Goal: Task Accomplishment & Management: Manage account settings

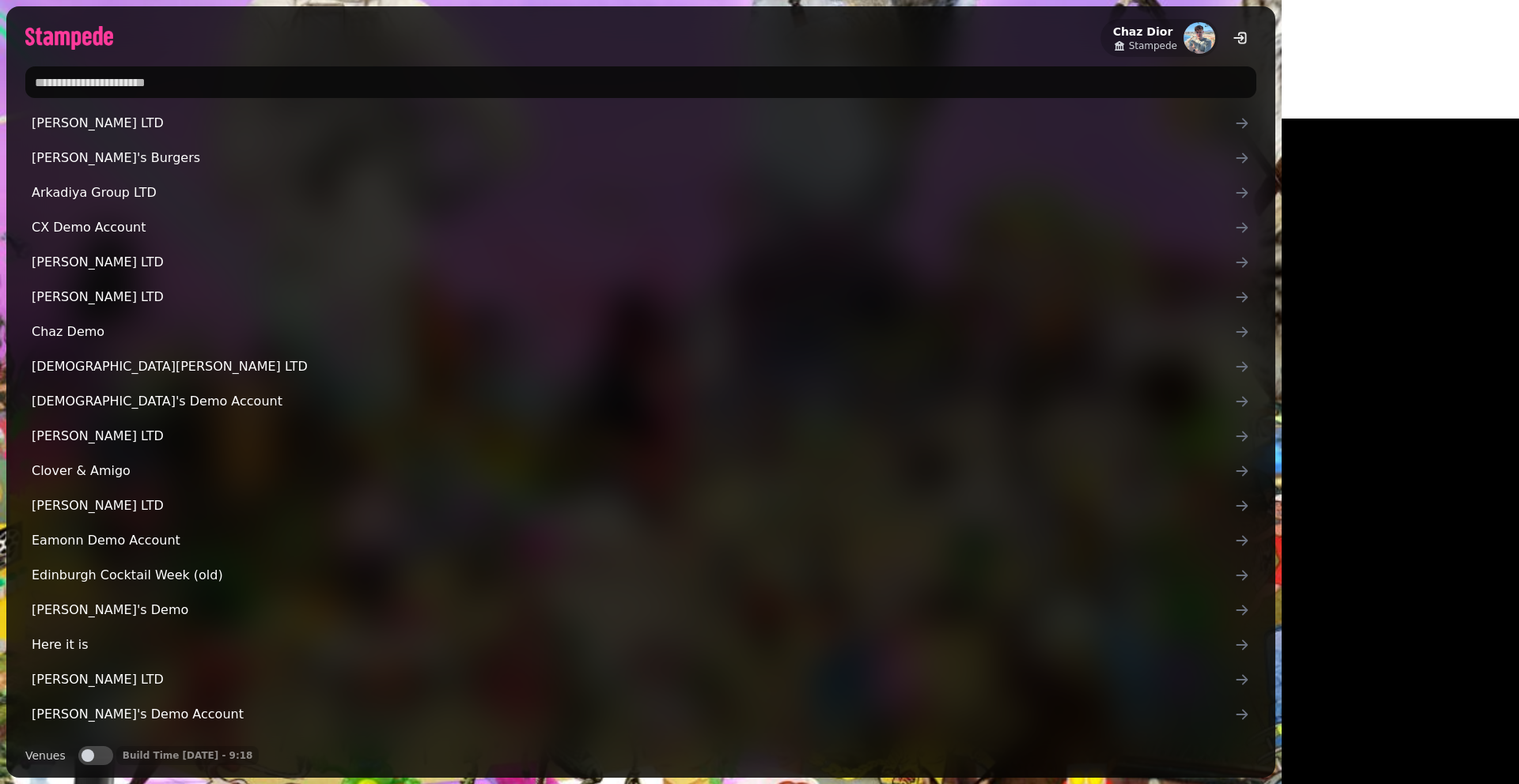
click at [161, 87] on input "text" at bounding box center [641, 82] width 1231 height 31
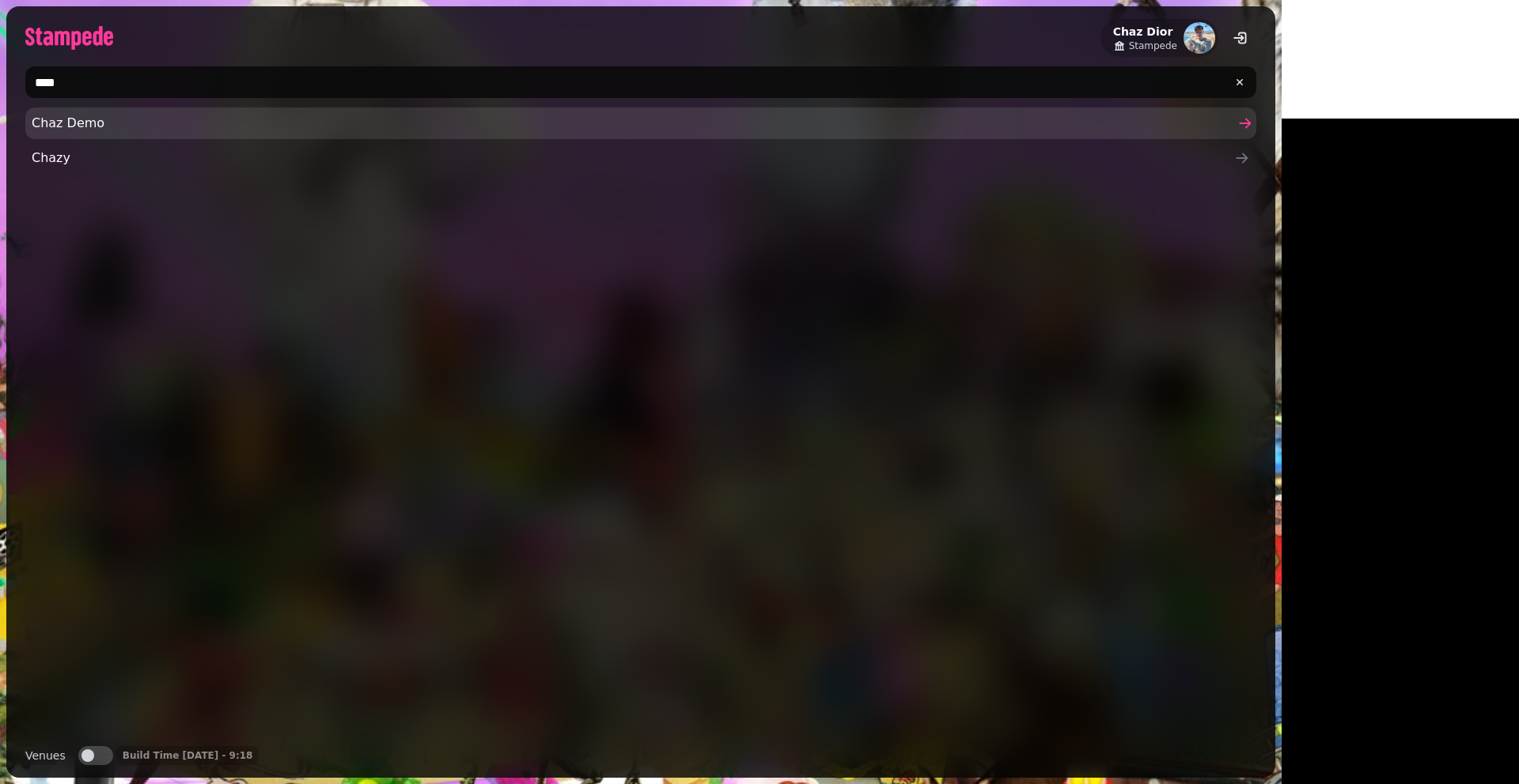
type input "****"
click at [120, 119] on span "Chaz Demo" at bounding box center [632, 124] width 1202 height 19
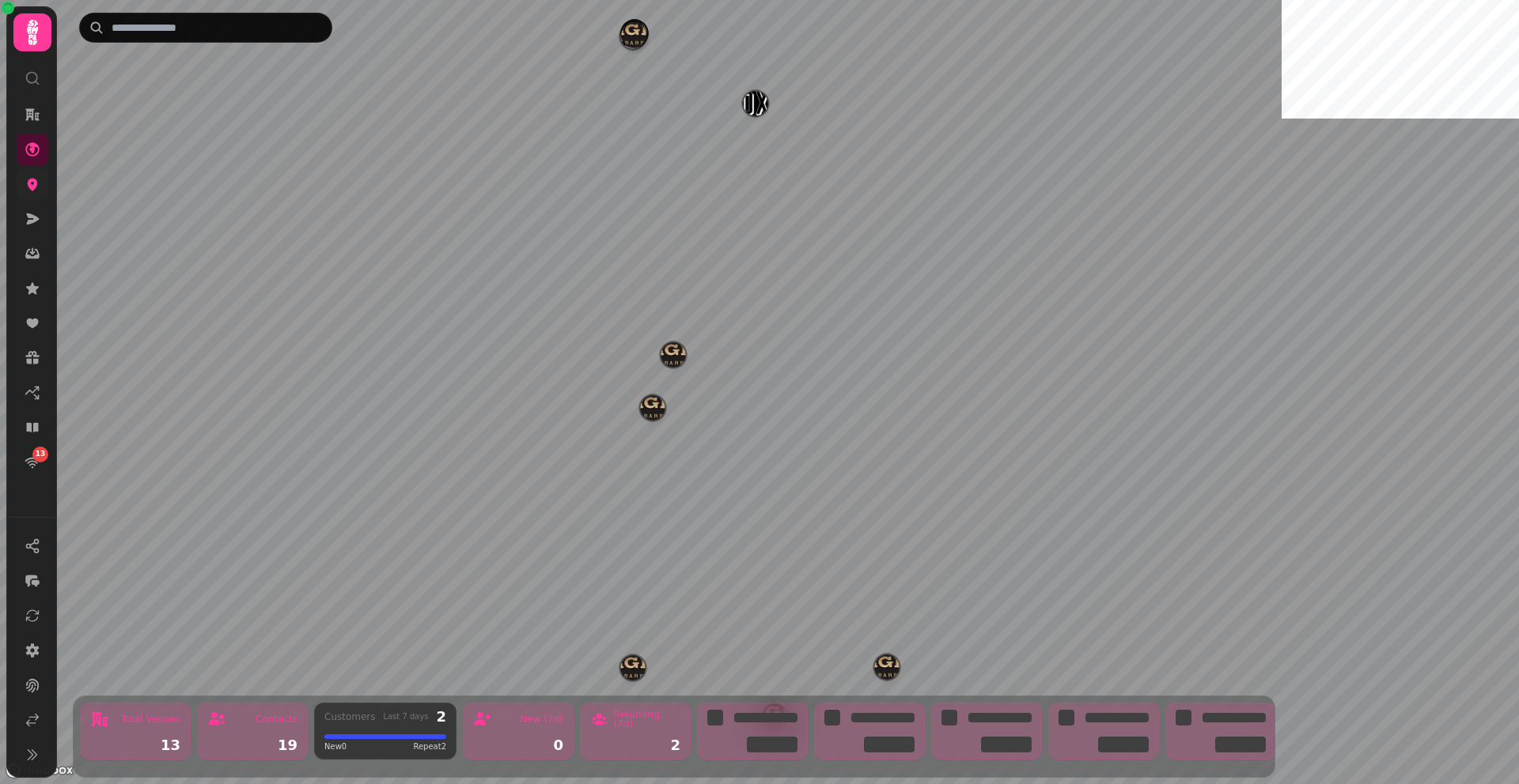
click at [18, 177] on link at bounding box center [31, 183] width 31 height 31
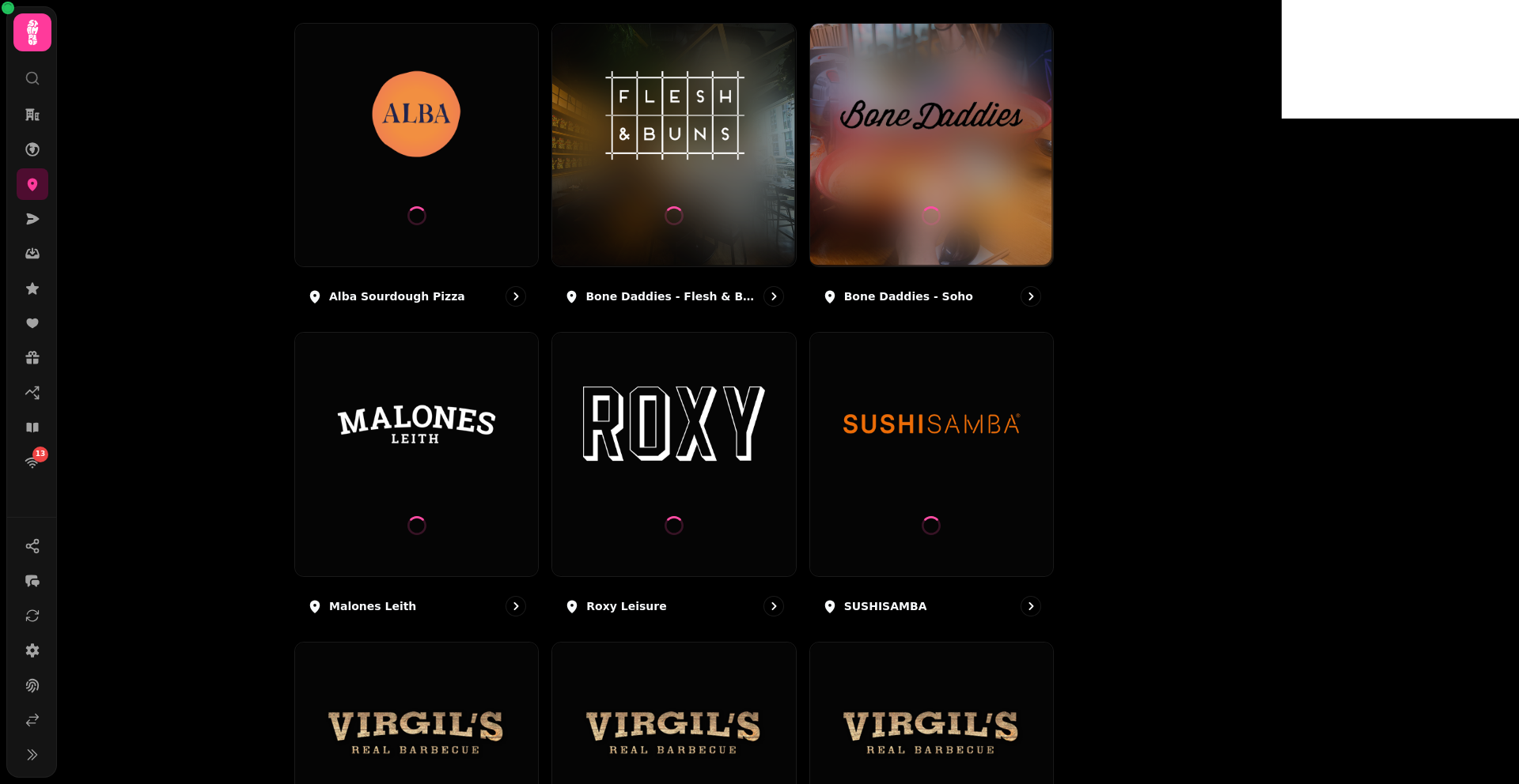
scroll to position [224, 0]
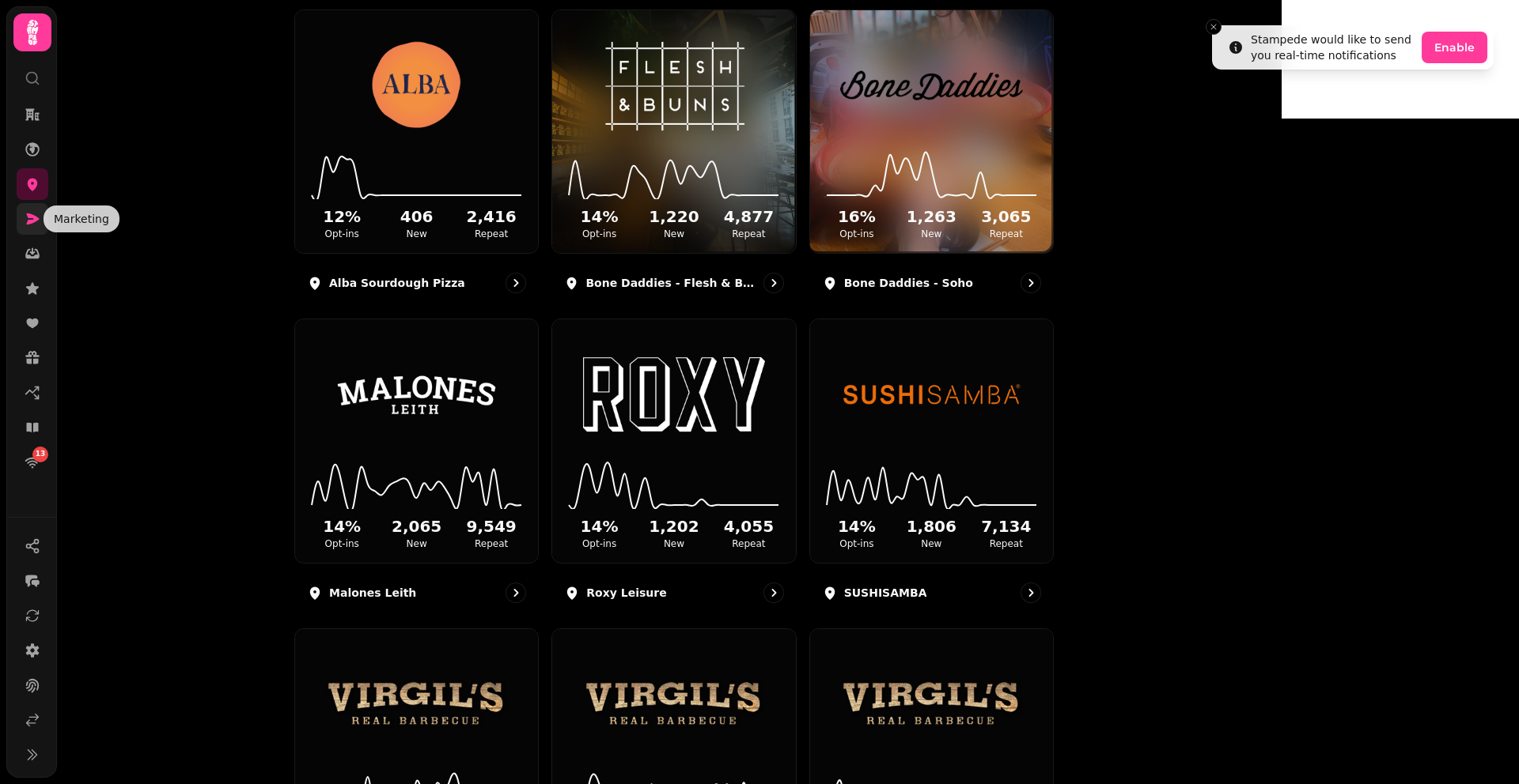
click at [39, 215] on icon at bounding box center [32, 219] width 16 height 16
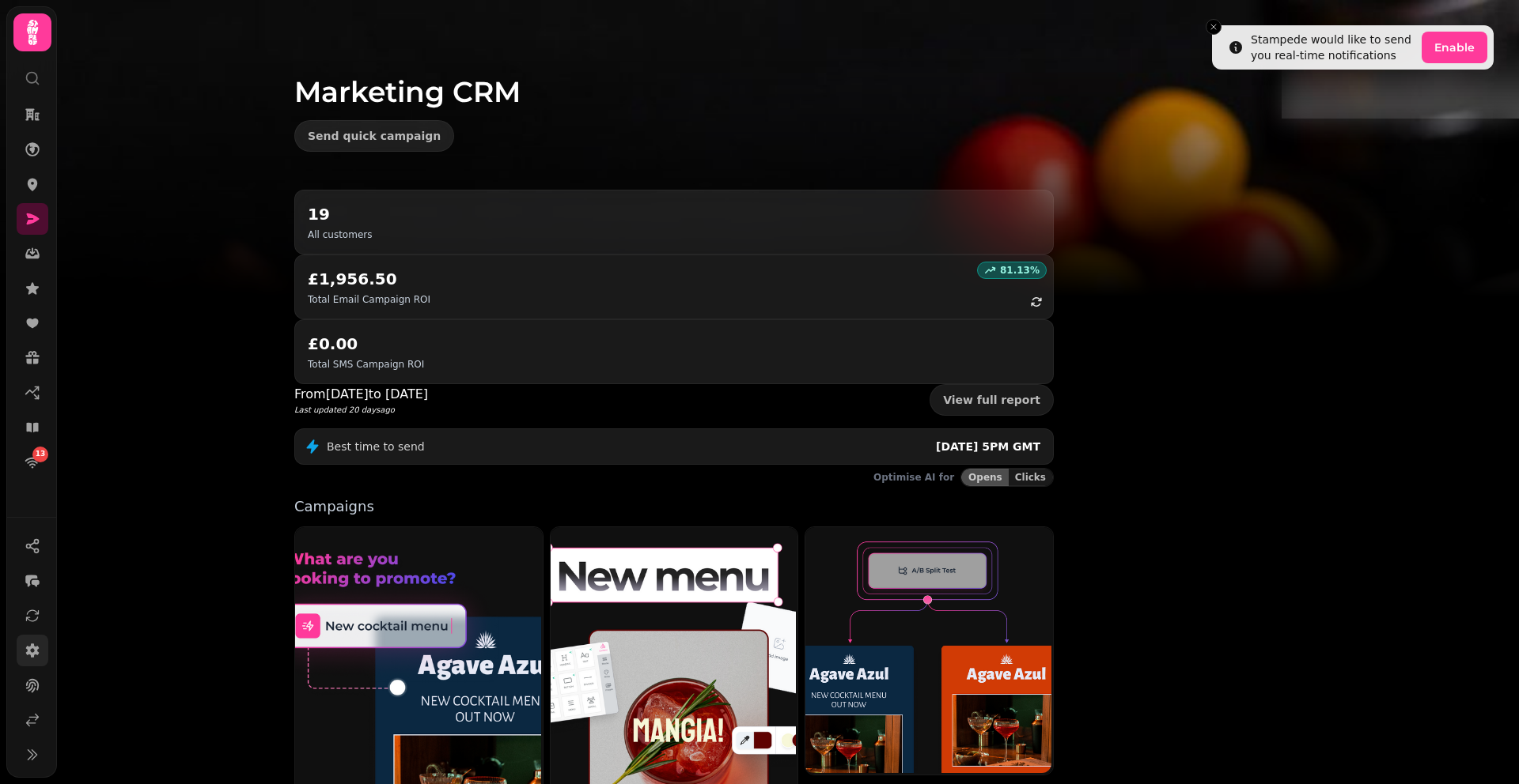
click at [33, 654] on icon at bounding box center [32, 650] width 13 height 14
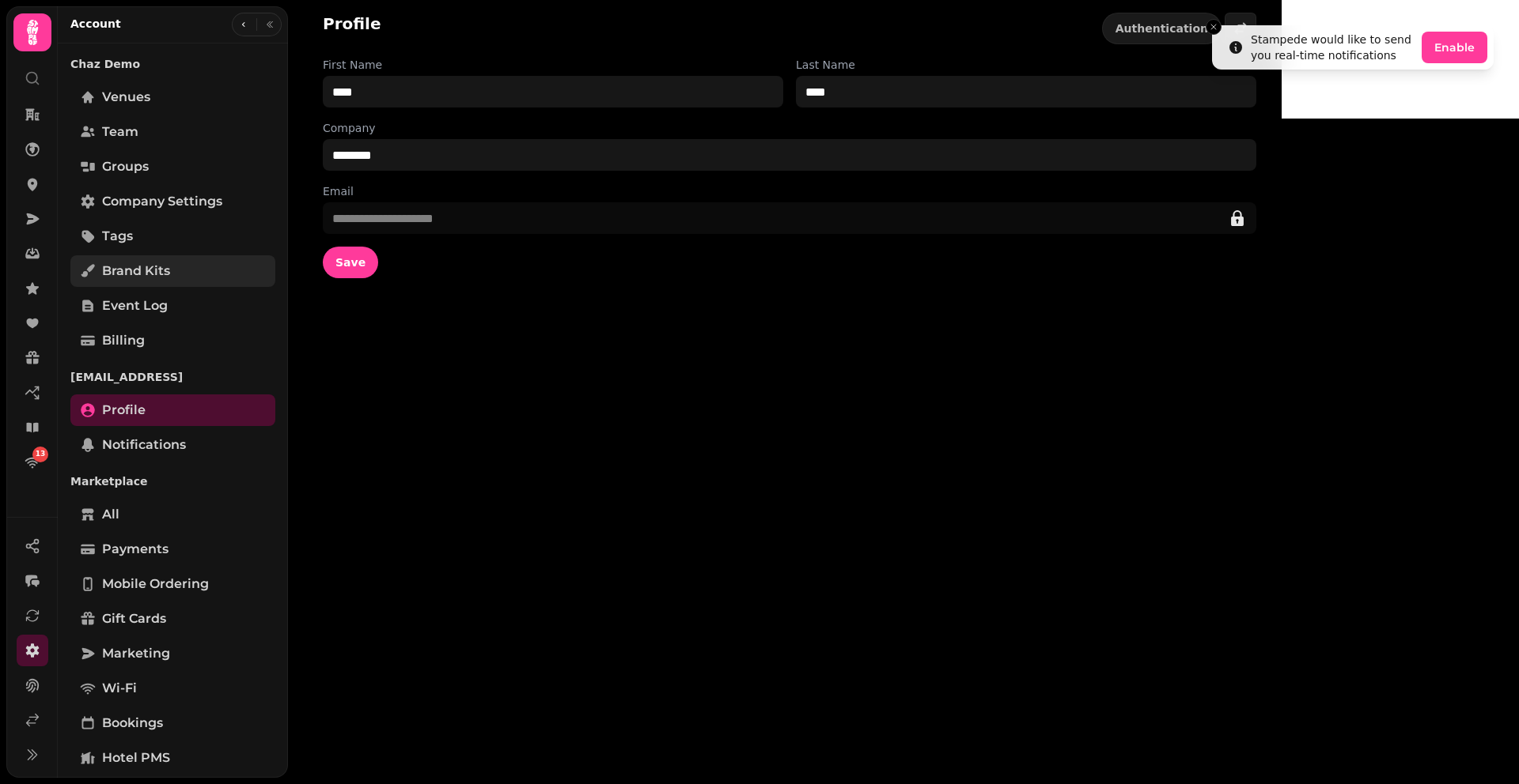
click at [163, 280] on span "Brand Kits" at bounding box center [136, 271] width 68 height 19
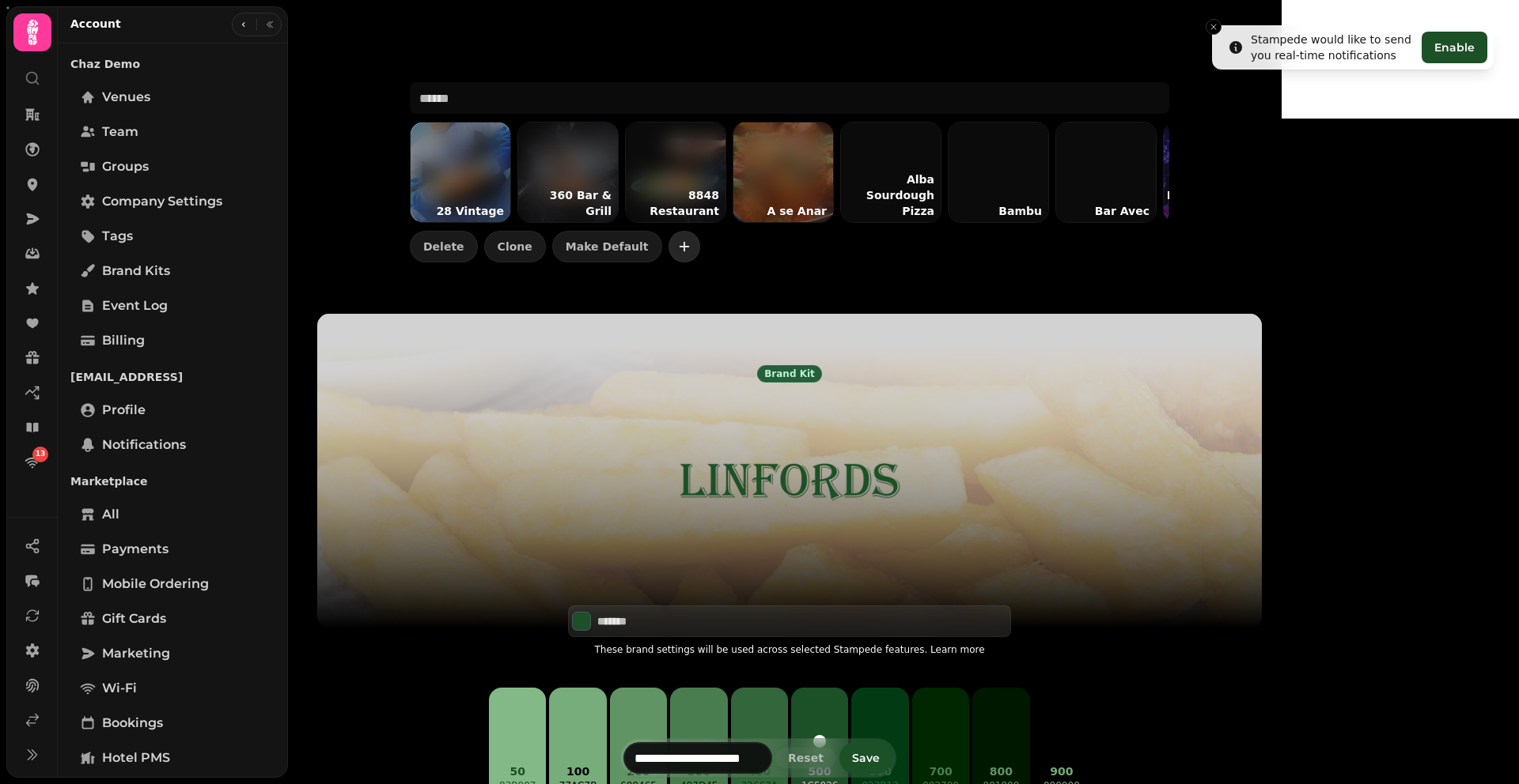
click at [692, 255] on icon "button" at bounding box center [683, 246] width 16 height 16
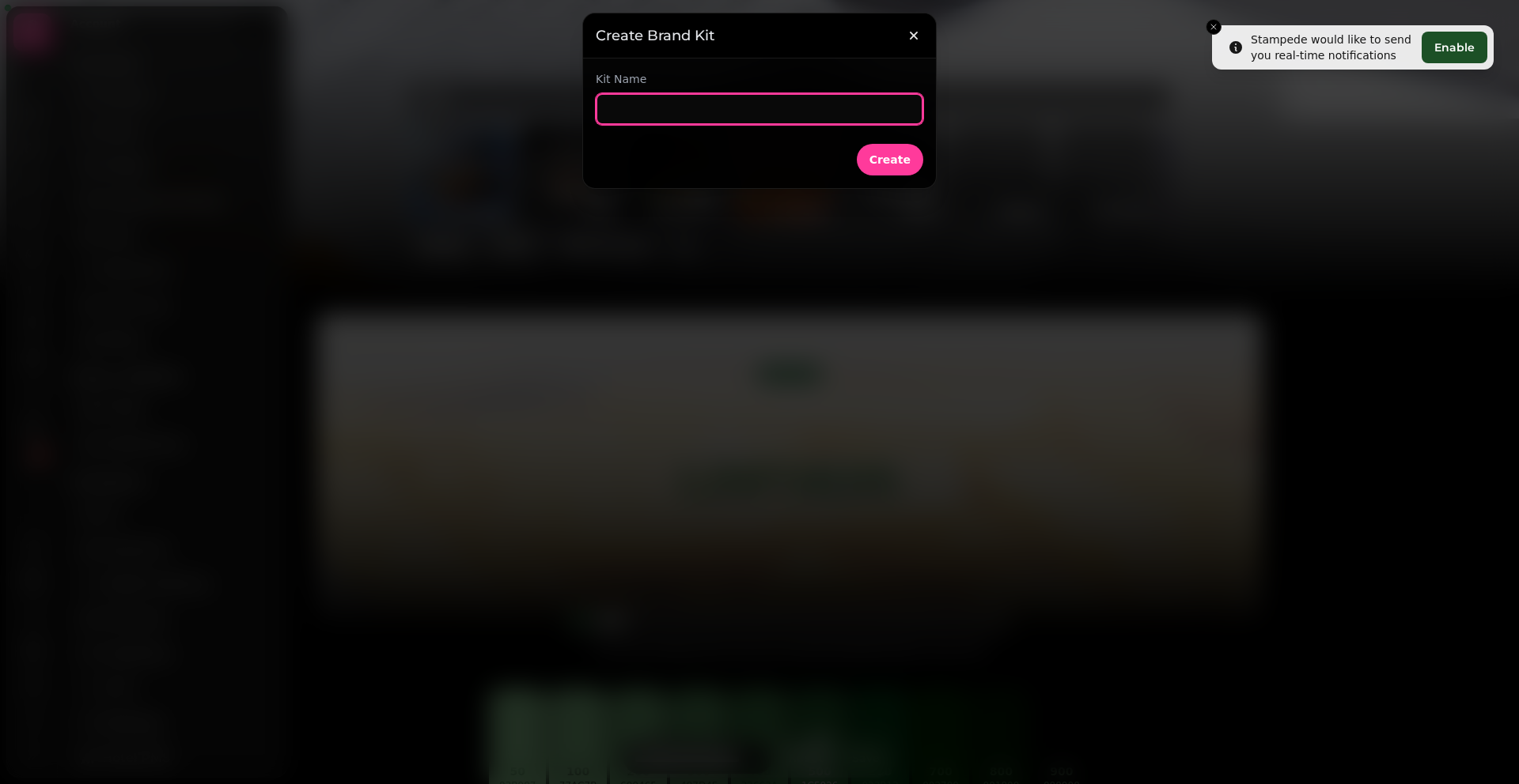
click at [724, 111] on input "text" at bounding box center [760, 108] width 328 height 31
type input "*******"
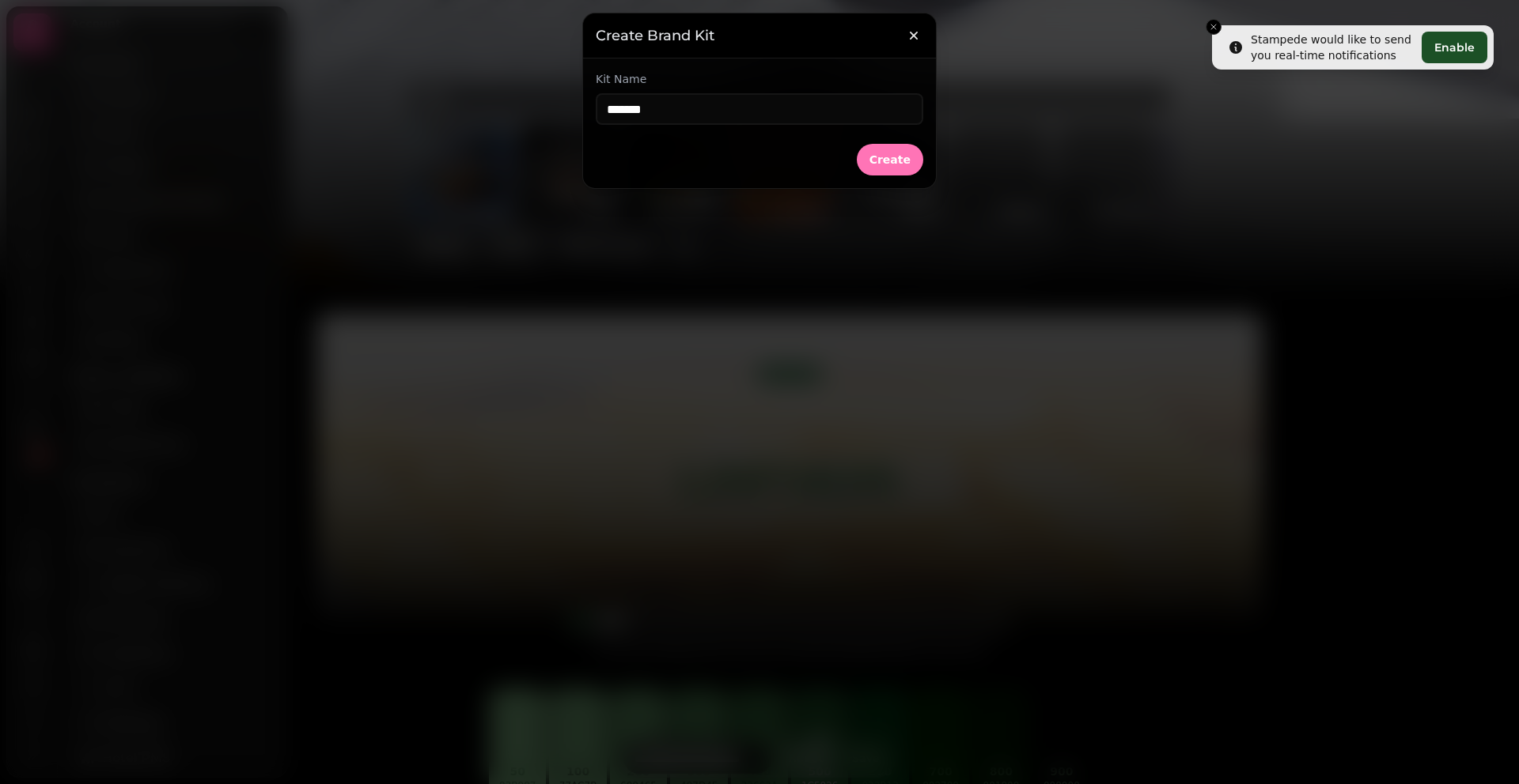
click at [883, 152] on button "Create" at bounding box center [890, 159] width 67 height 31
type input "*******"
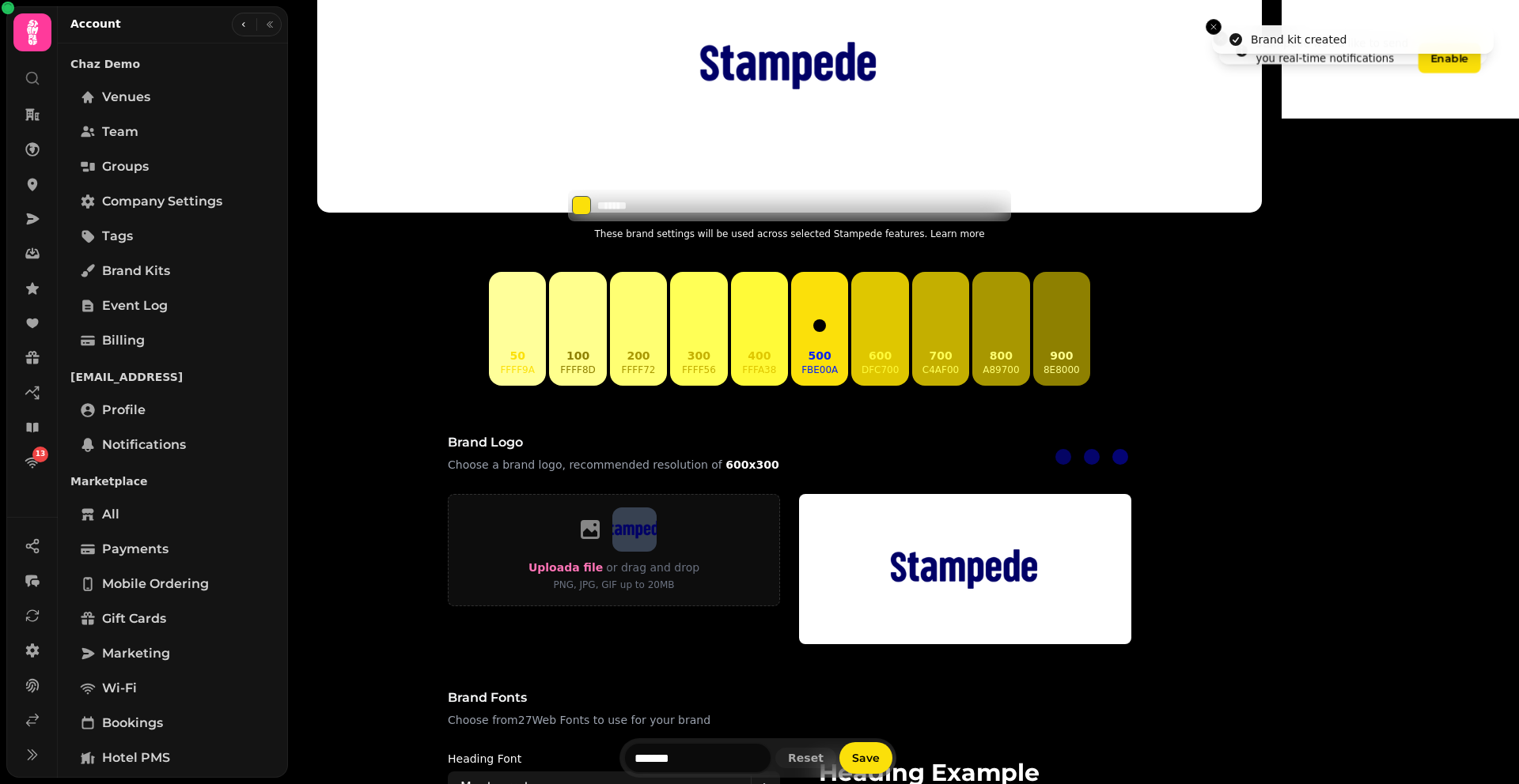
scroll to position [586, 0]
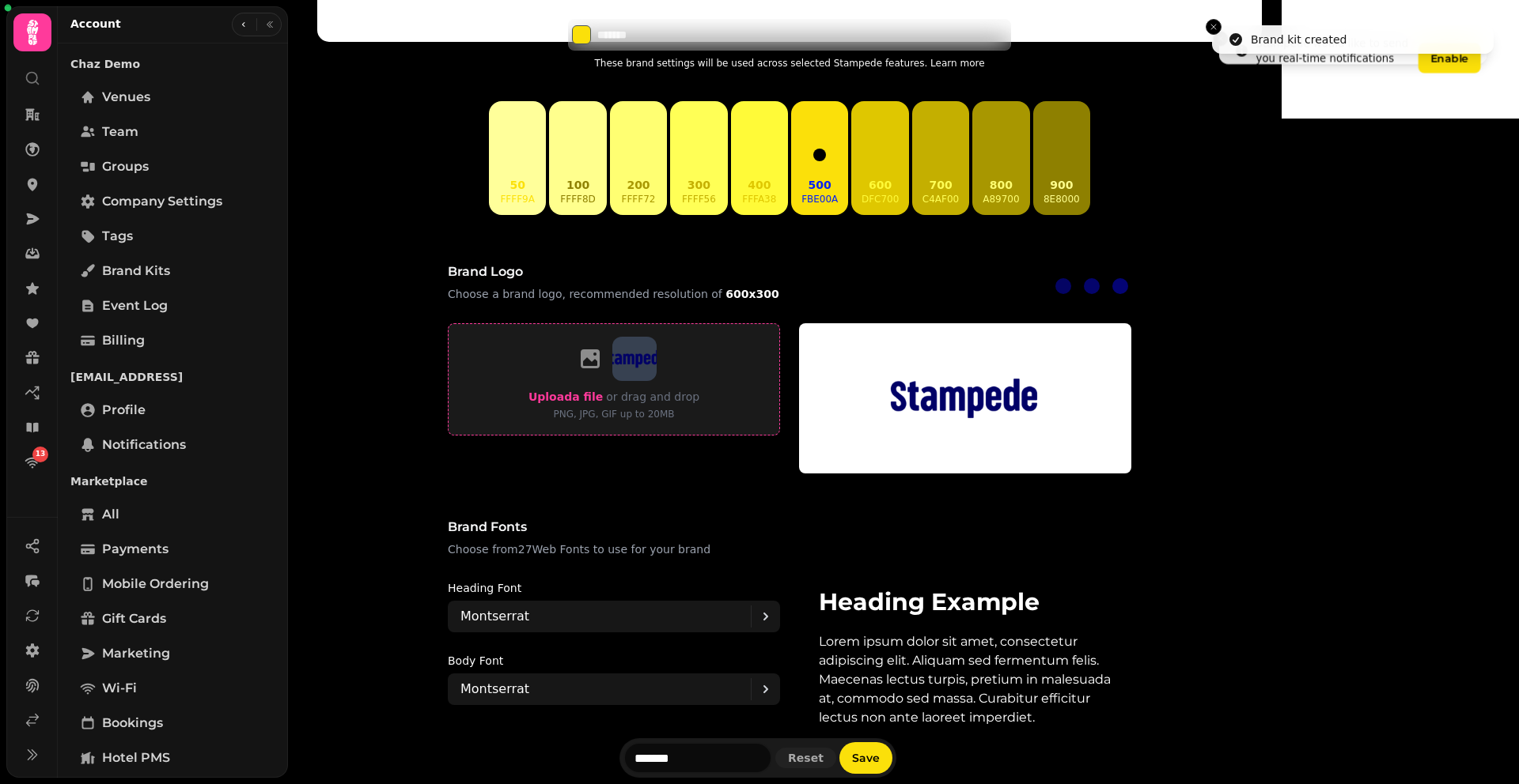
click at [603, 402] on span "Upload a file" at bounding box center [566, 396] width 74 height 12
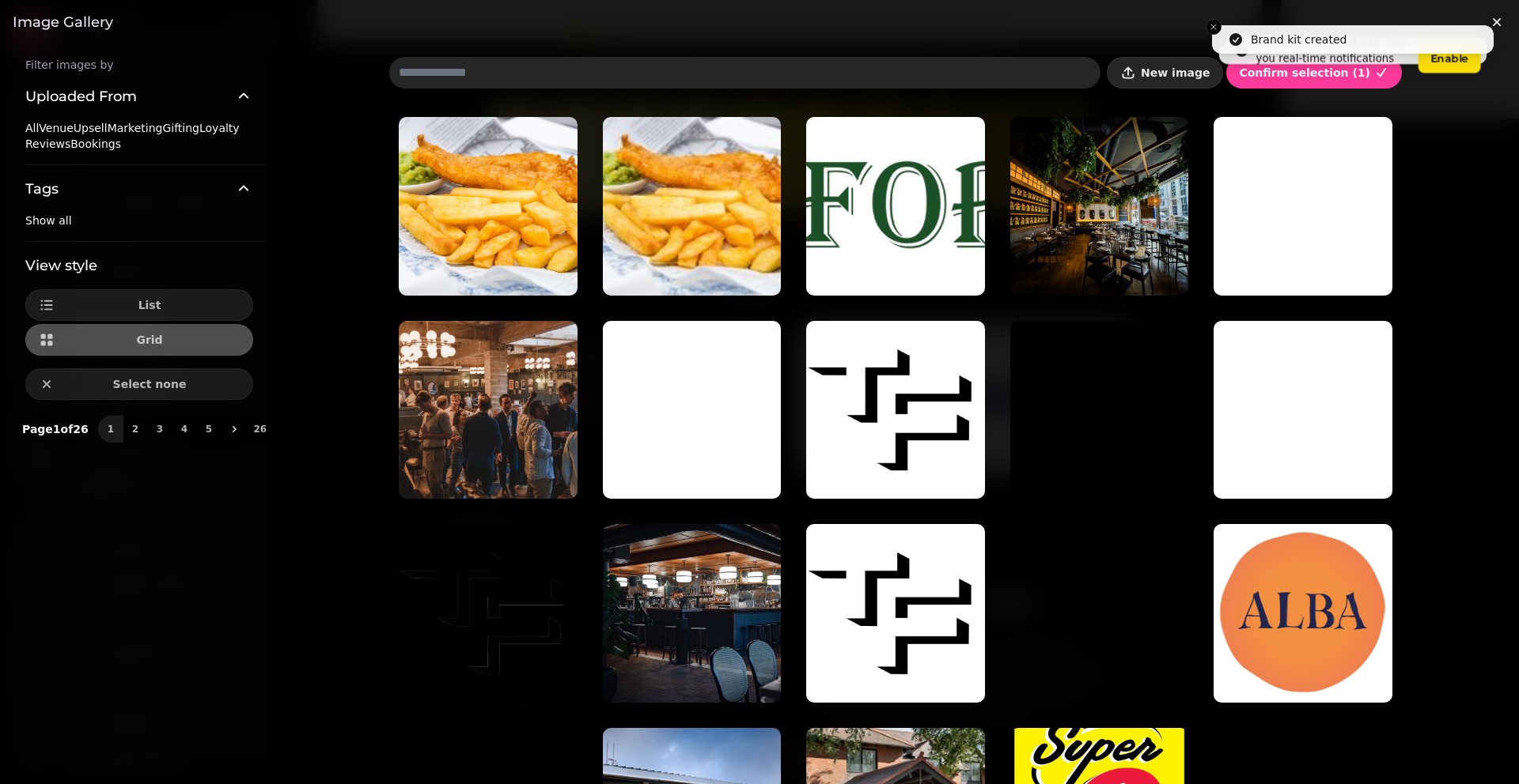
click at [1190, 74] on span "New image" at bounding box center [1175, 73] width 68 height 11
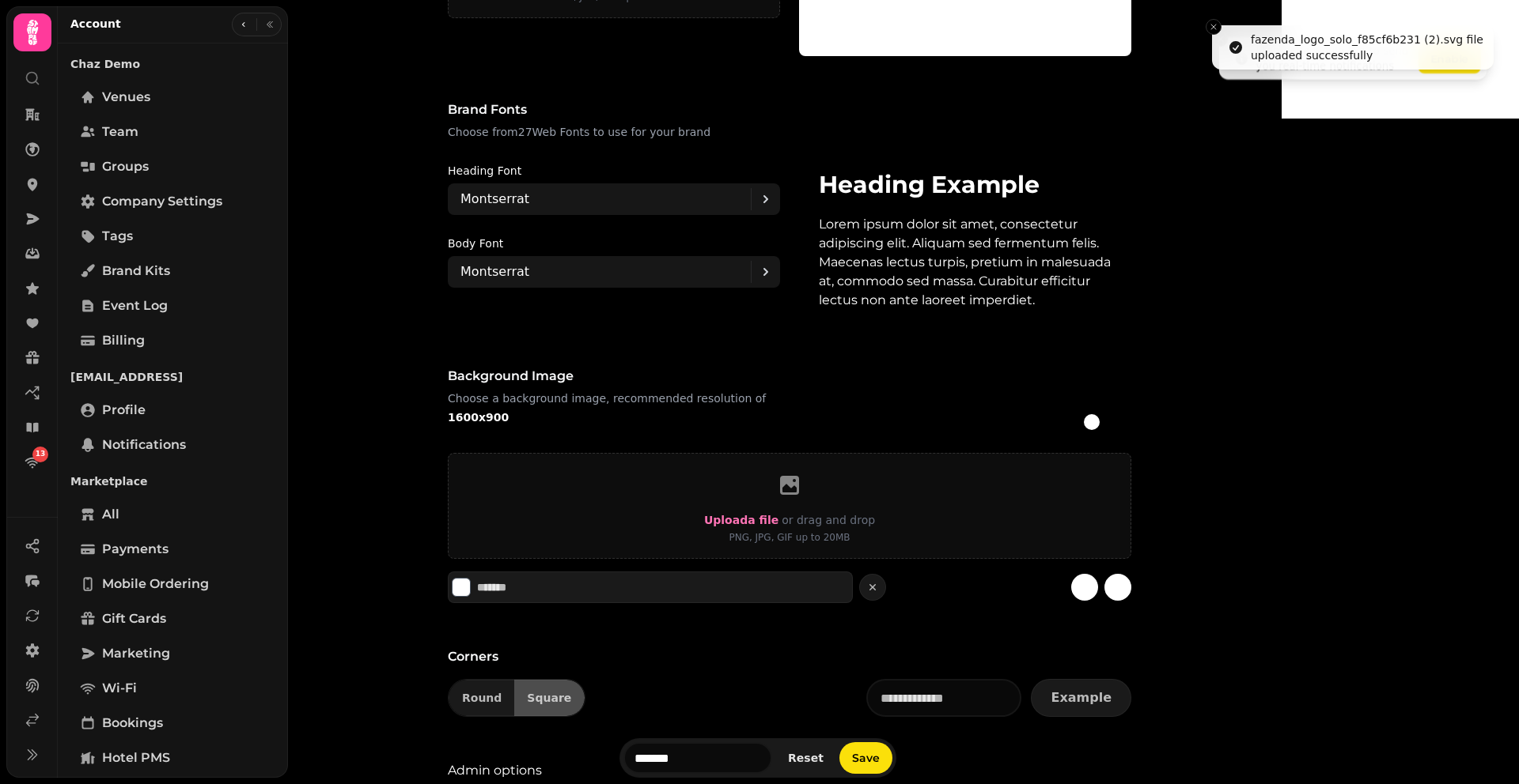
scroll to position [1138, 0]
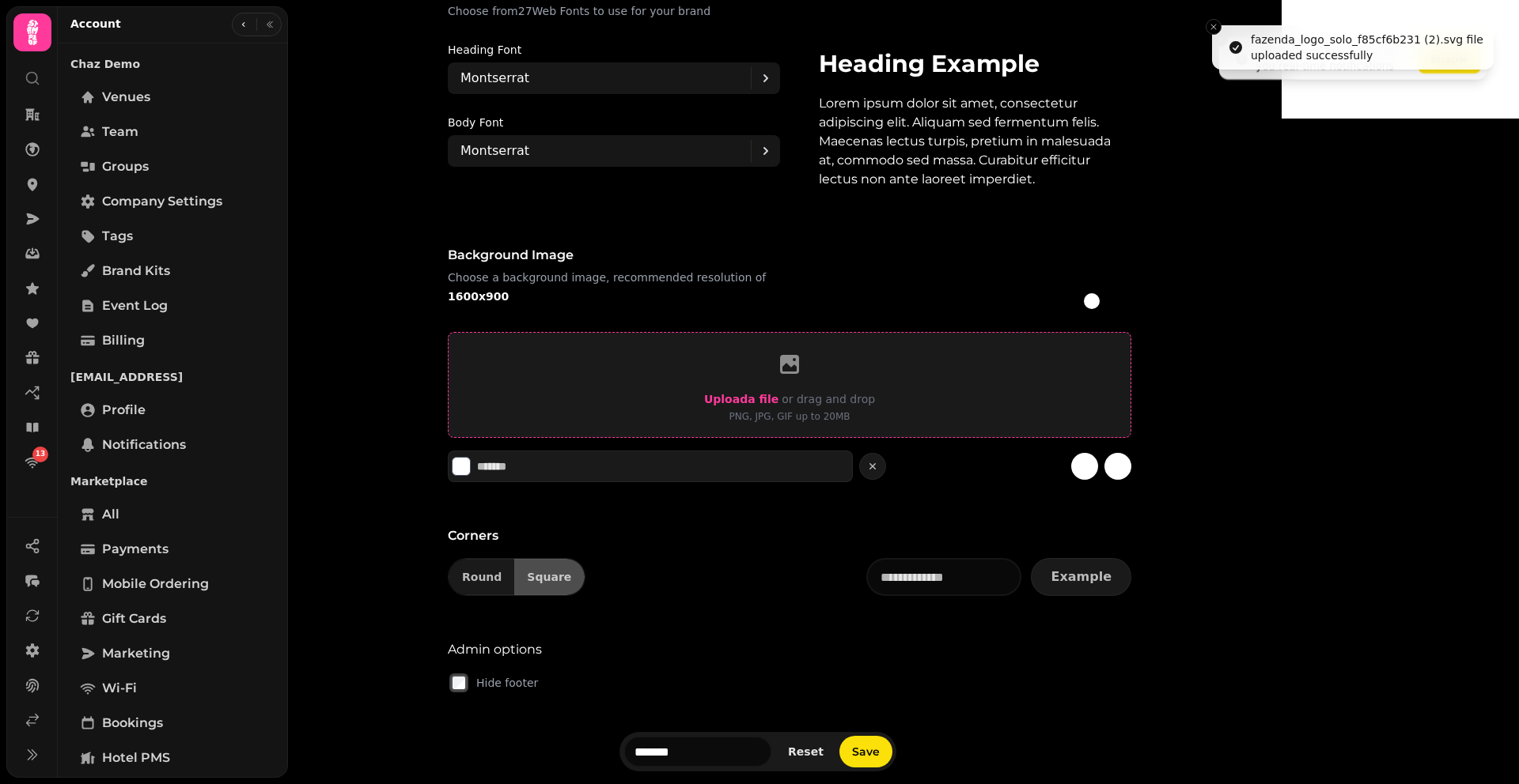
click at [779, 394] on span "Upload a file" at bounding box center [741, 399] width 74 height 12
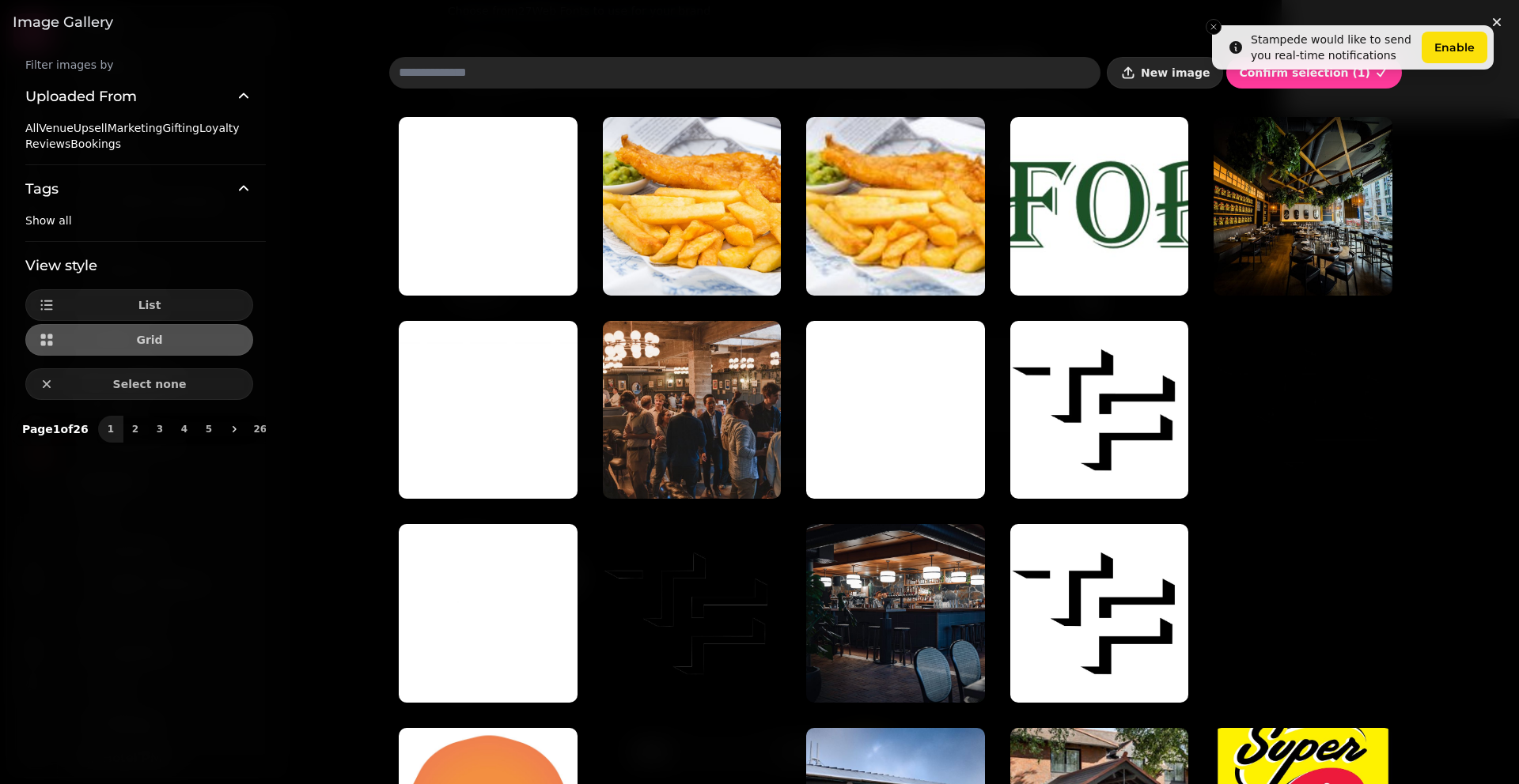
click at [1134, 77] on icon "button" at bounding box center [1128, 75] width 11 height 5
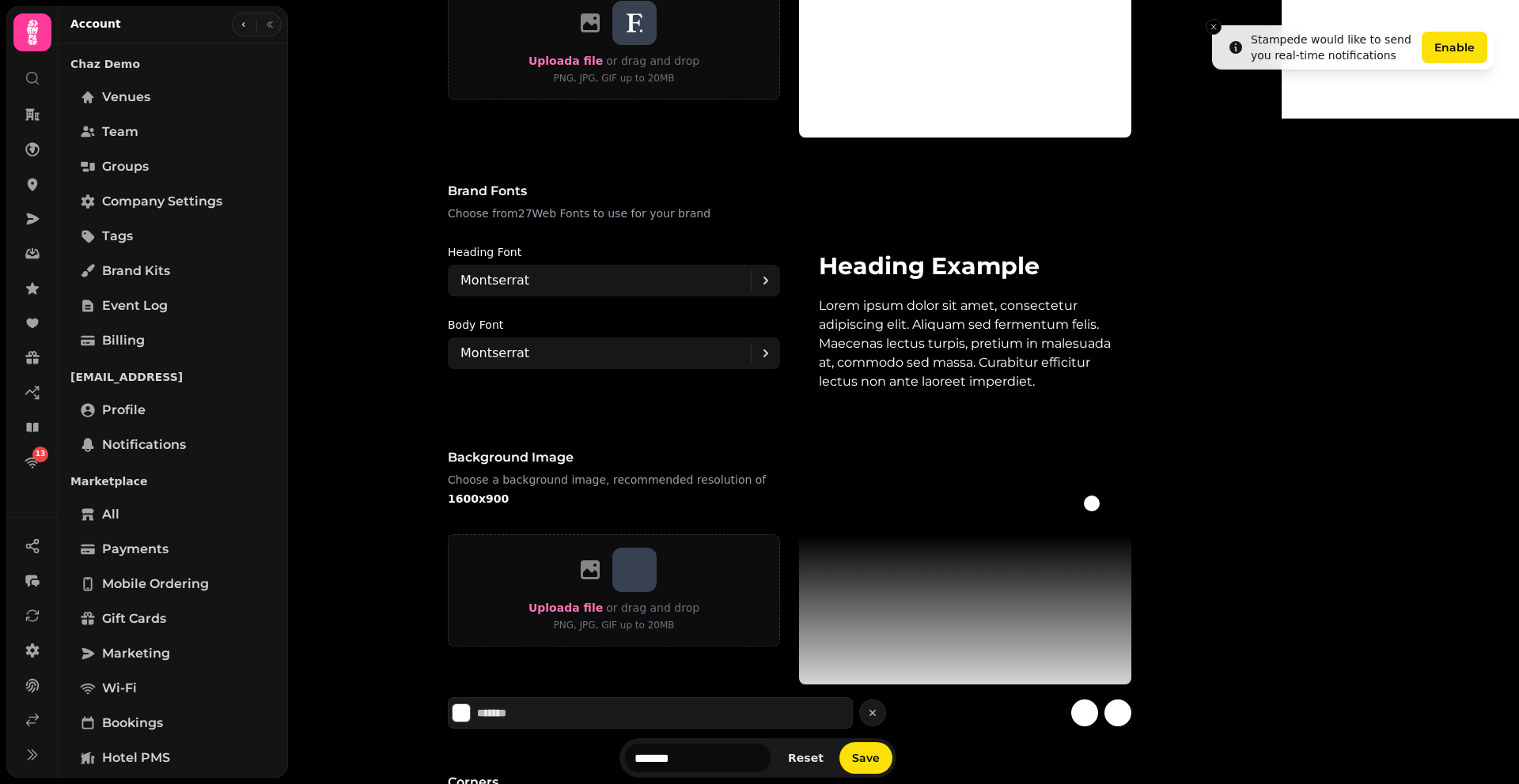
scroll to position [1182, 0]
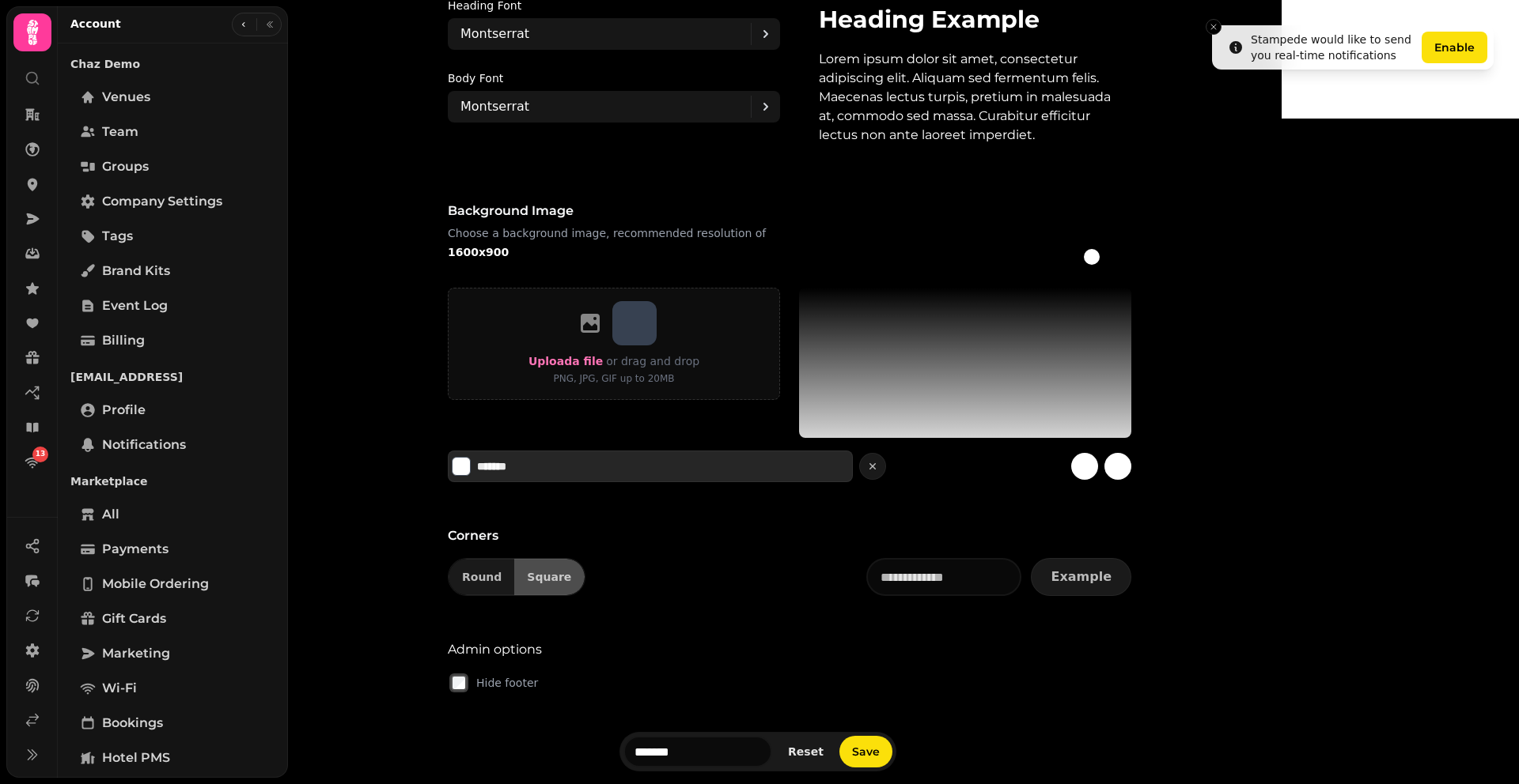
click at [587, 472] on input "*******" at bounding box center [532, 467] width 110 height 16
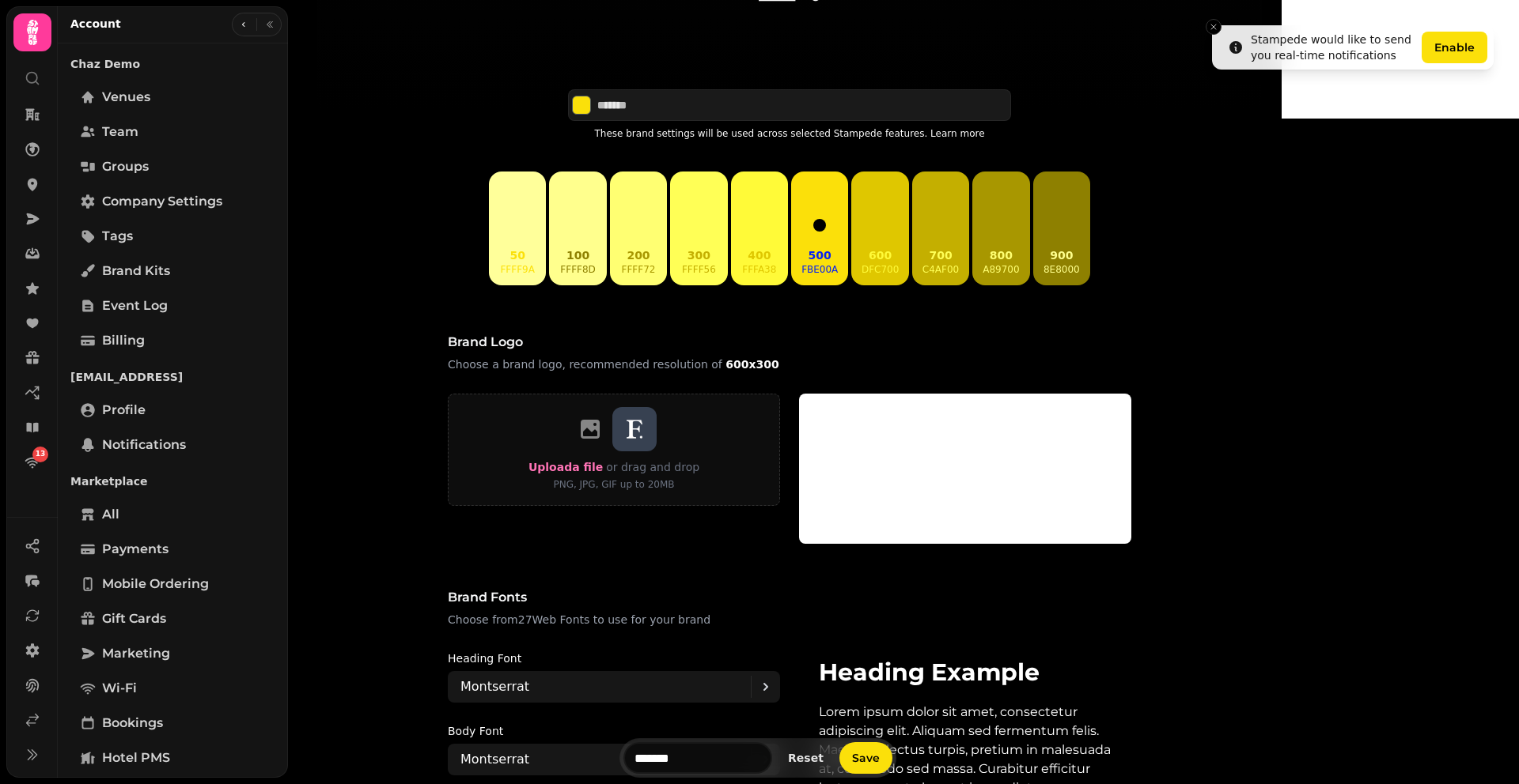
scroll to position [492, 0]
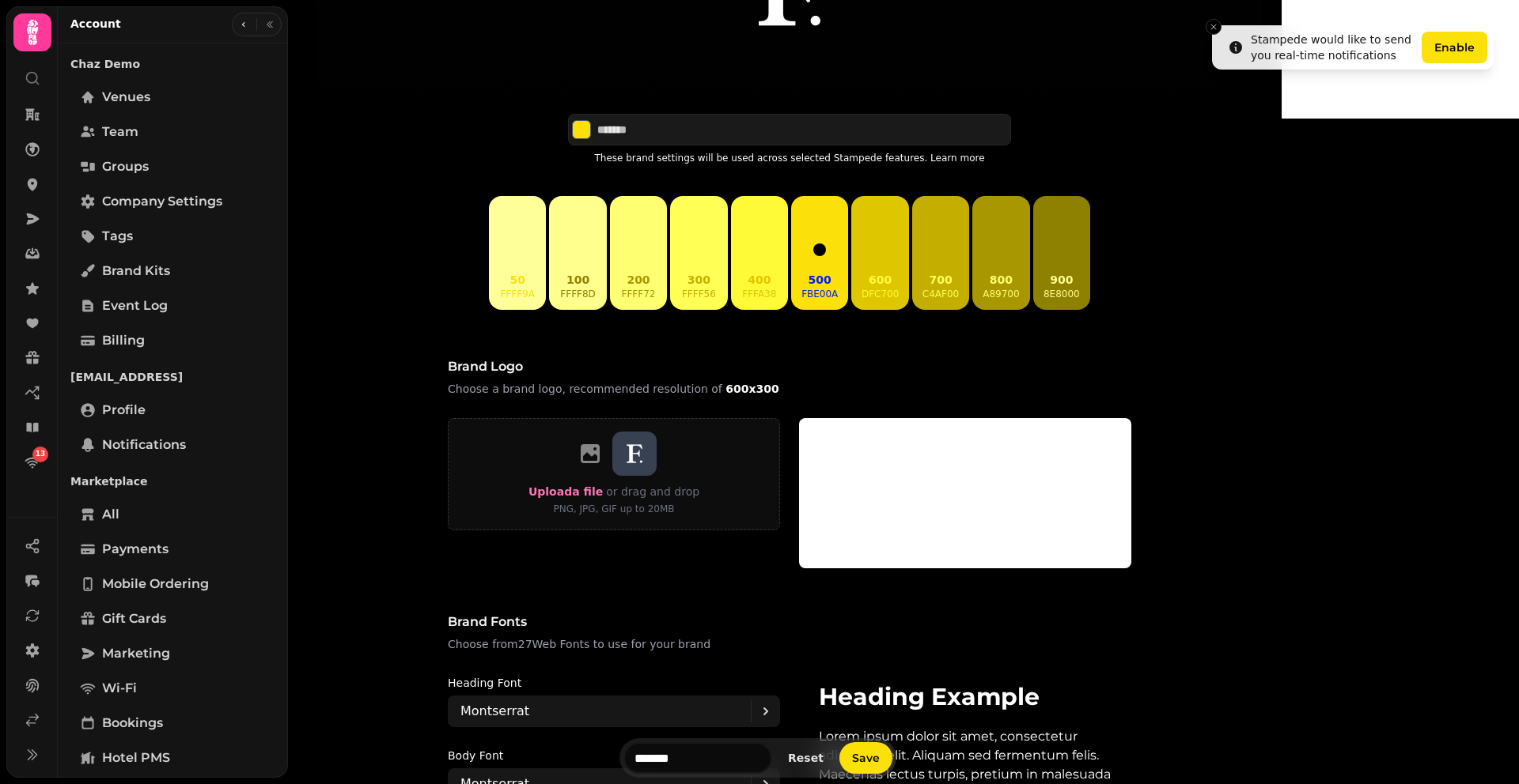
type input "*******"
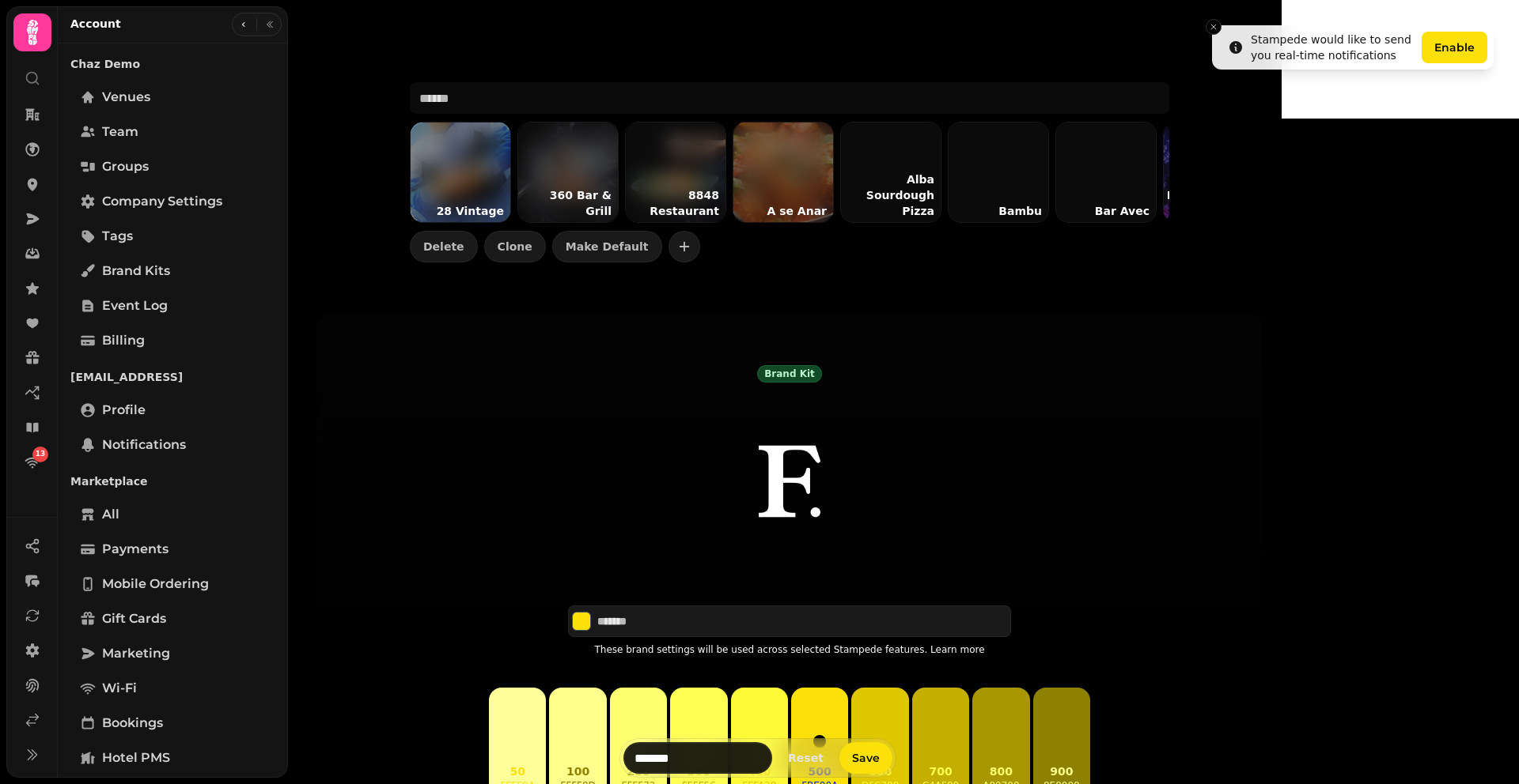
scroll to position [186, 0]
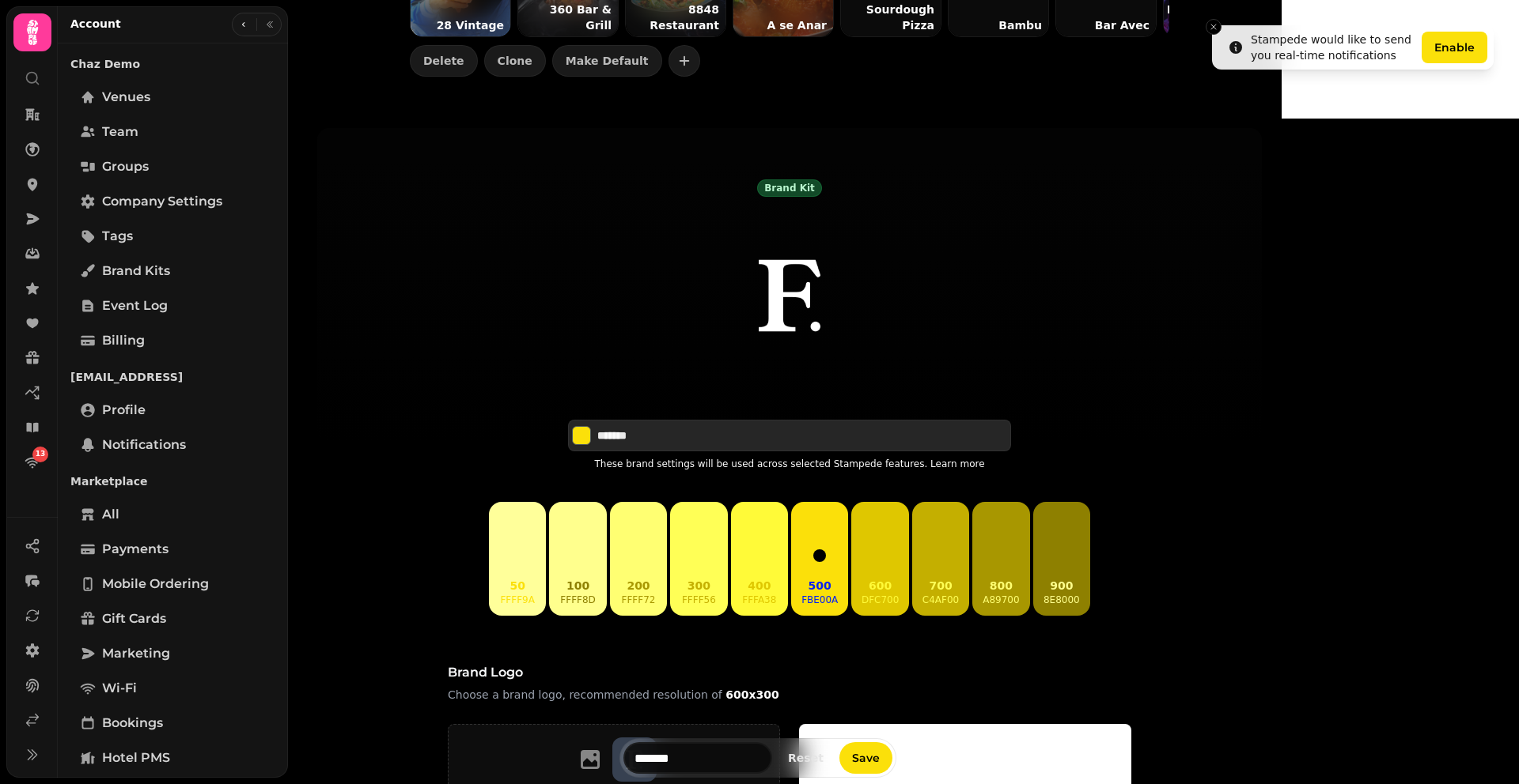
click at [708, 444] on input "*******" at bounding box center [652, 435] width 110 height 16
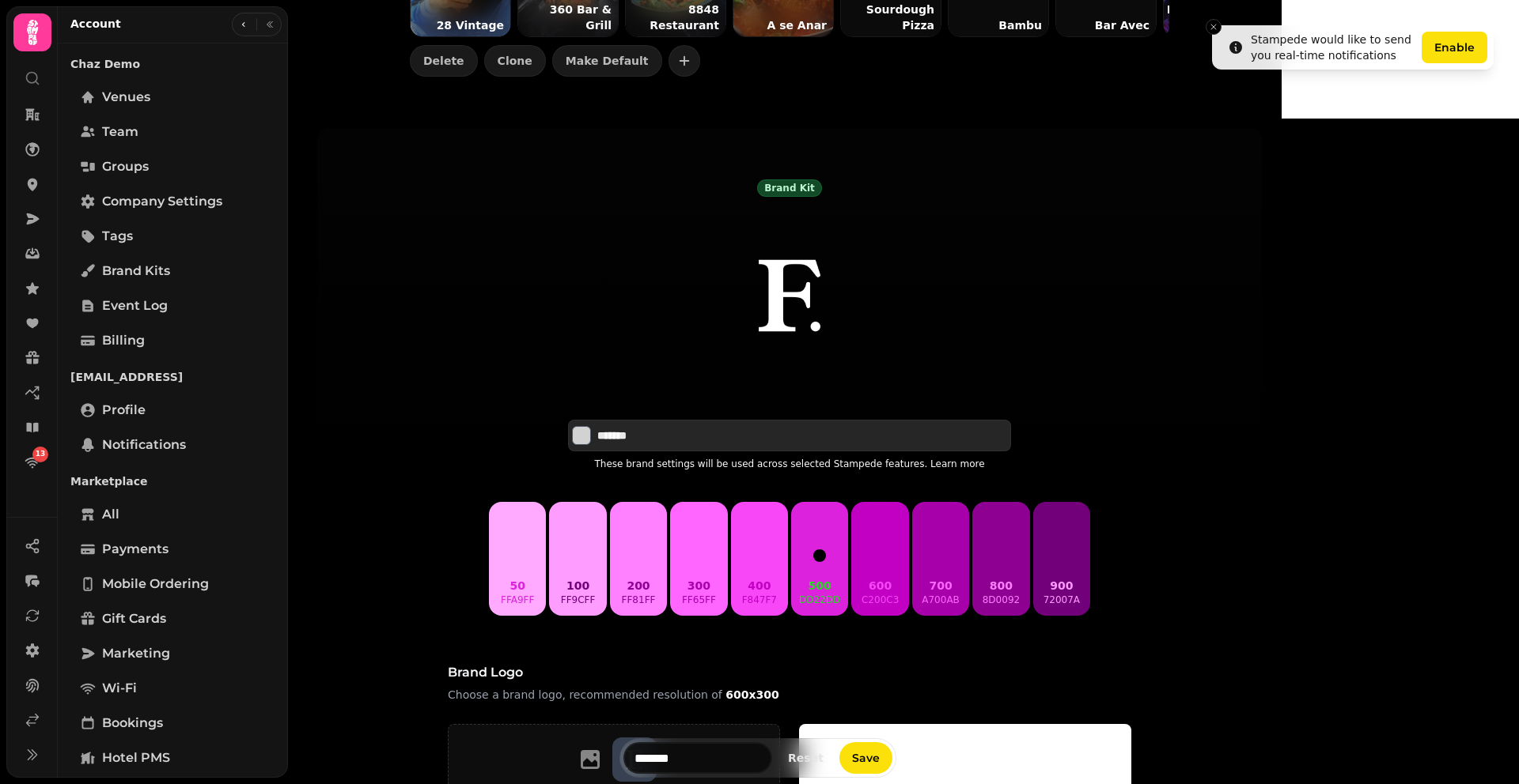
type input "*******"
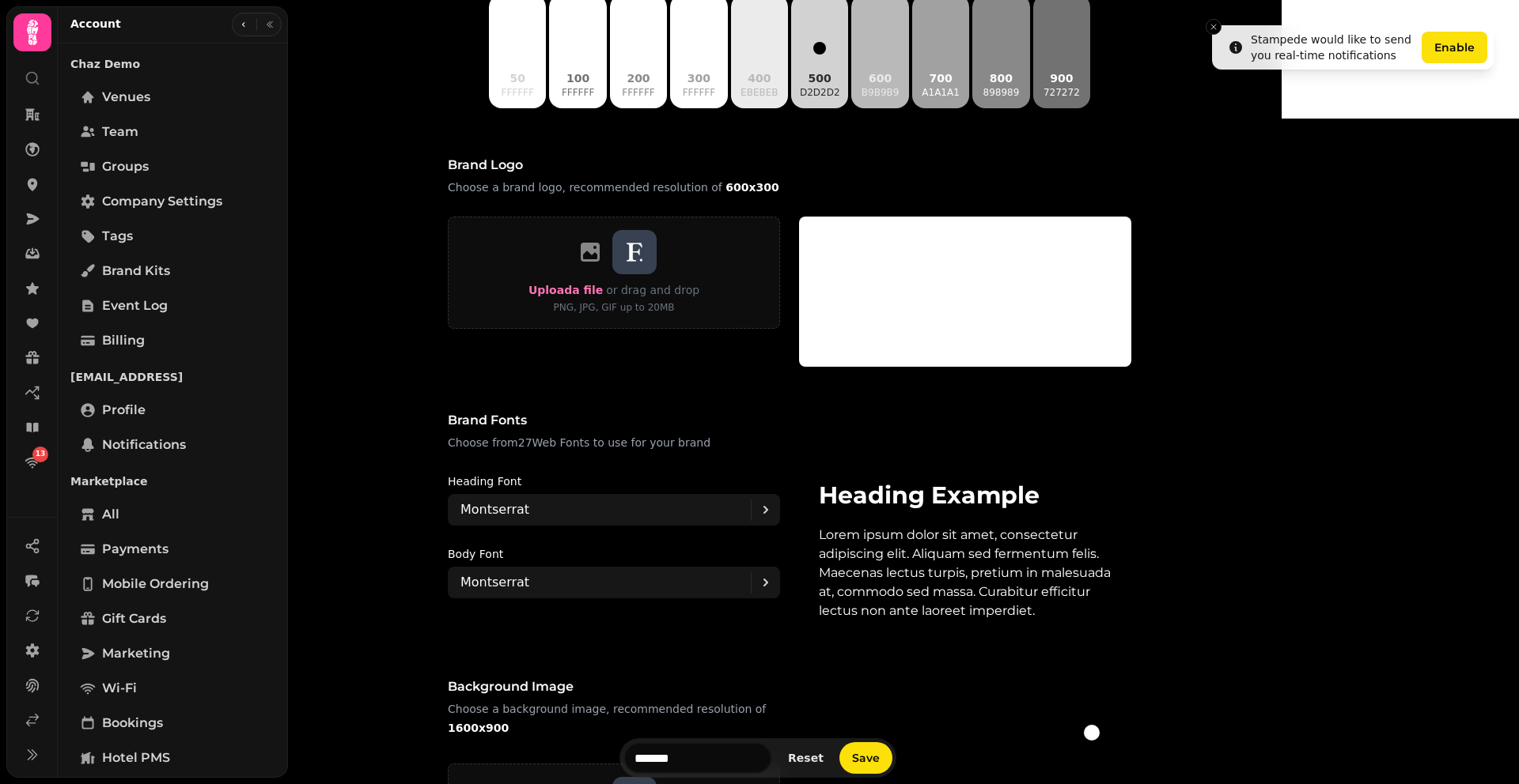
scroll to position [828, 0]
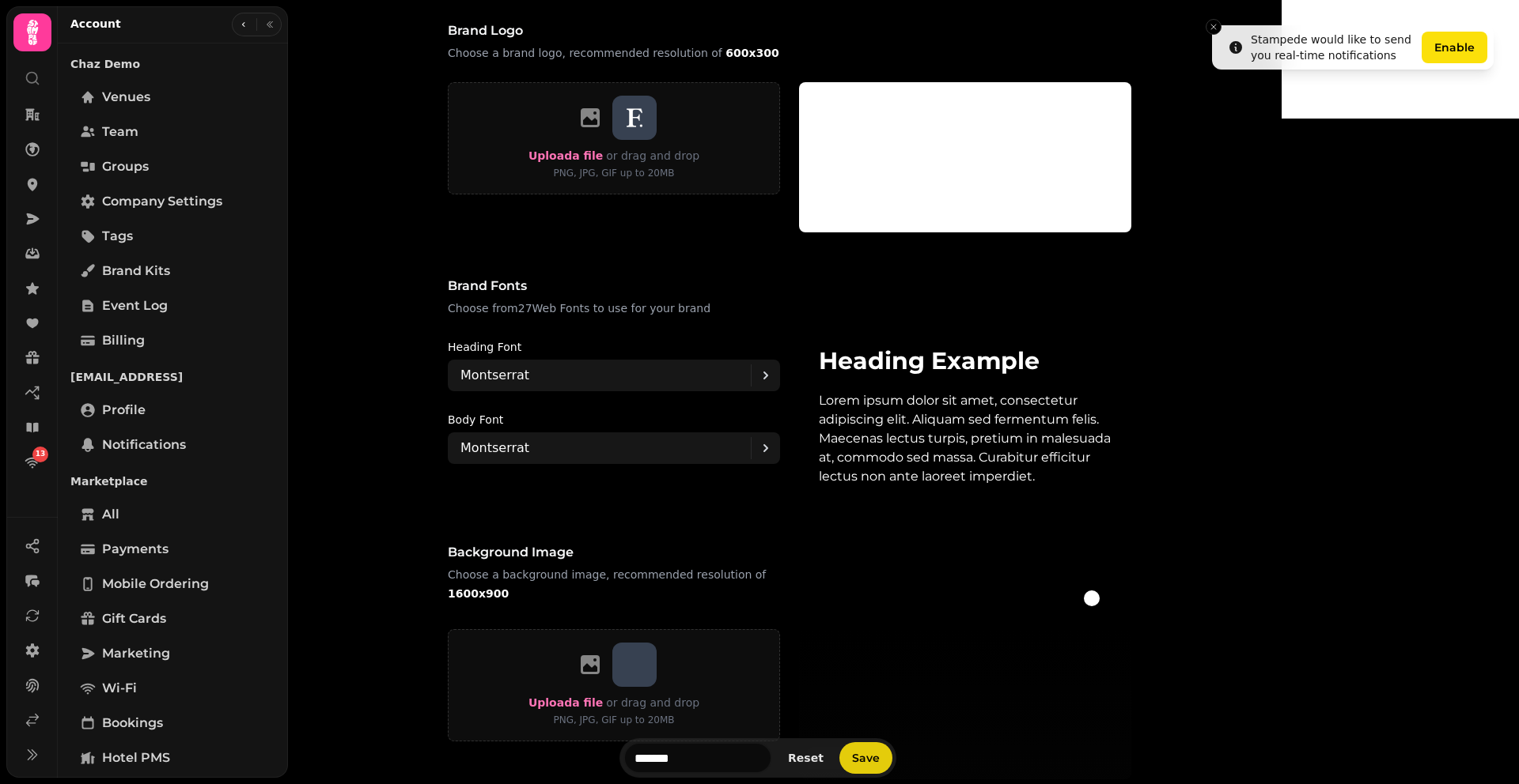
click at [893, 762] on button "Save" at bounding box center [866, 757] width 53 height 31
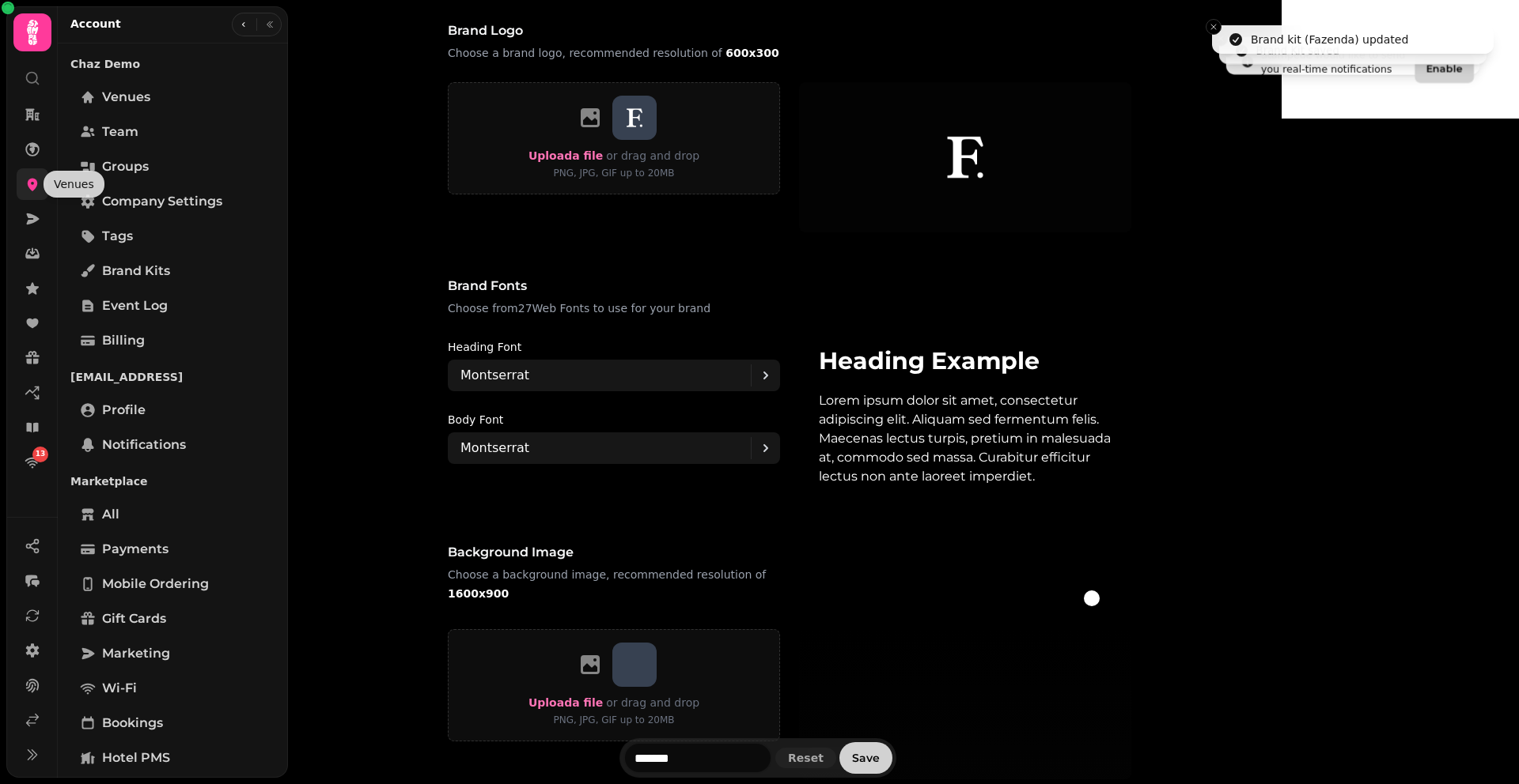
click at [32, 182] on icon at bounding box center [32, 184] width 16 height 16
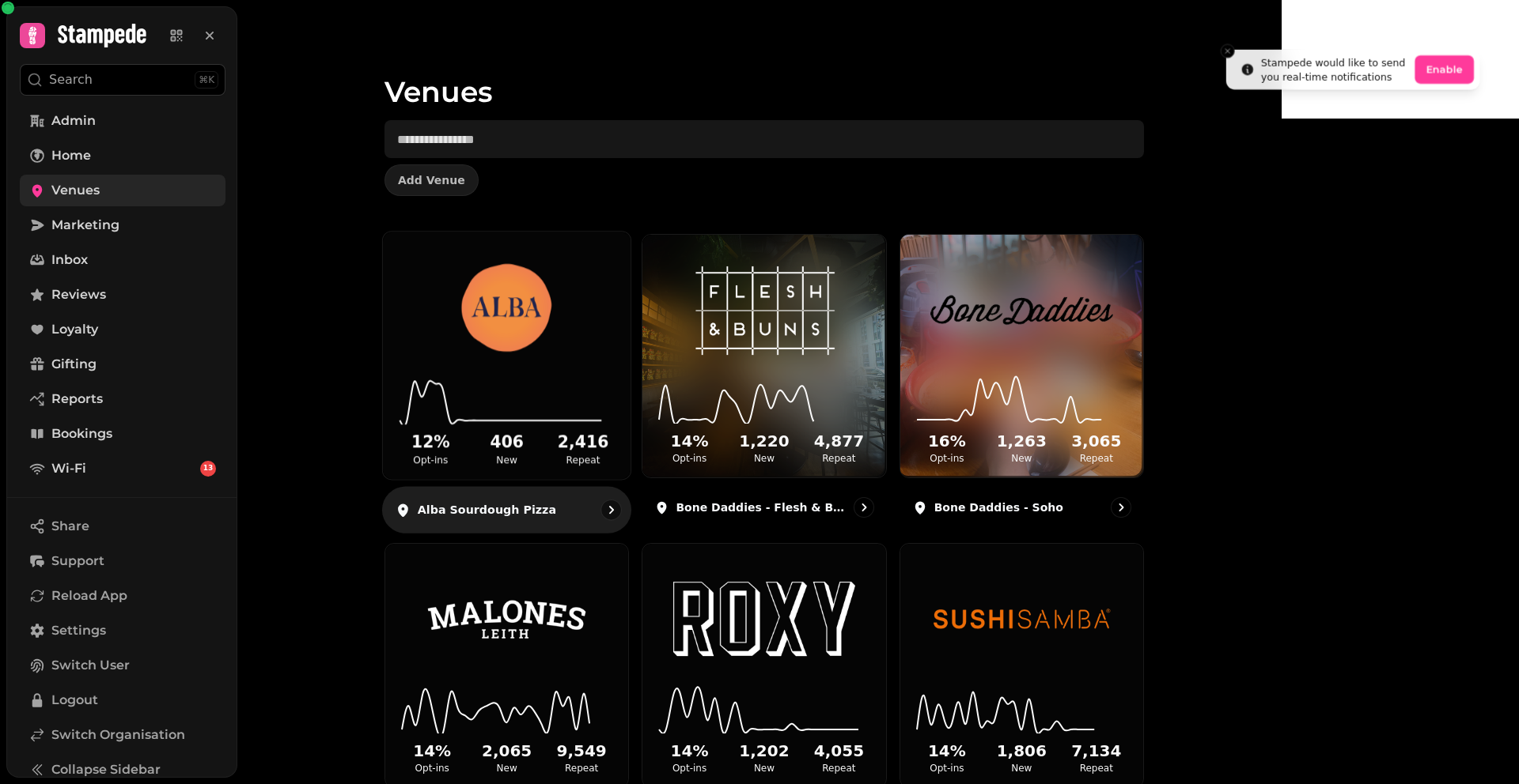
click at [600, 304] on img at bounding box center [507, 308] width 186 height 104
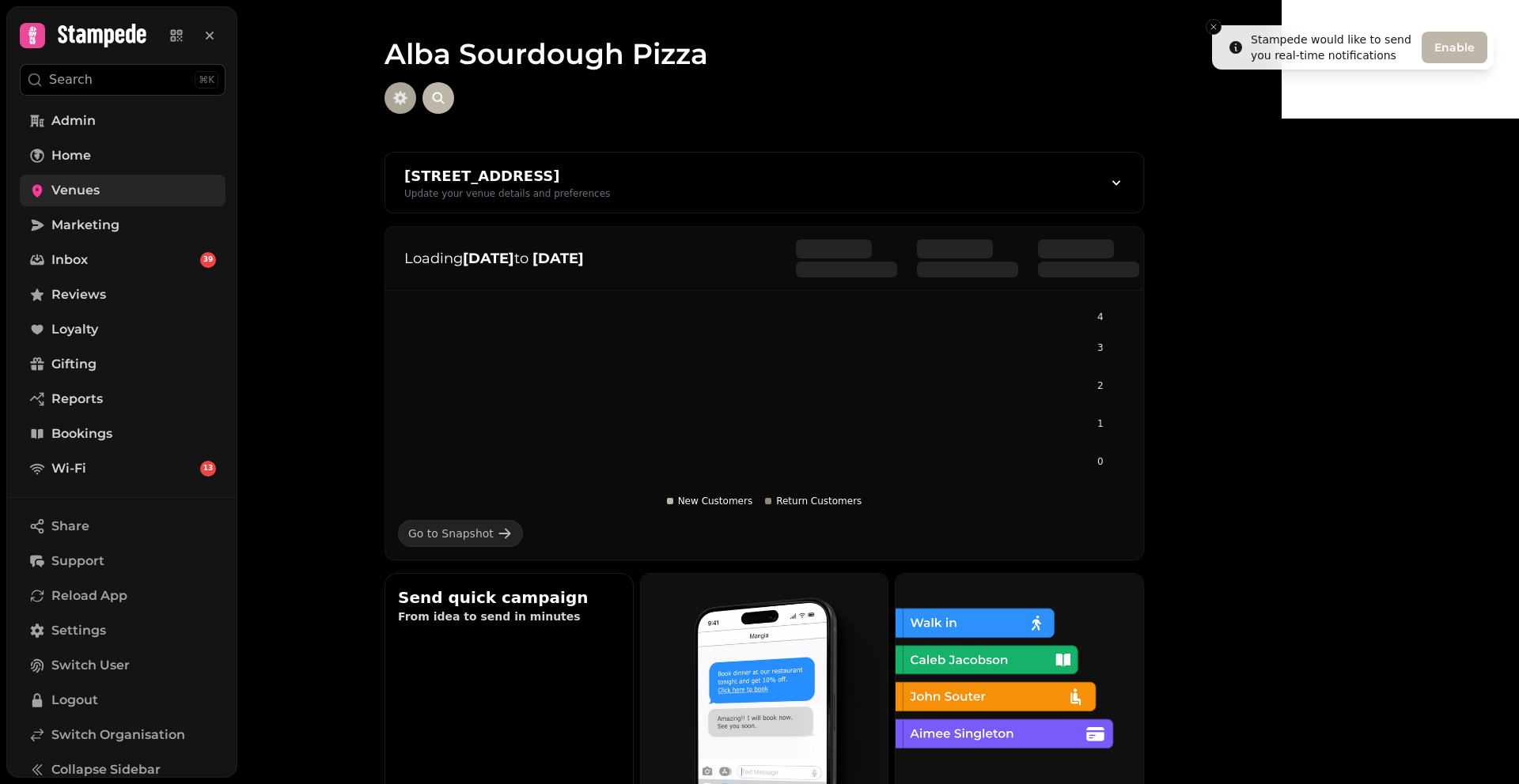
click at [416, 106] on button "button" at bounding box center [399, 98] width 31 height 31
select select "**********"
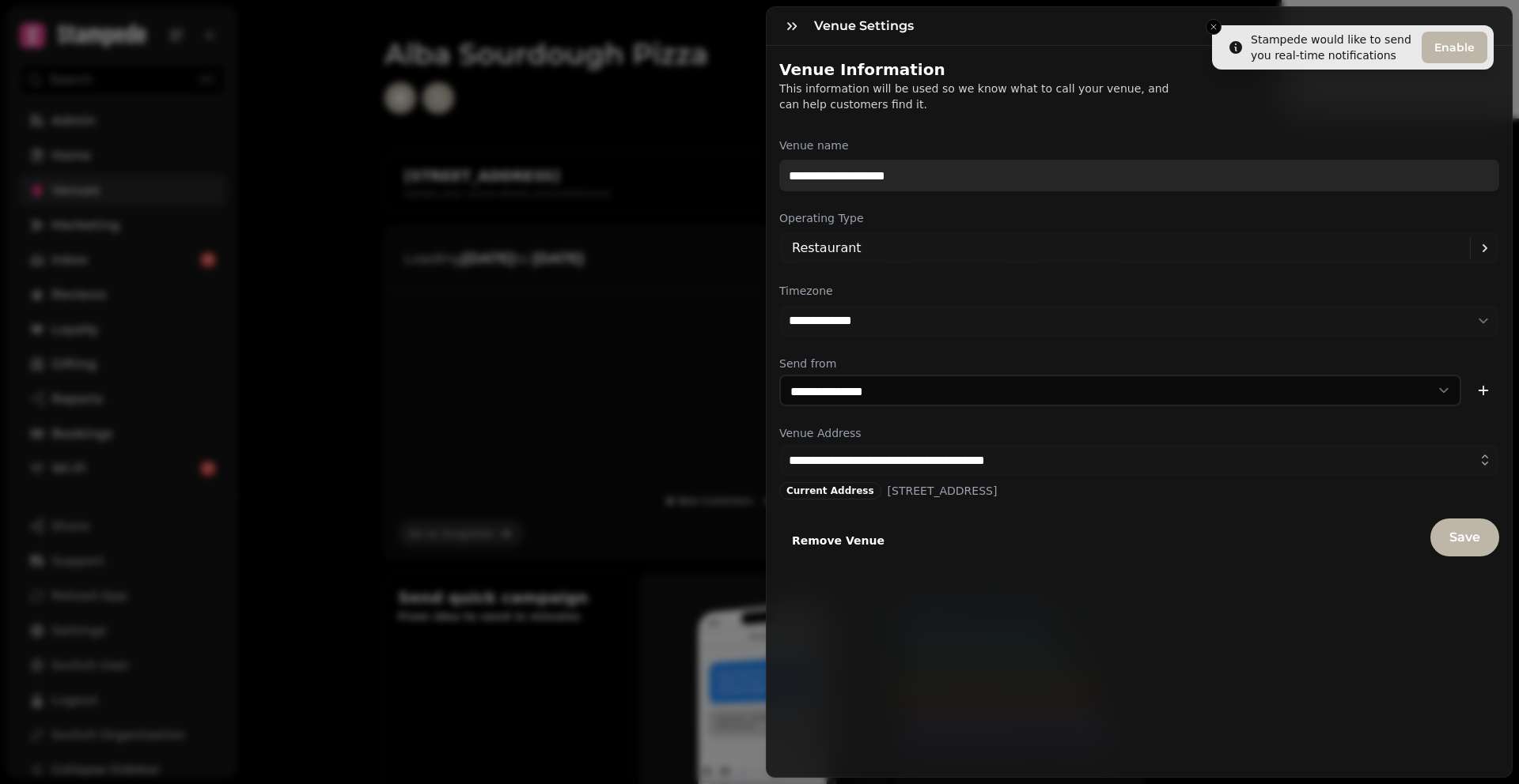
click at [932, 169] on input "**********" at bounding box center [1139, 175] width 720 height 31
type input "**********"
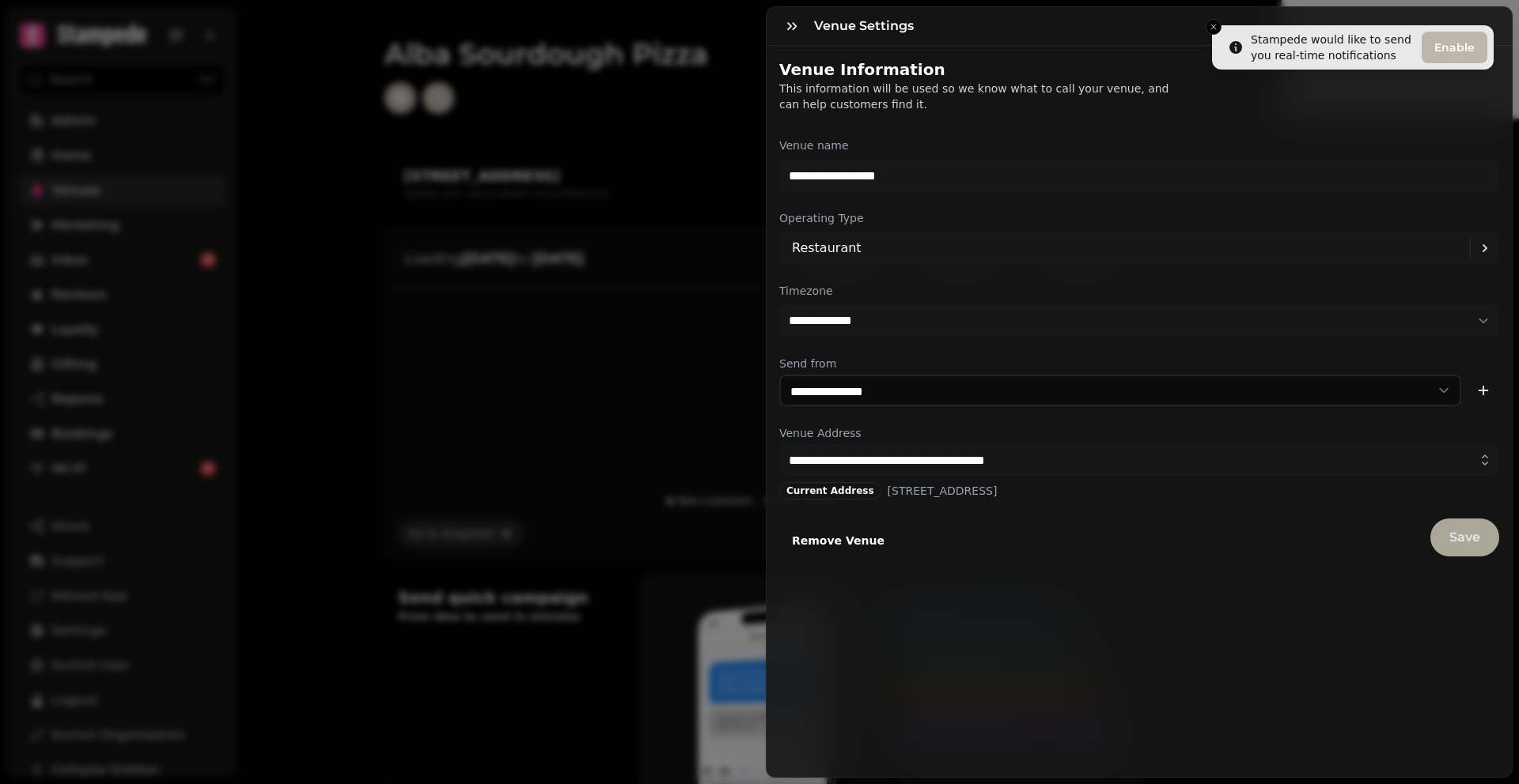
click at [1453, 553] on button "Save" at bounding box center [1464, 538] width 68 height 38
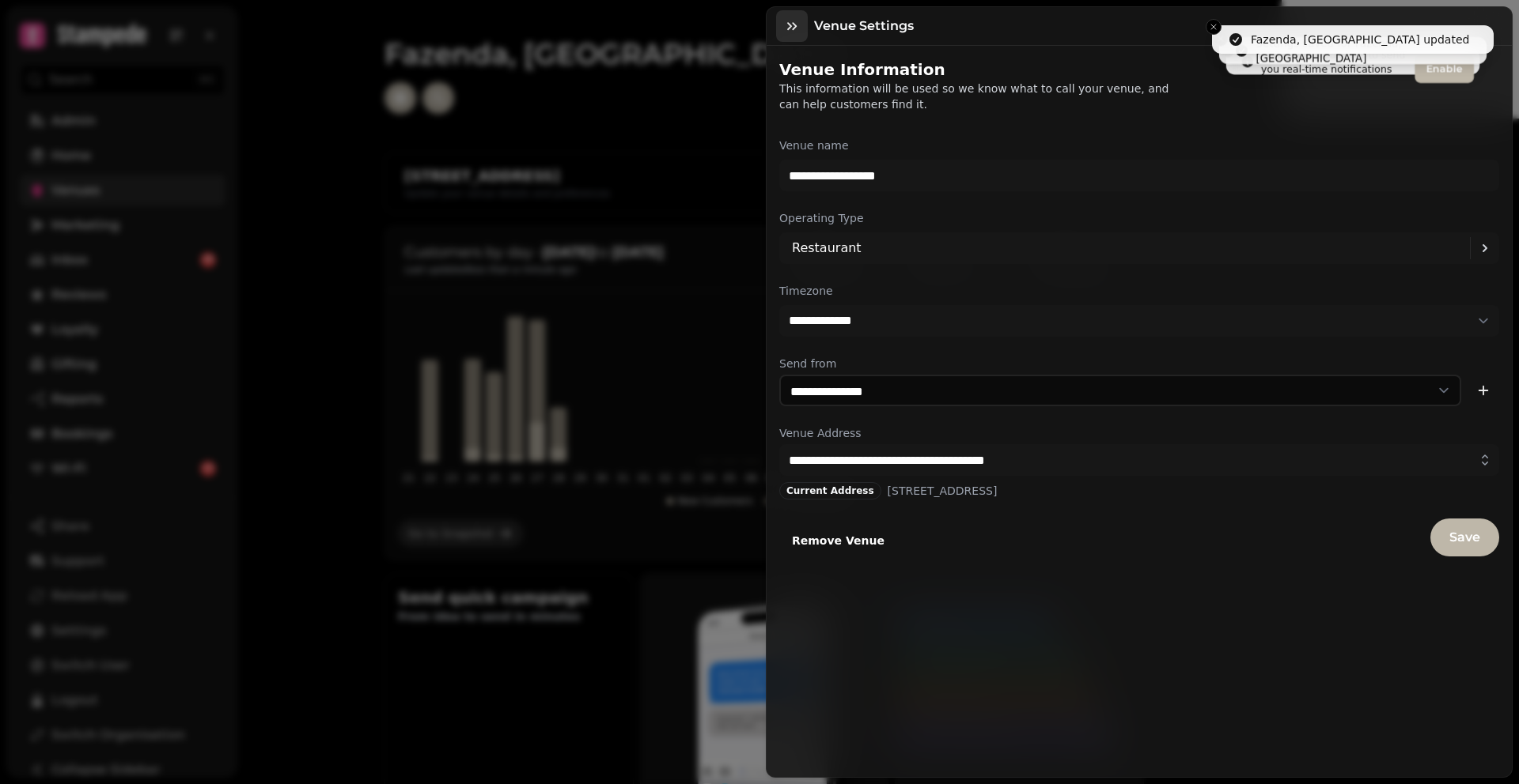
click at [791, 30] on icon "button" at bounding box center [792, 26] width 16 height 16
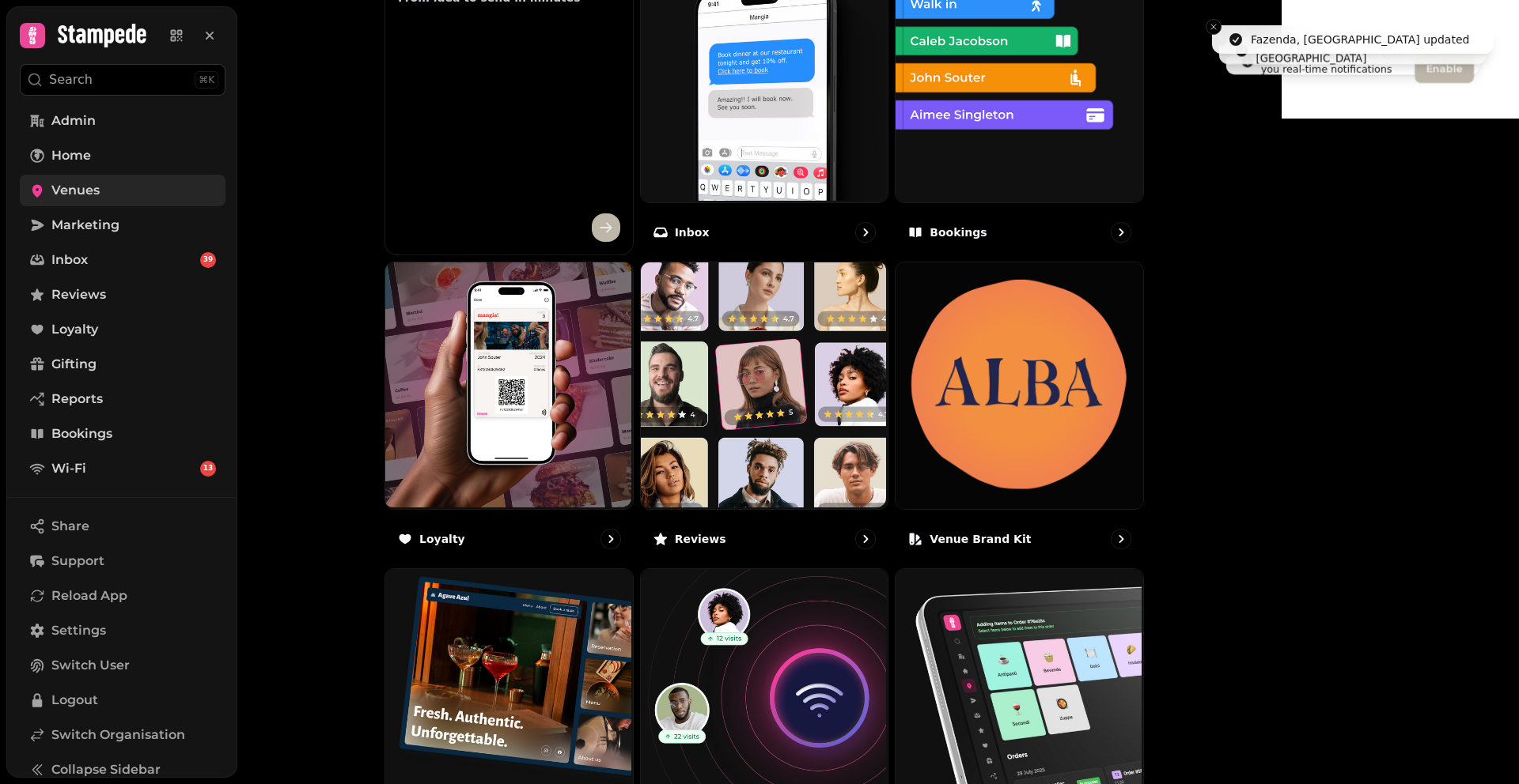
scroll to position [618, 0]
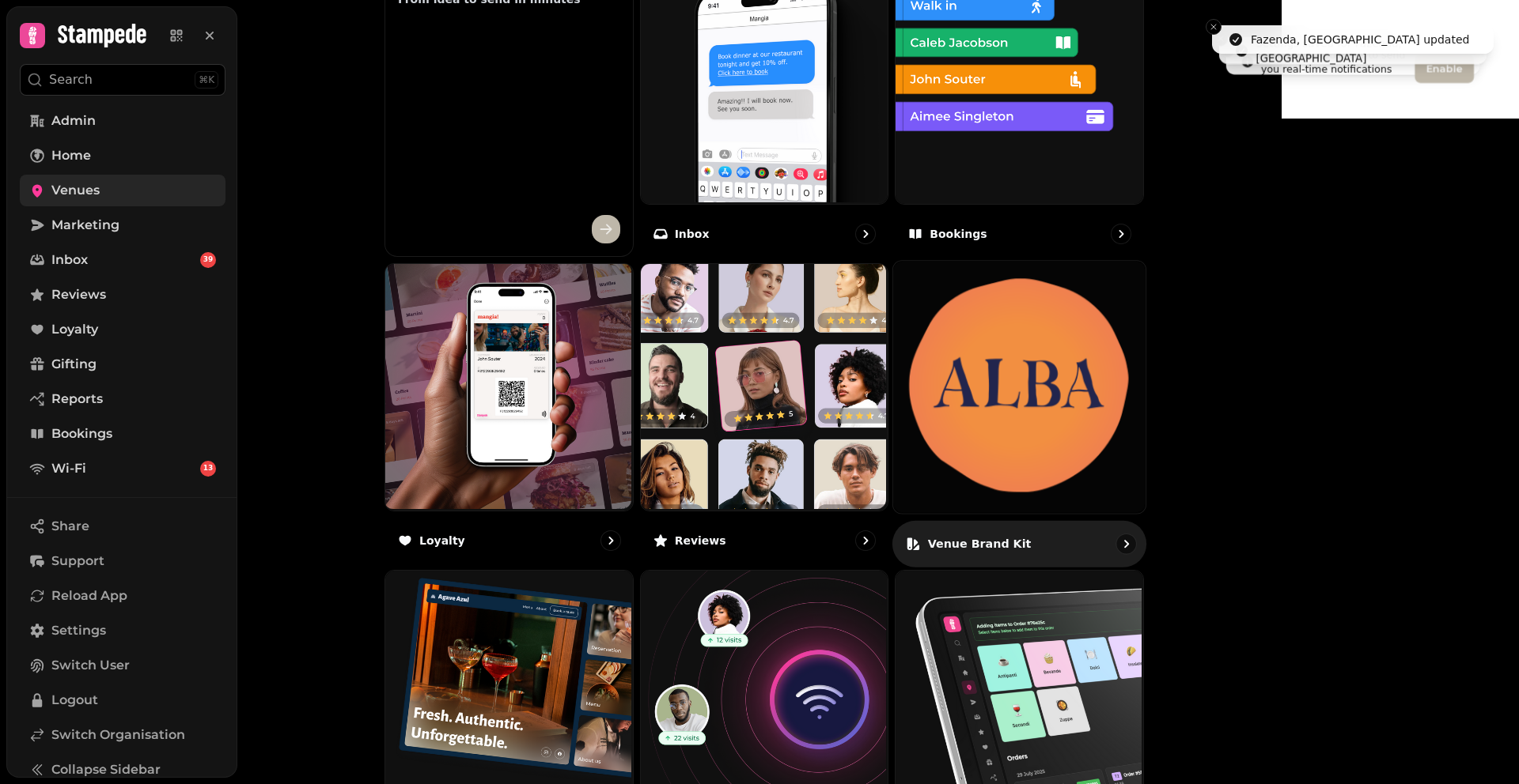
click at [1145, 309] on img at bounding box center [1018, 387] width 252 height 252
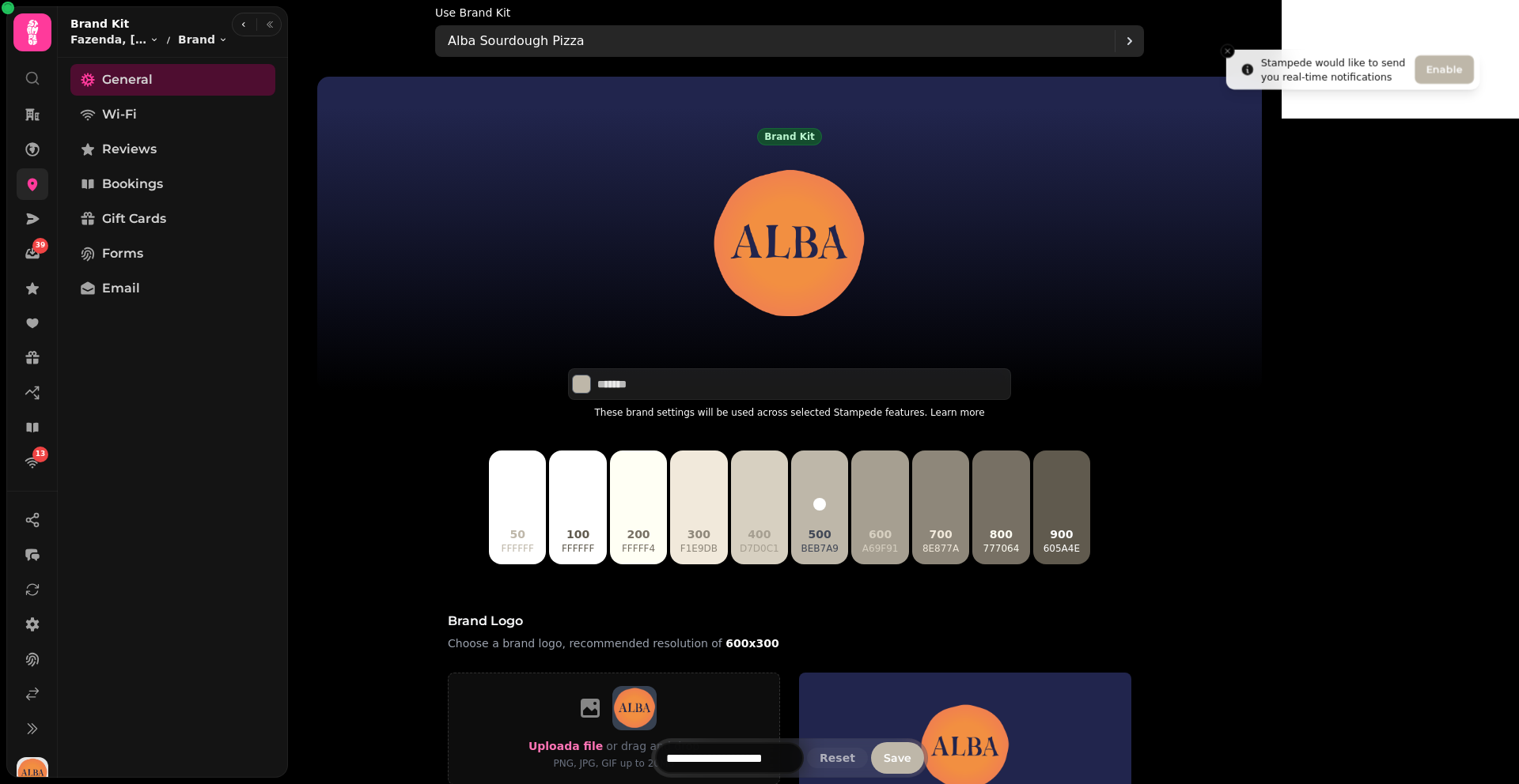
click at [585, 32] on p "Alba Sourdough Pizza" at bounding box center [516, 41] width 137 height 19
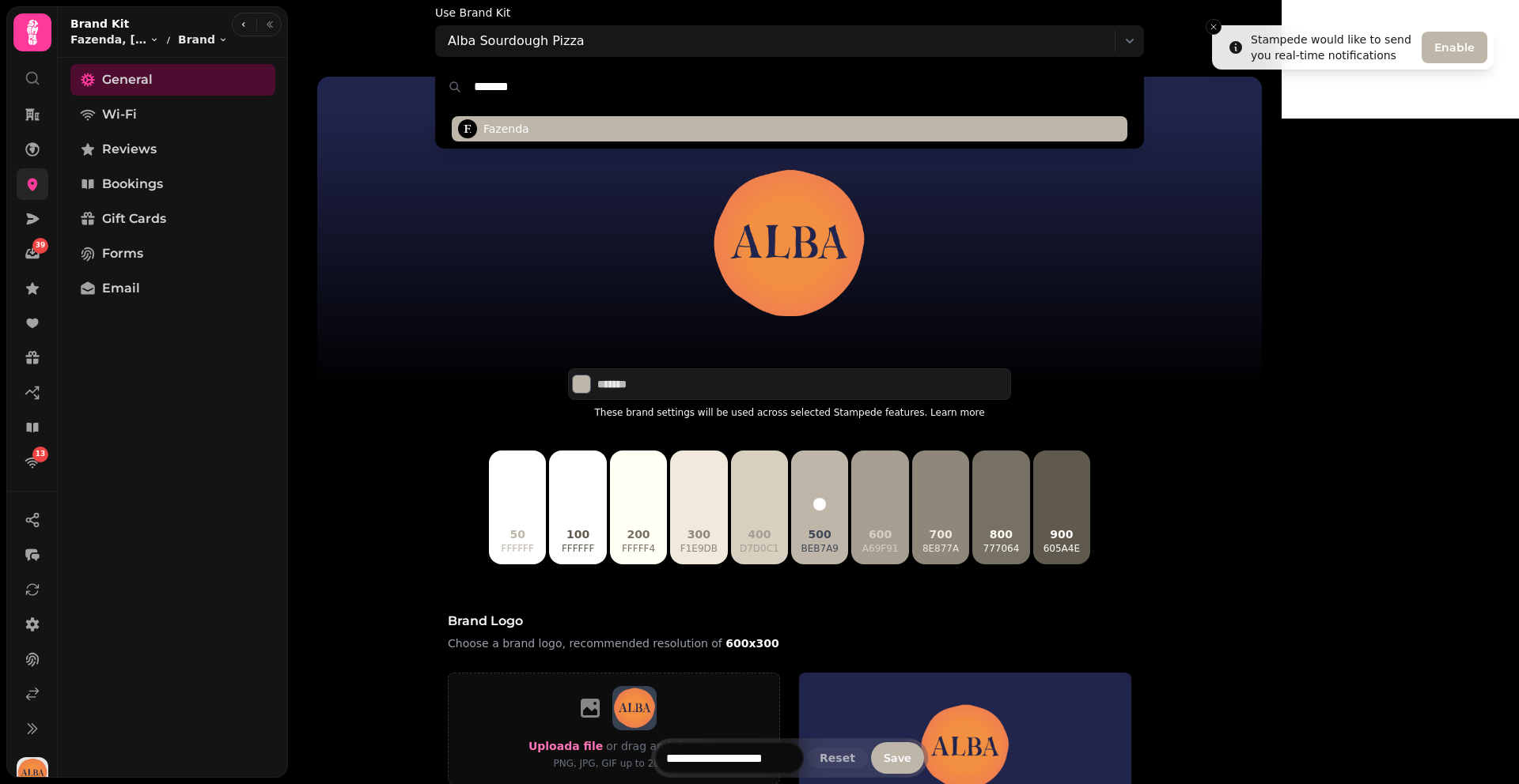
type input "*******"
click at [529, 125] on span "Fazenda" at bounding box center [506, 128] width 46 height 16
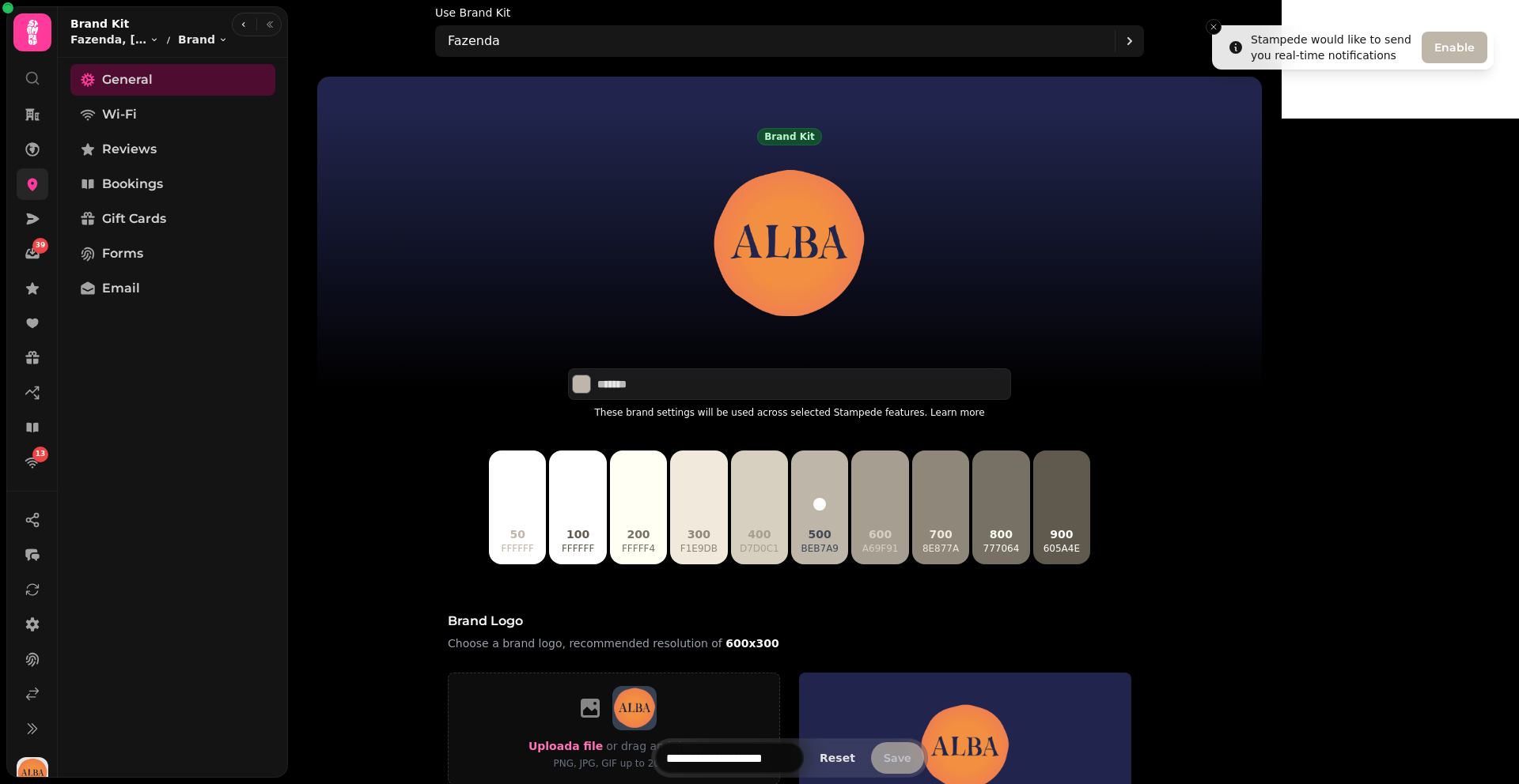
type input "*******"
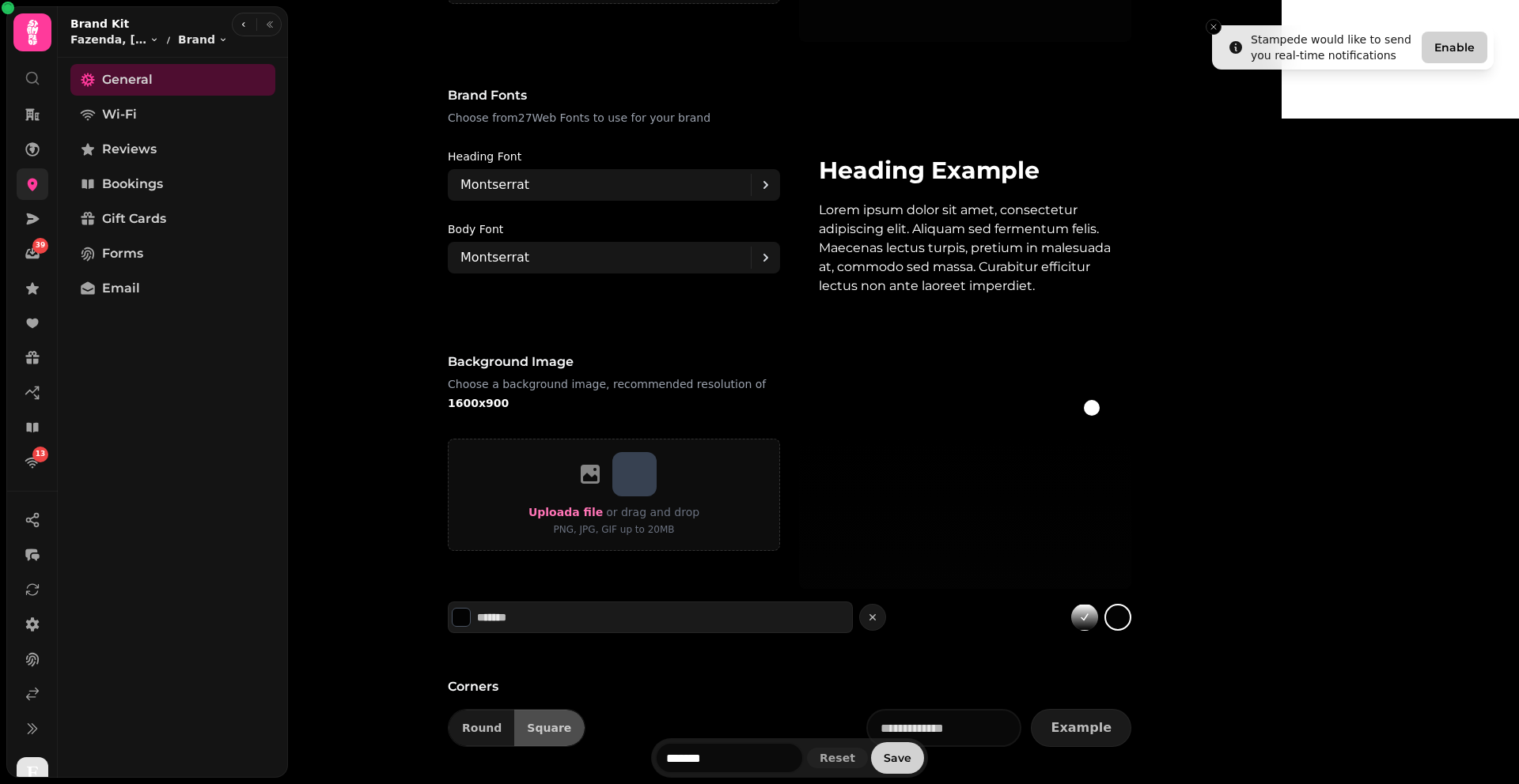
scroll to position [815, 0]
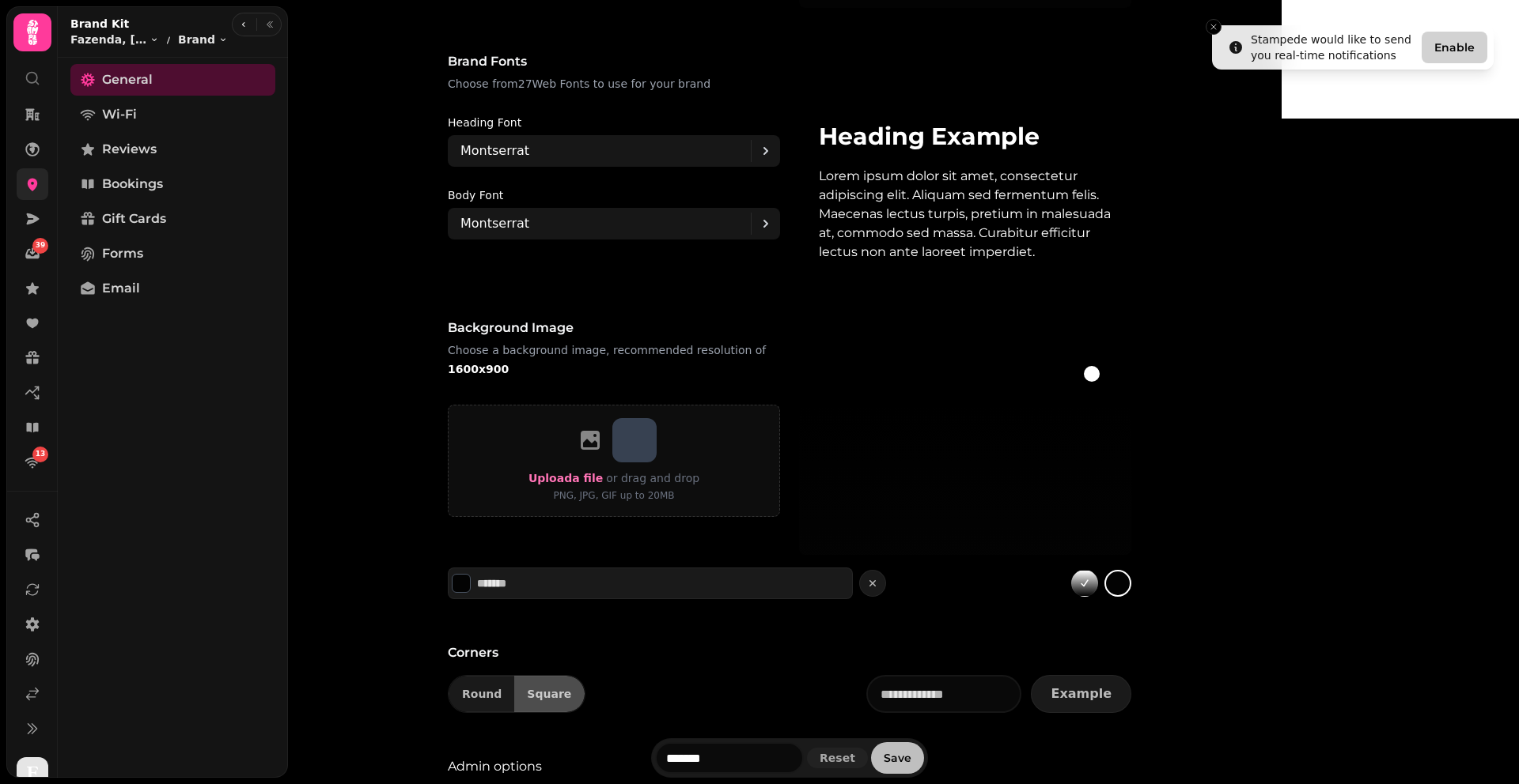
click at [912, 761] on span "Save" at bounding box center [896, 758] width 28 height 11
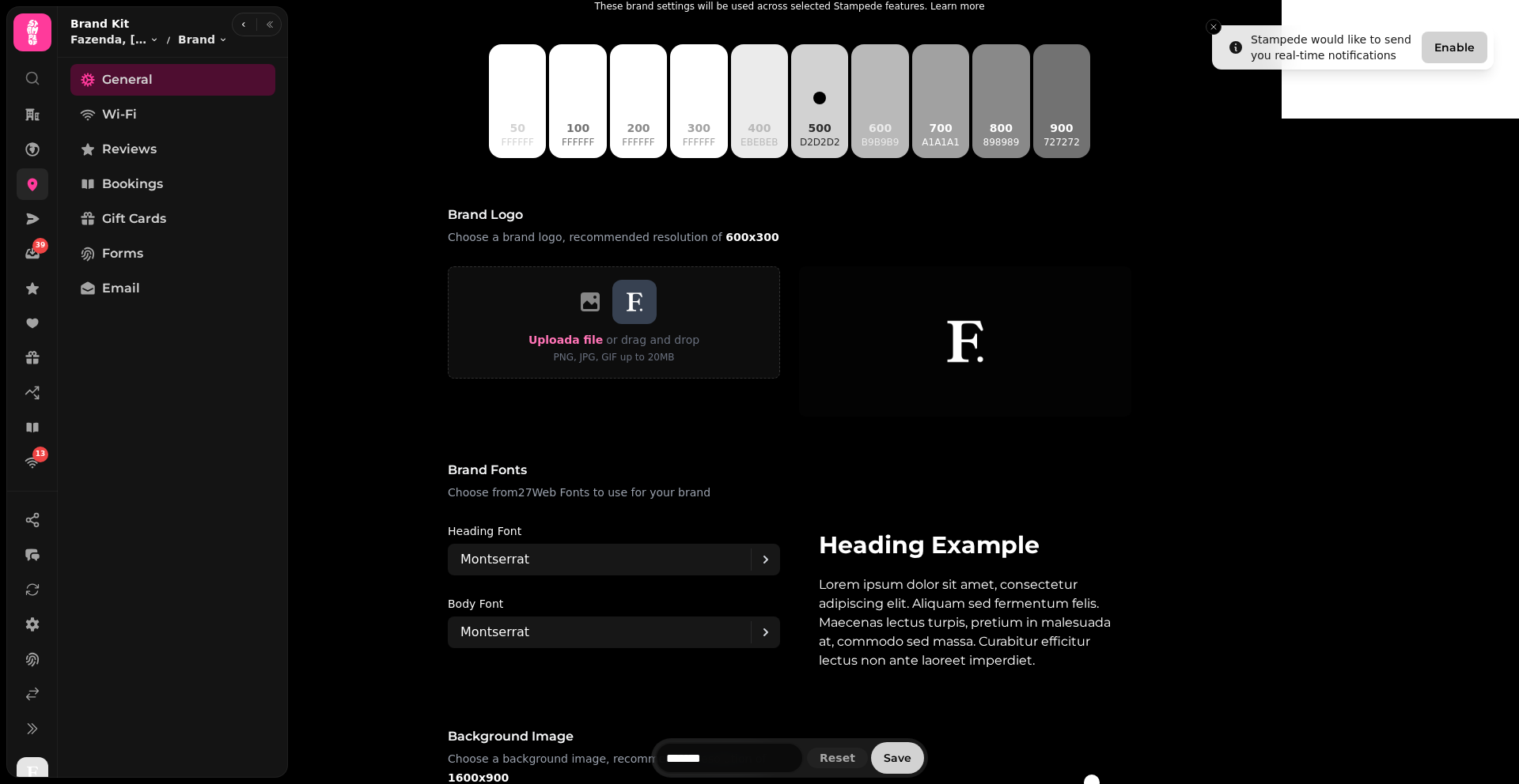
scroll to position [0, 0]
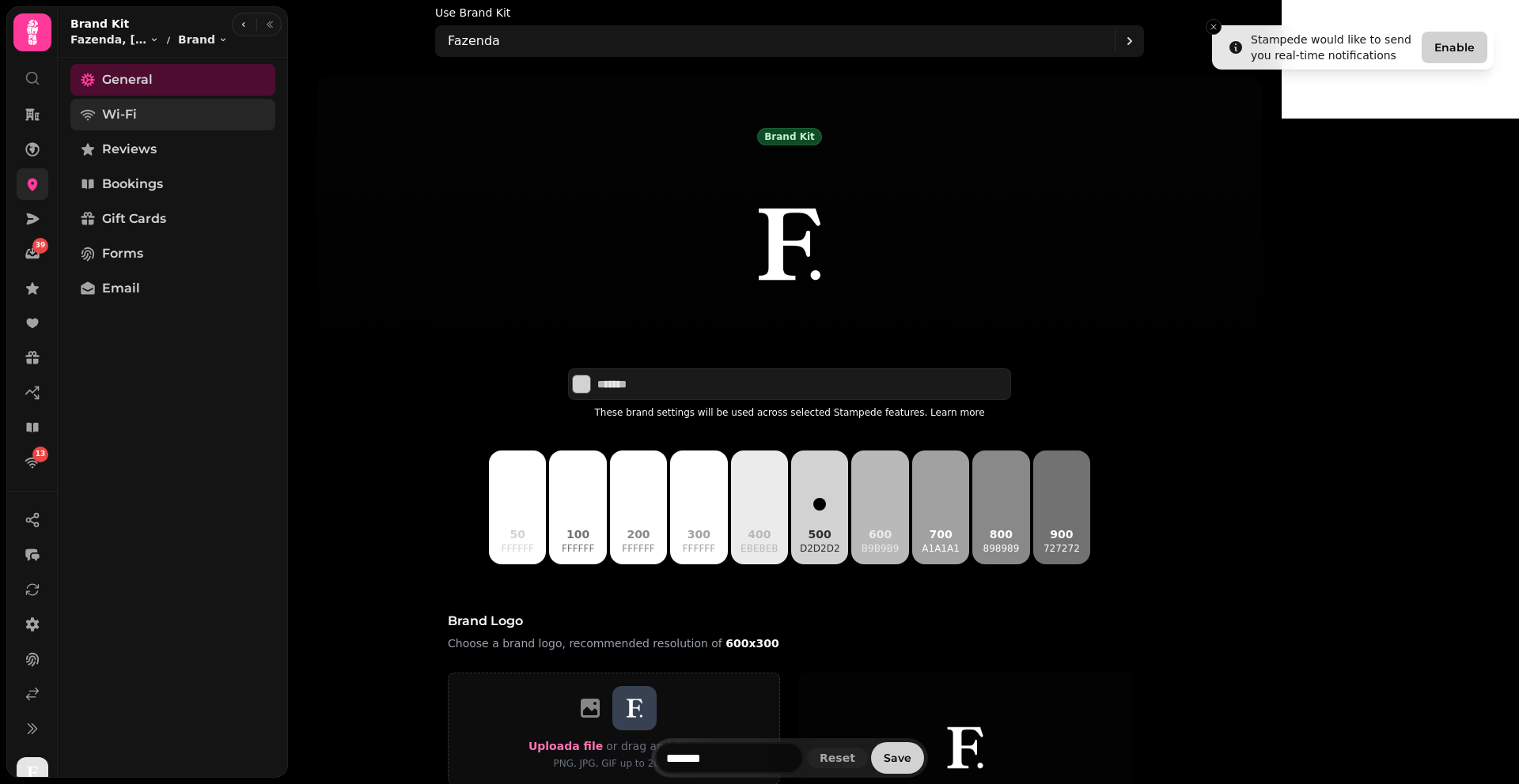
click at [207, 121] on link "Wi-Fi" at bounding box center [173, 114] width 205 height 31
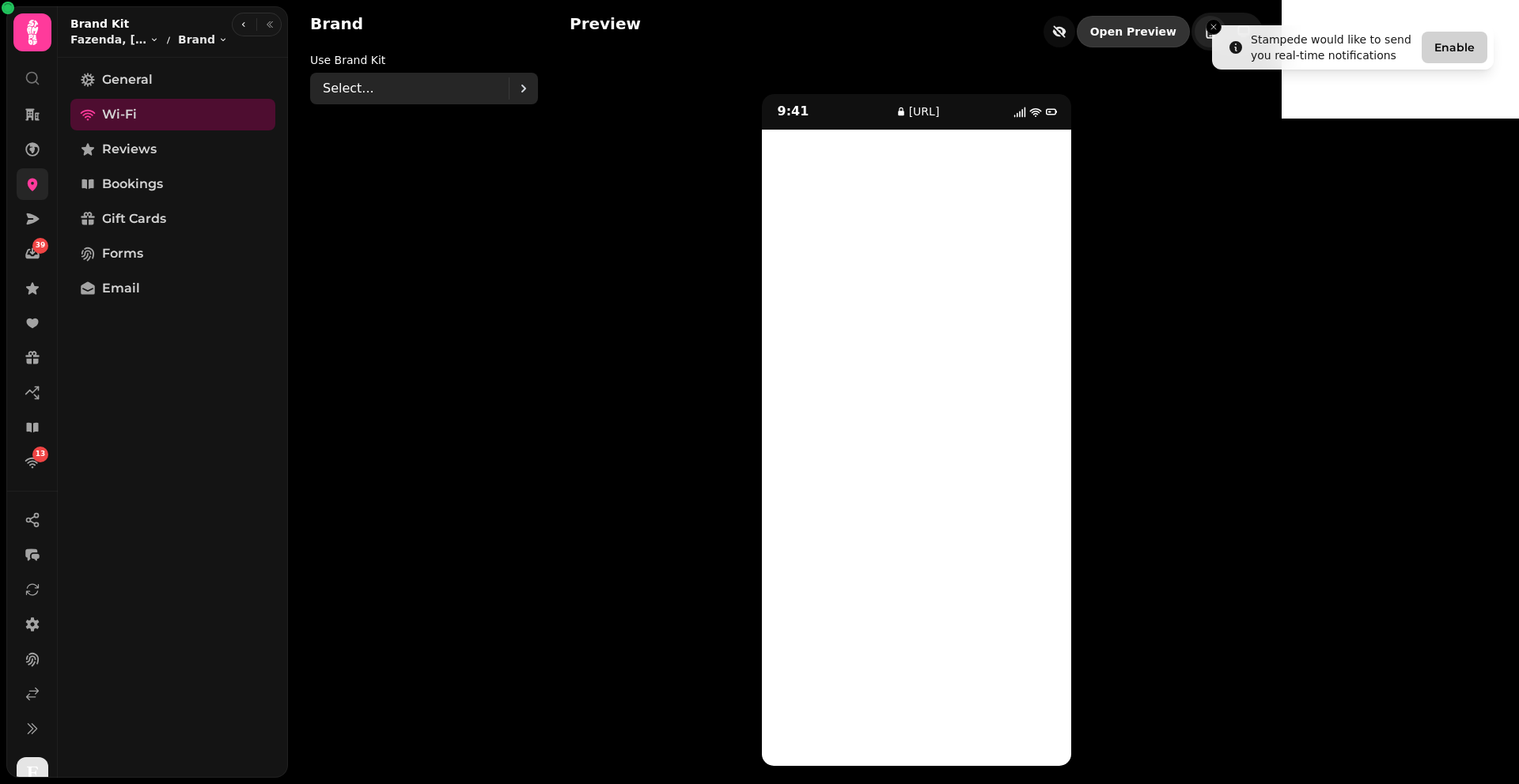
click at [441, 87] on div "Select..." at bounding box center [416, 88] width 186 height 31
type input "******"
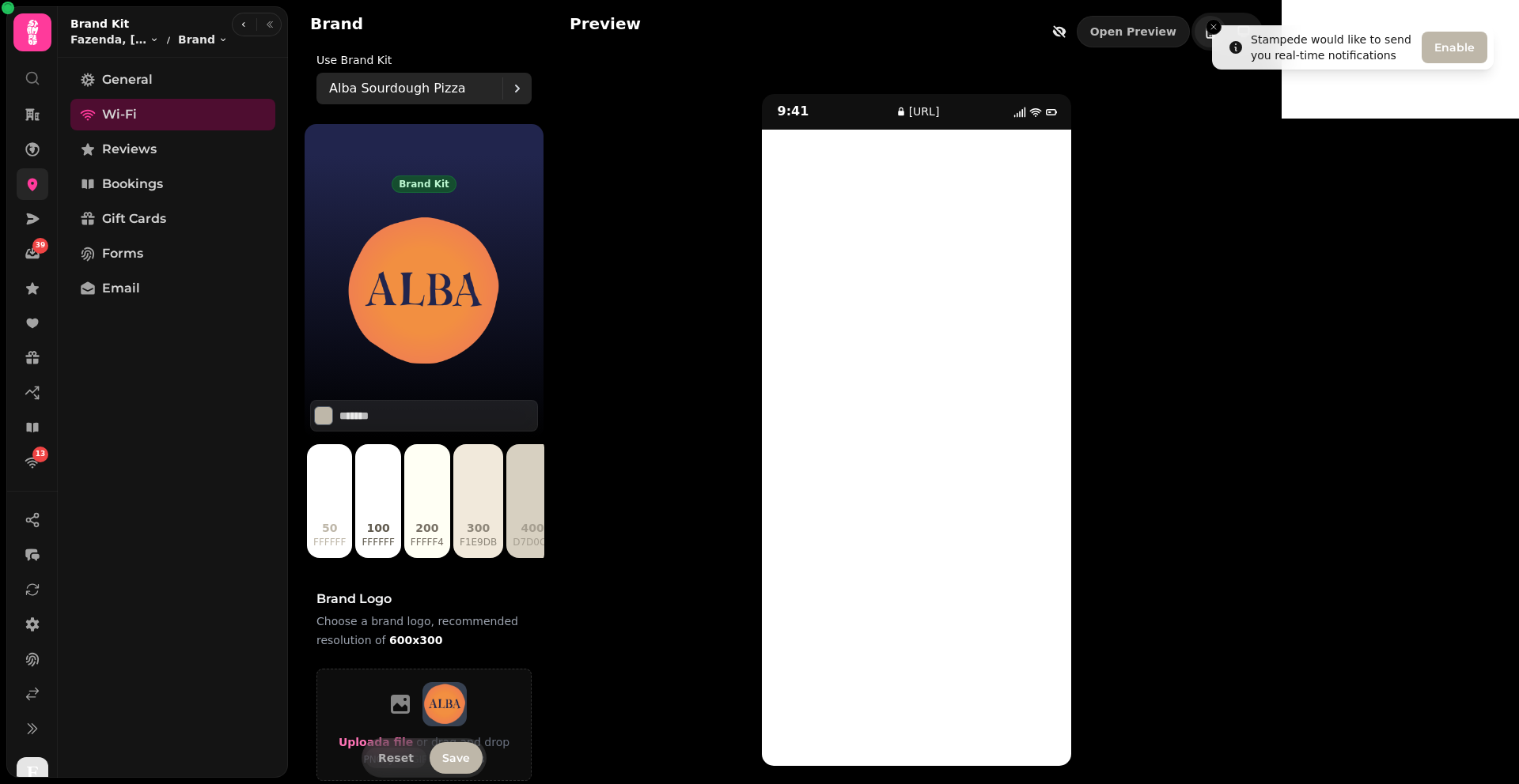
click at [424, 104] on div "Alba Sourdough Pizza" at bounding box center [415, 88] width 173 height 31
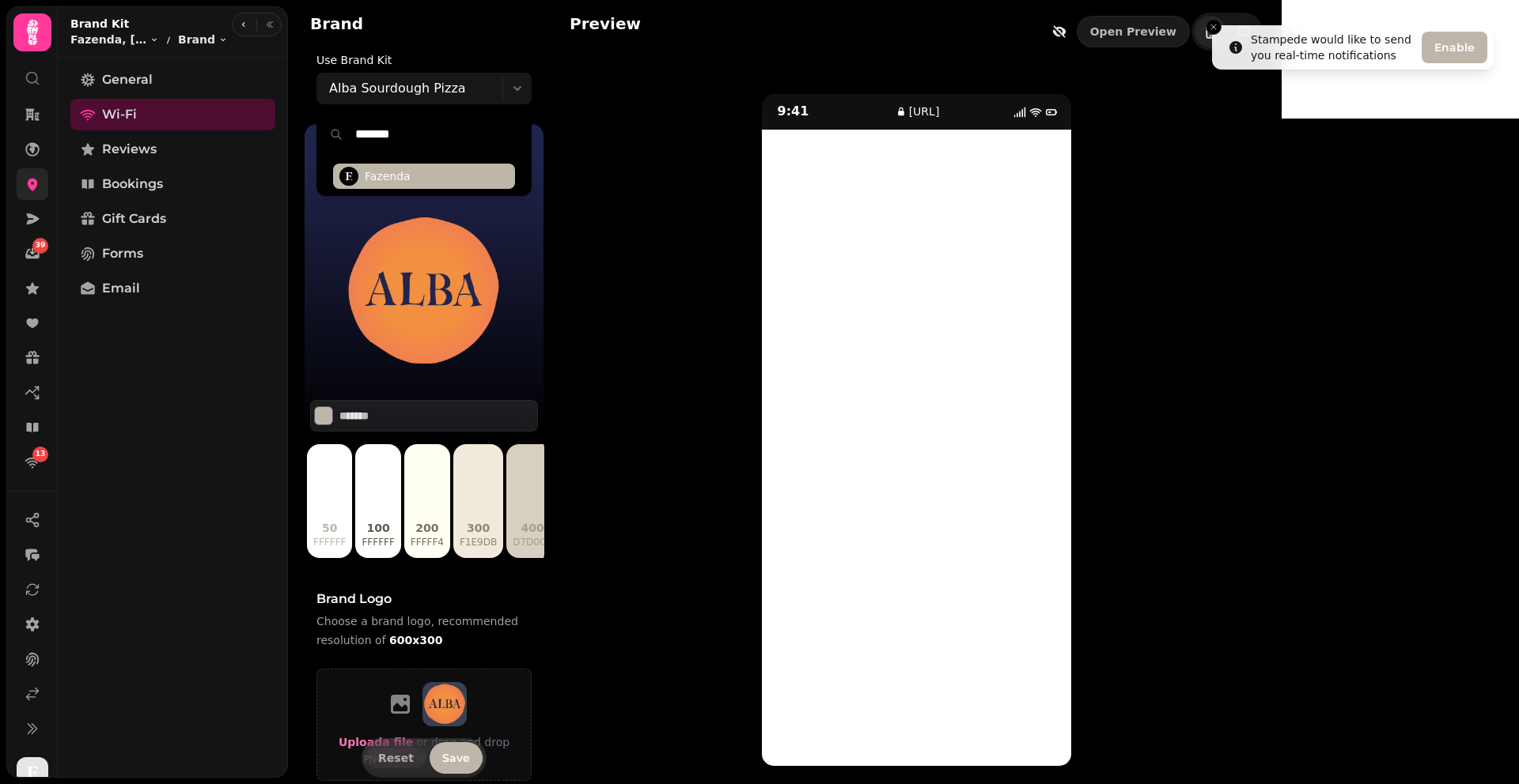
type input "*******"
click at [401, 174] on span "Fazenda" at bounding box center [388, 176] width 46 height 16
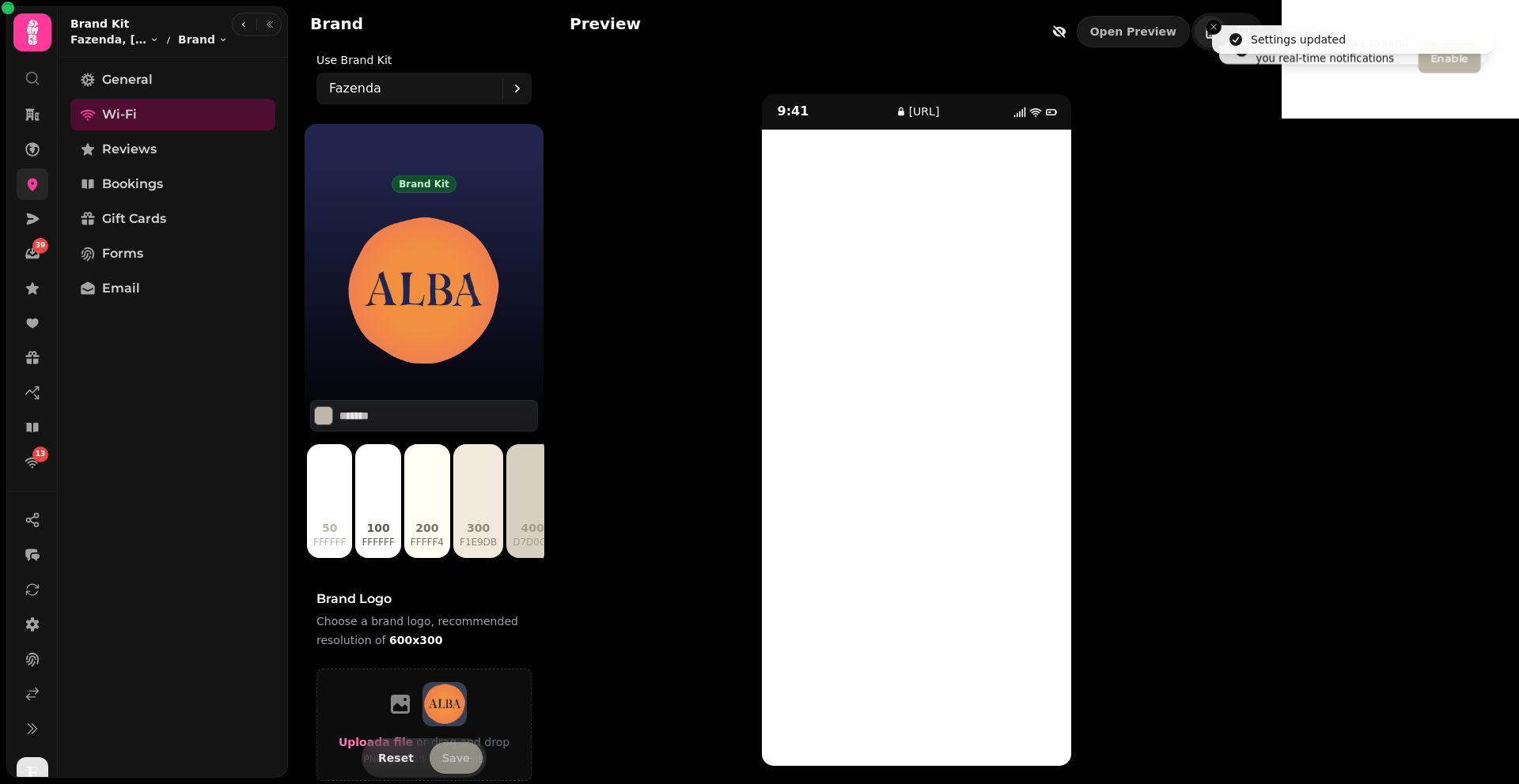
type input "*******"
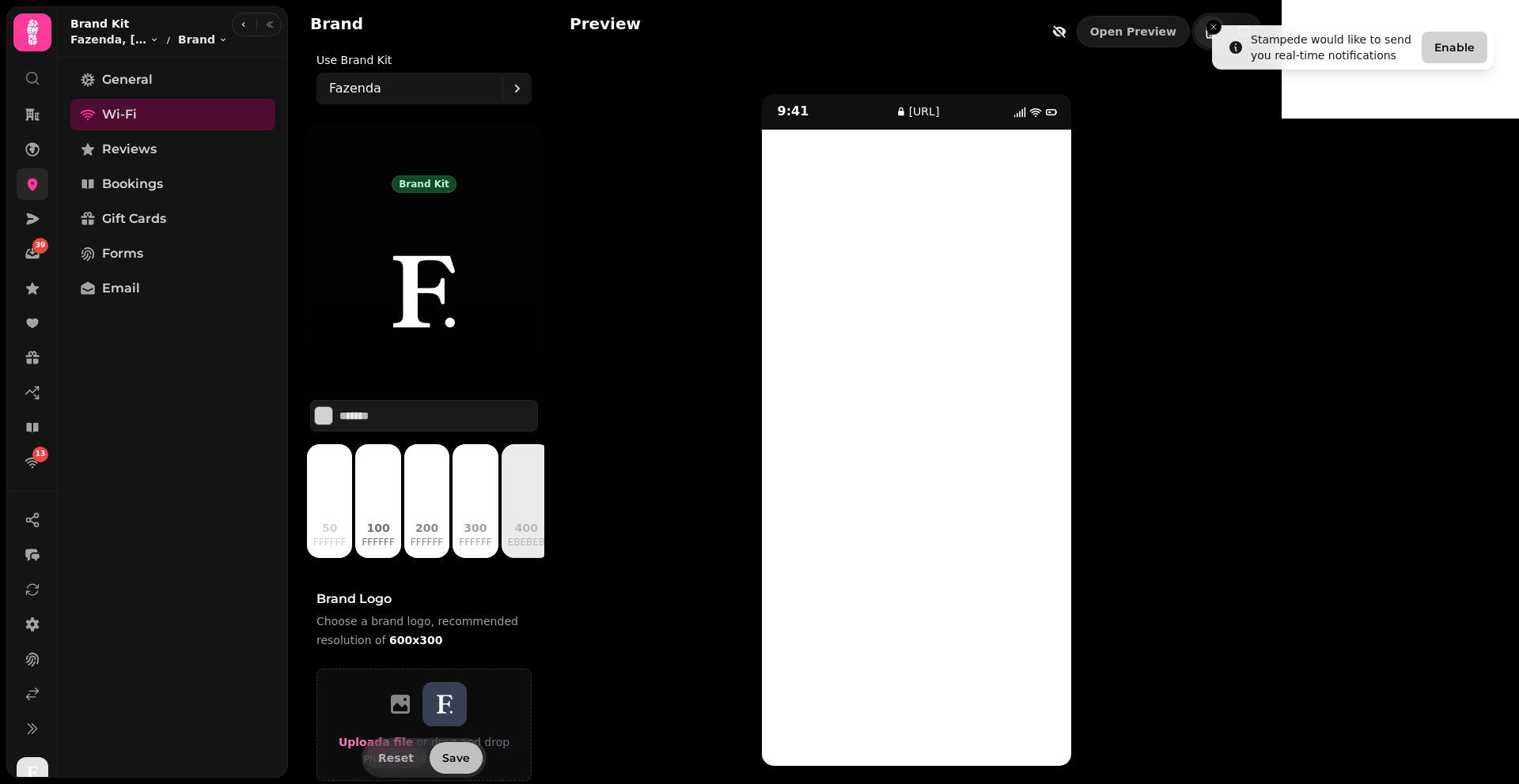
click at [463, 754] on span "Save" at bounding box center [455, 758] width 28 height 11
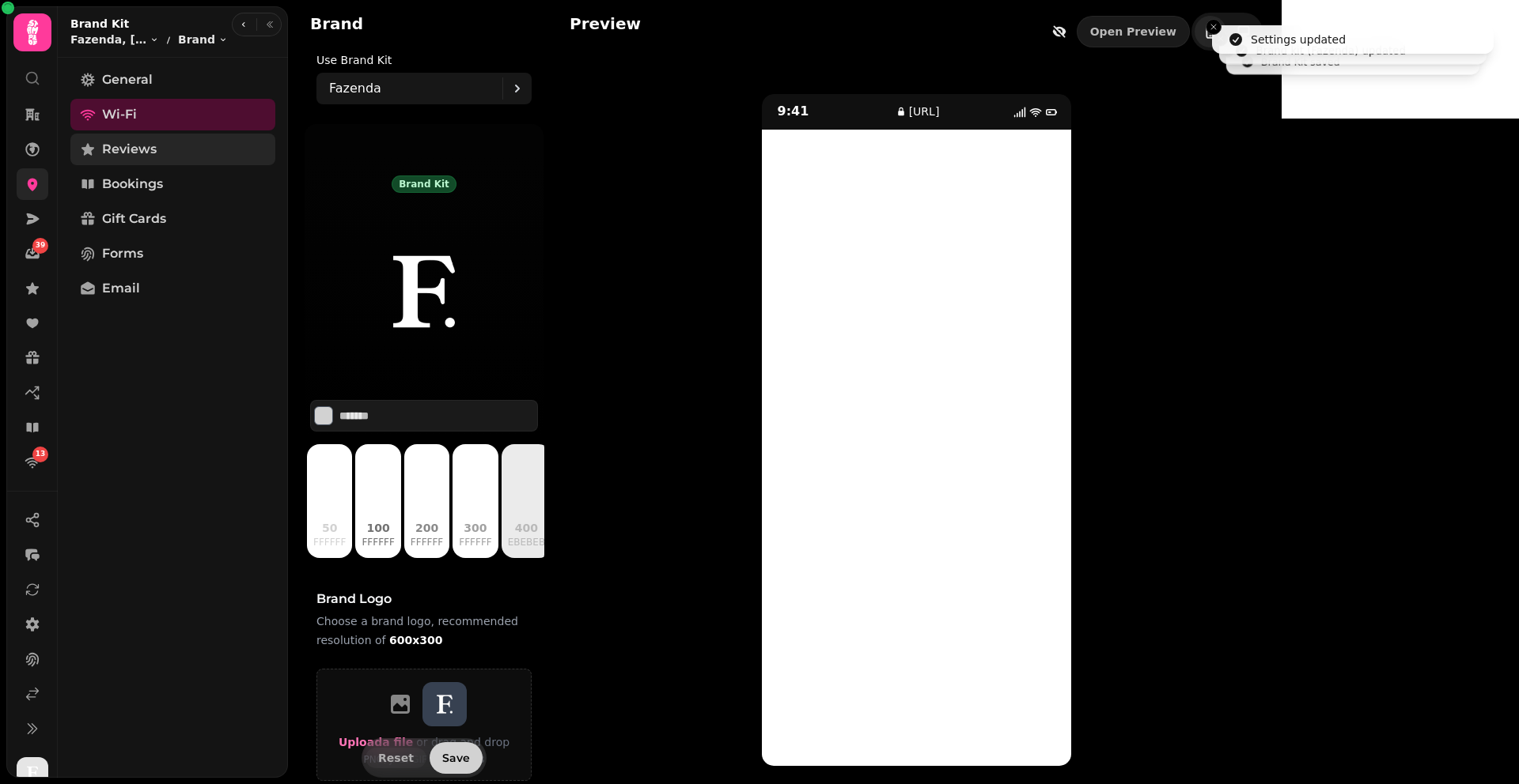
click at [144, 153] on span "Reviews" at bounding box center [128, 149] width 54 height 19
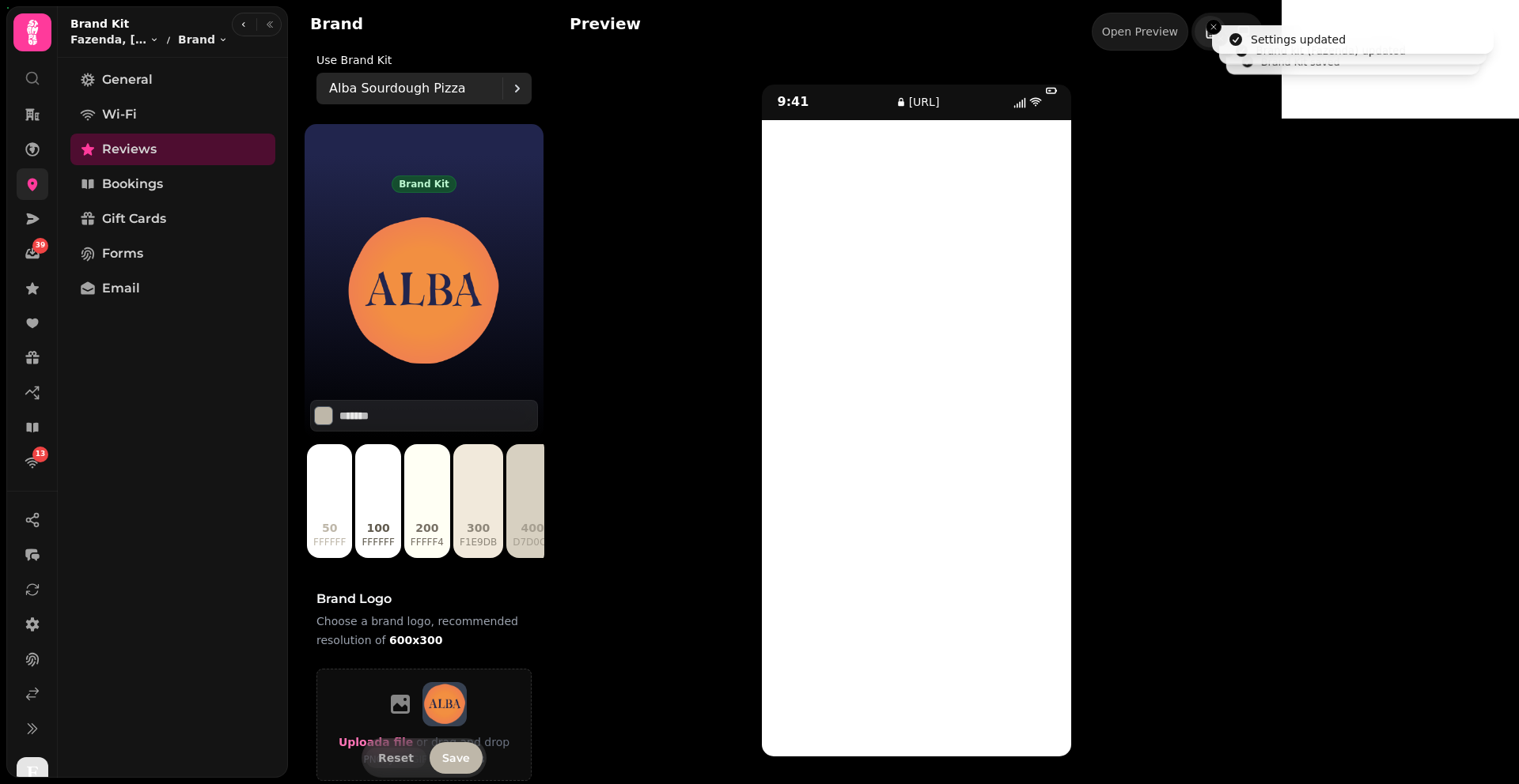
click at [417, 101] on div "Alba Sourdough Pizza" at bounding box center [415, 88] width 173 height 31
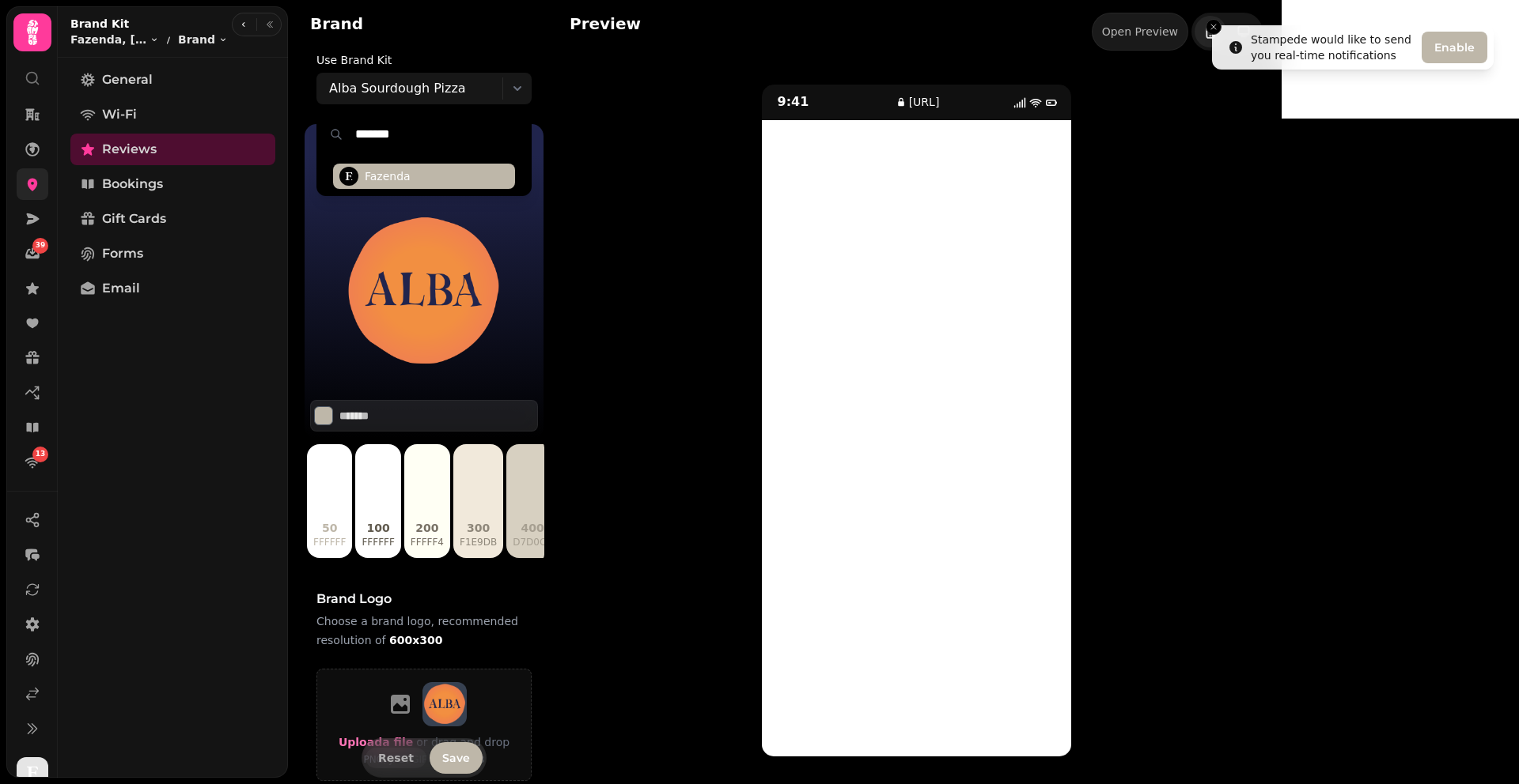
type input "*******"
click at [400, 177] on span "Fazenda" at bounding box center [388, 176] width 46 height 16
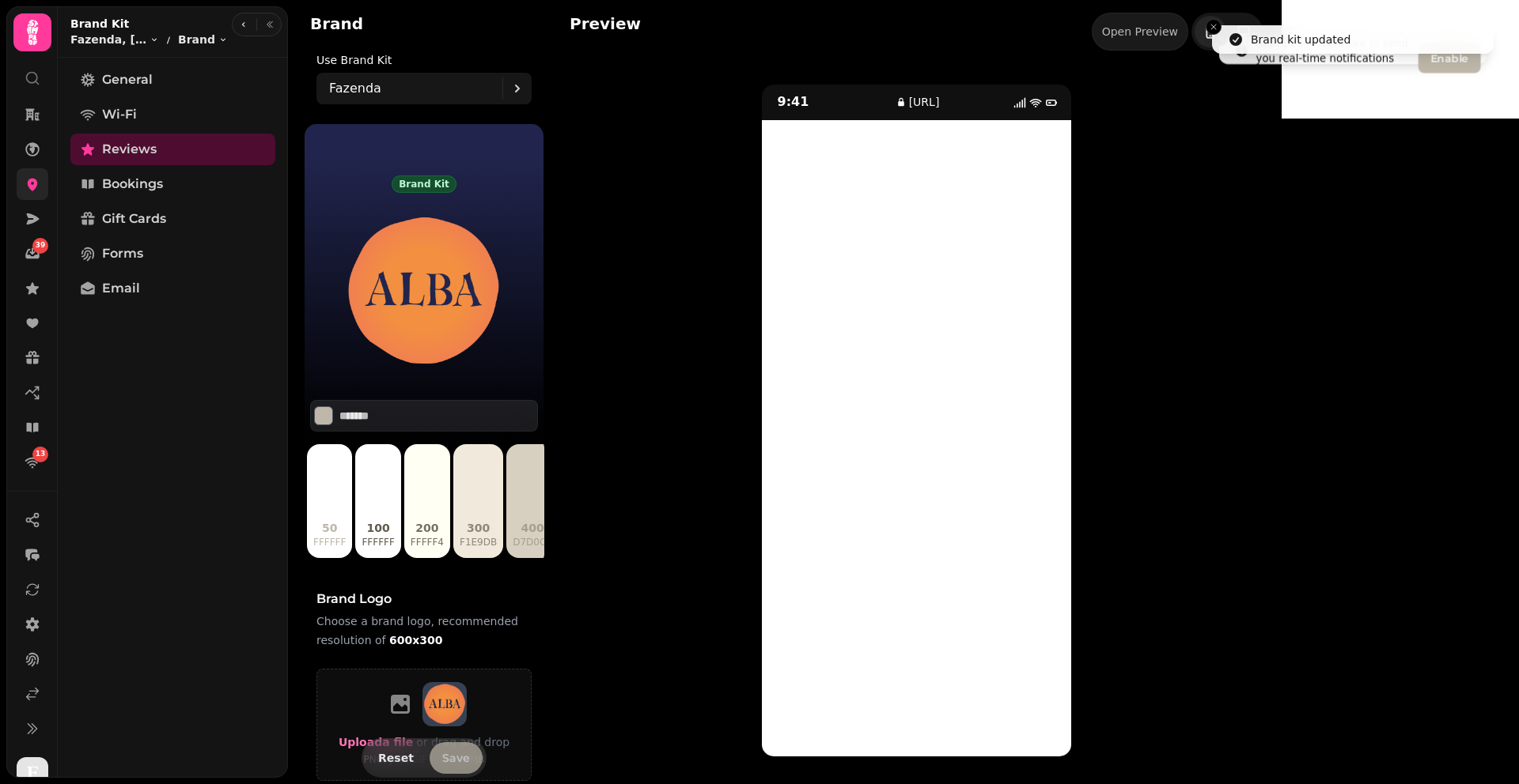
type input "*******"
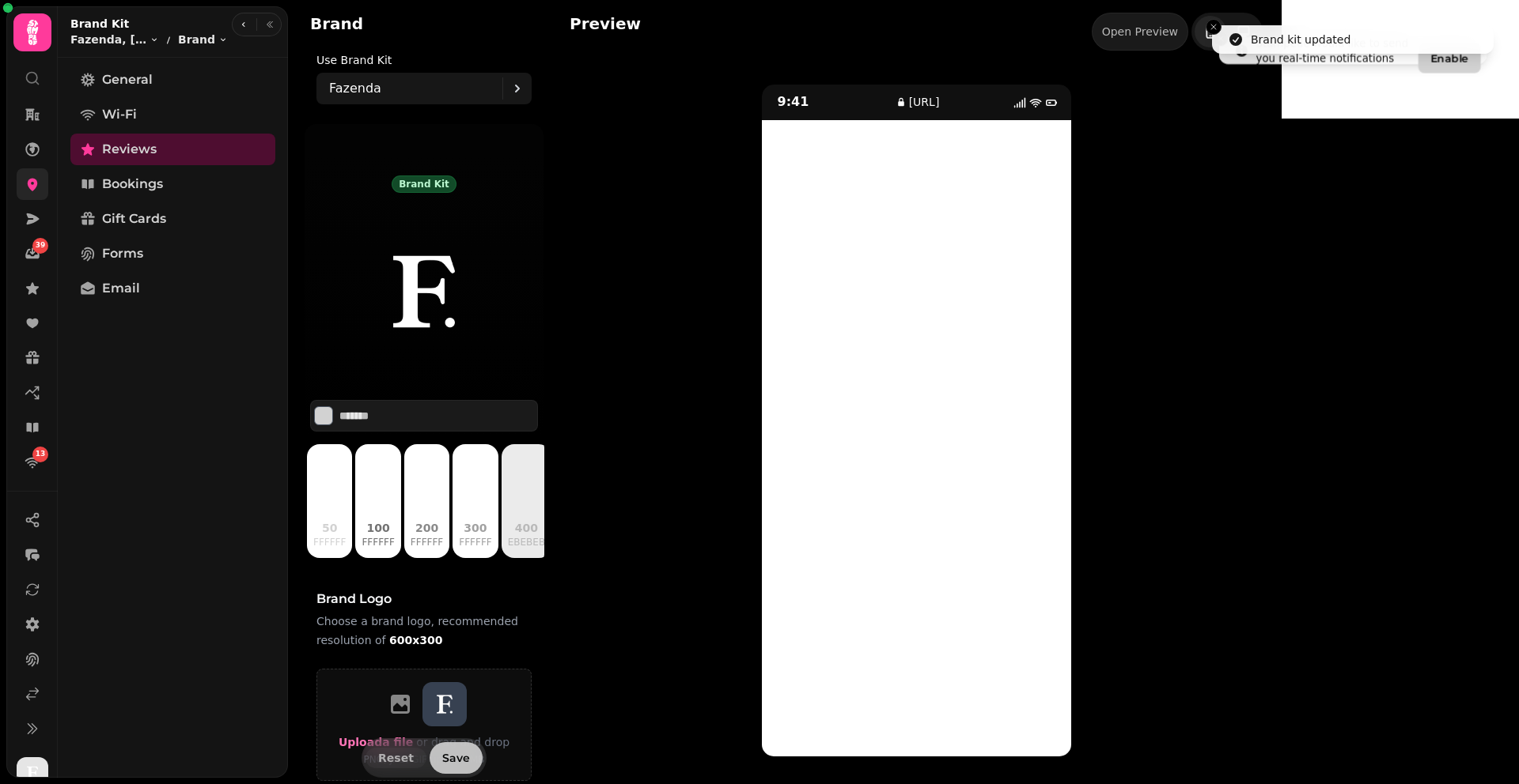
click at [454, 766] on button "Save" at bounding box center [456, 757] width 53 height 31
click at [154, 183] on span "Bookings" at bounding box center [132, 184] width 61 height 19
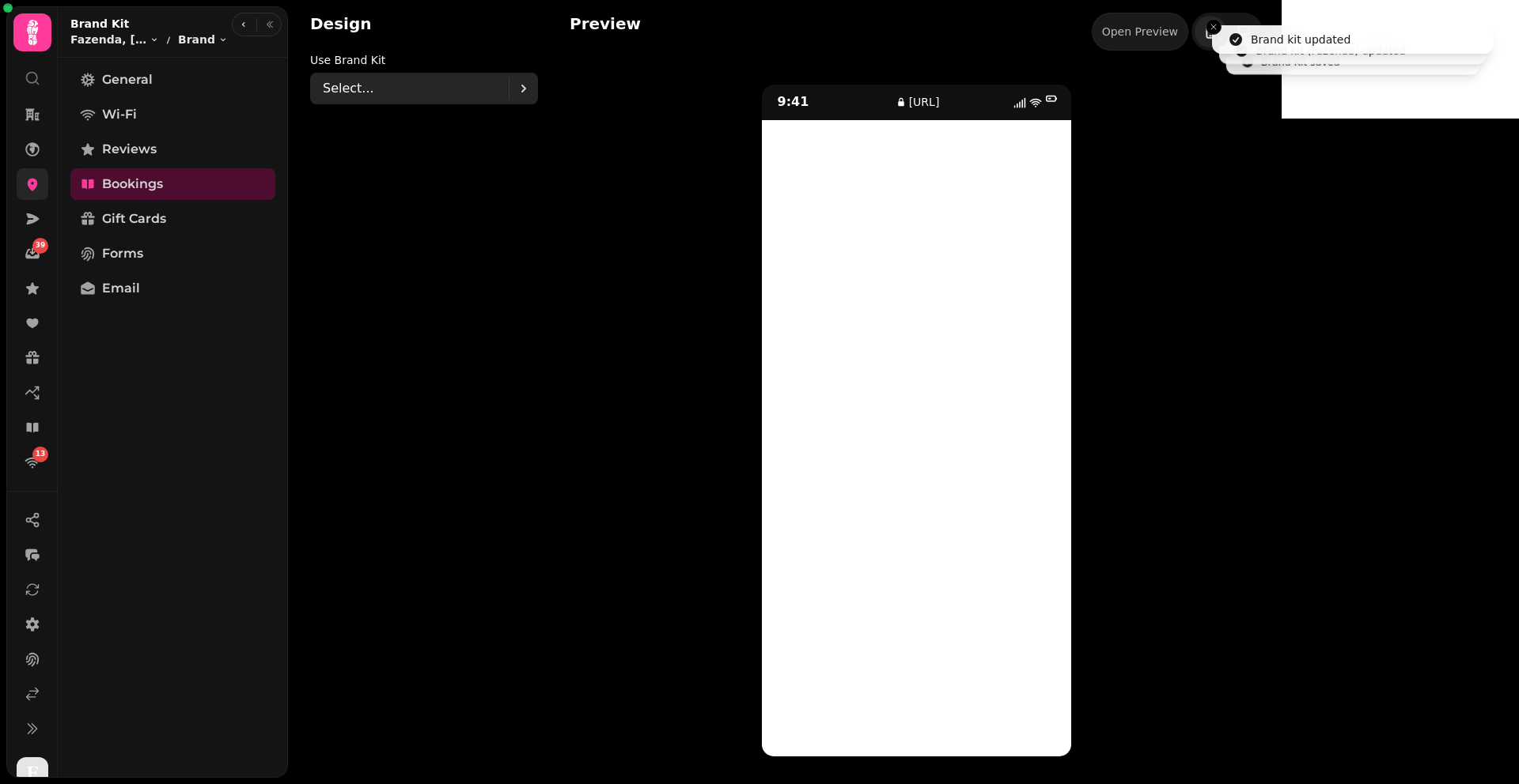
click at [414, 86] on div "Select..." at bounding box center [416, 88] width 186 height 31
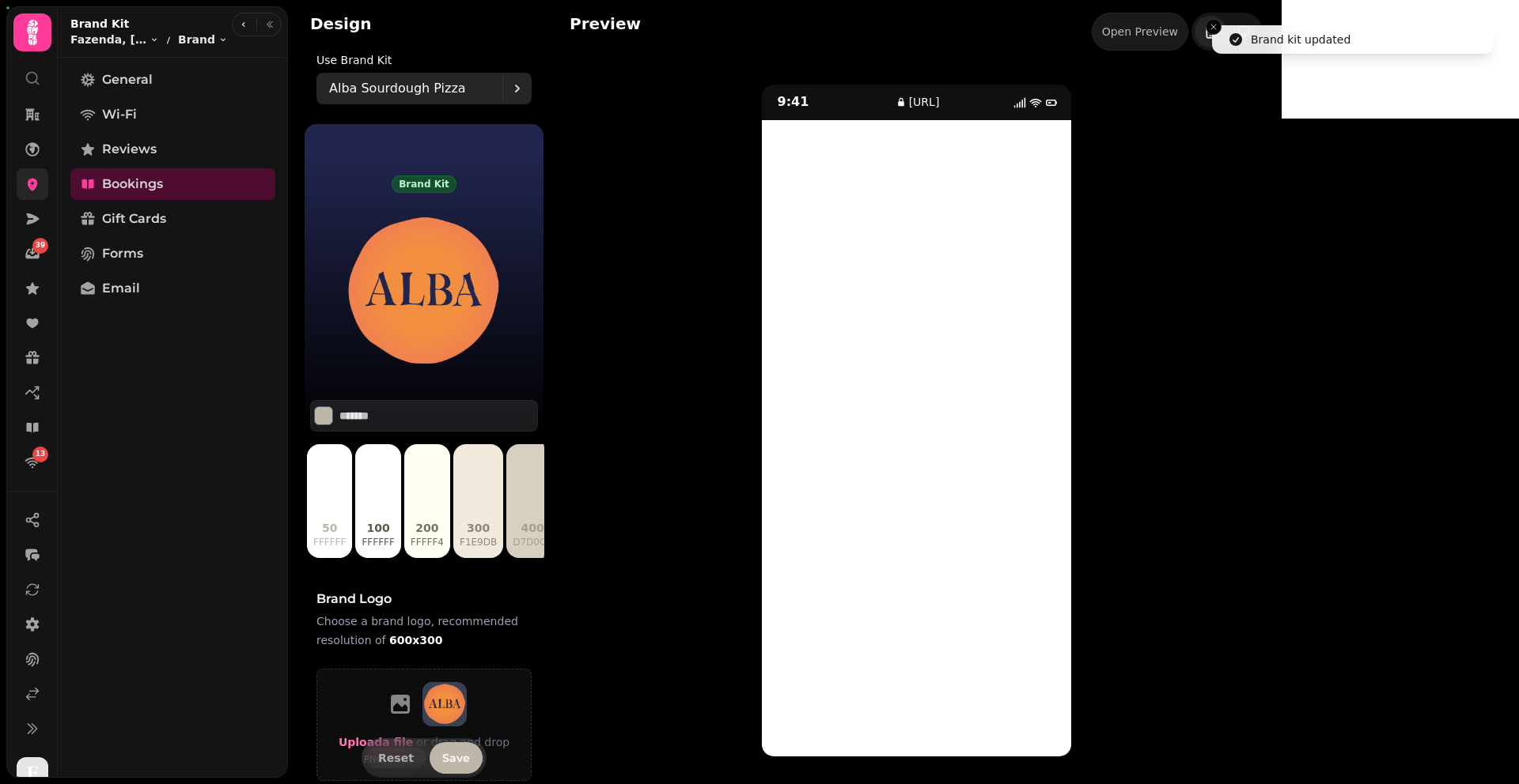
click at [414, 86] on p "Alba Sourdough Pizza" at bounding box center [397, 88] width 137 height 19
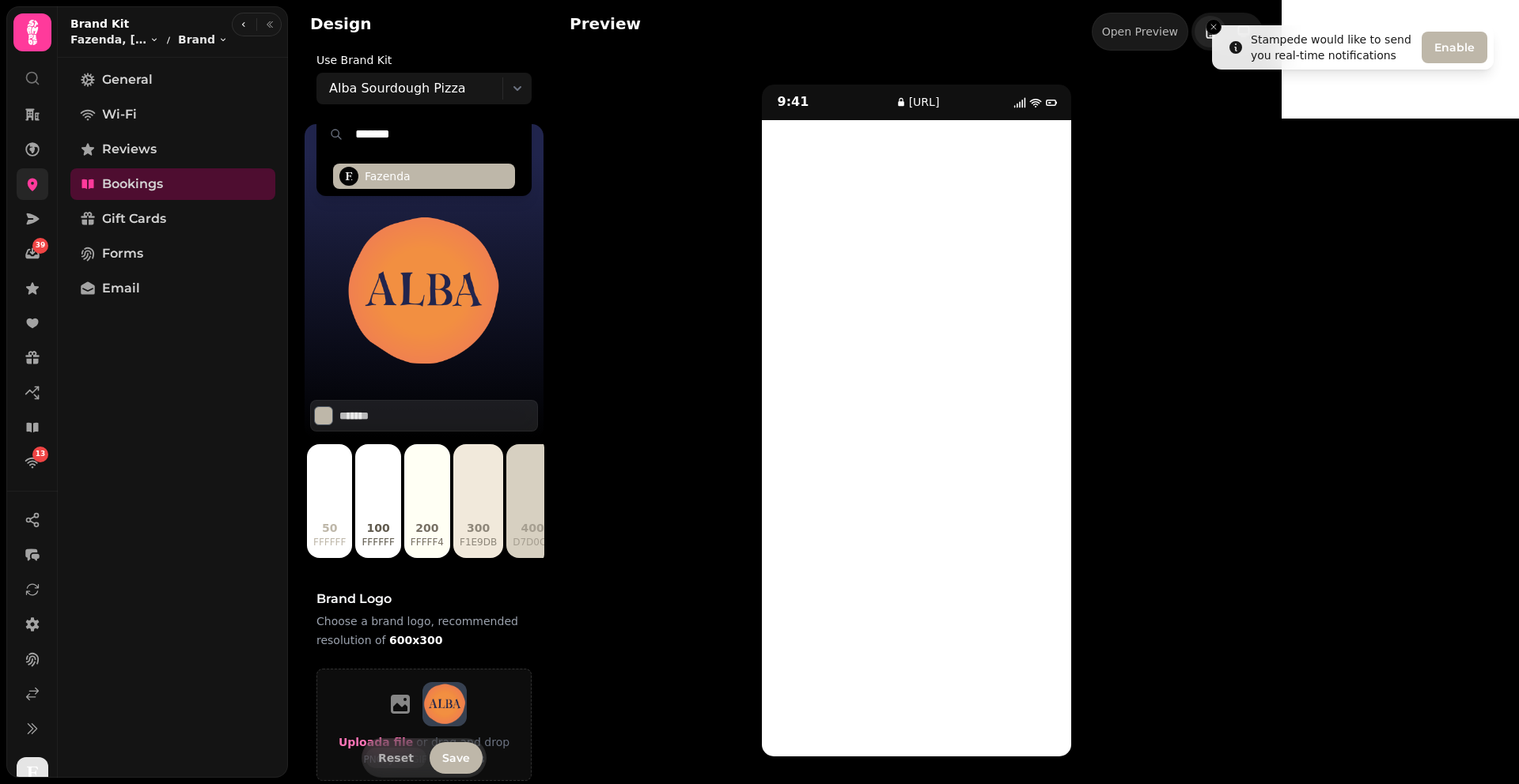
type input "*******"
click at [425, 182] on span "Fazenda" at bounding box center [423, 176] width 182 height 26
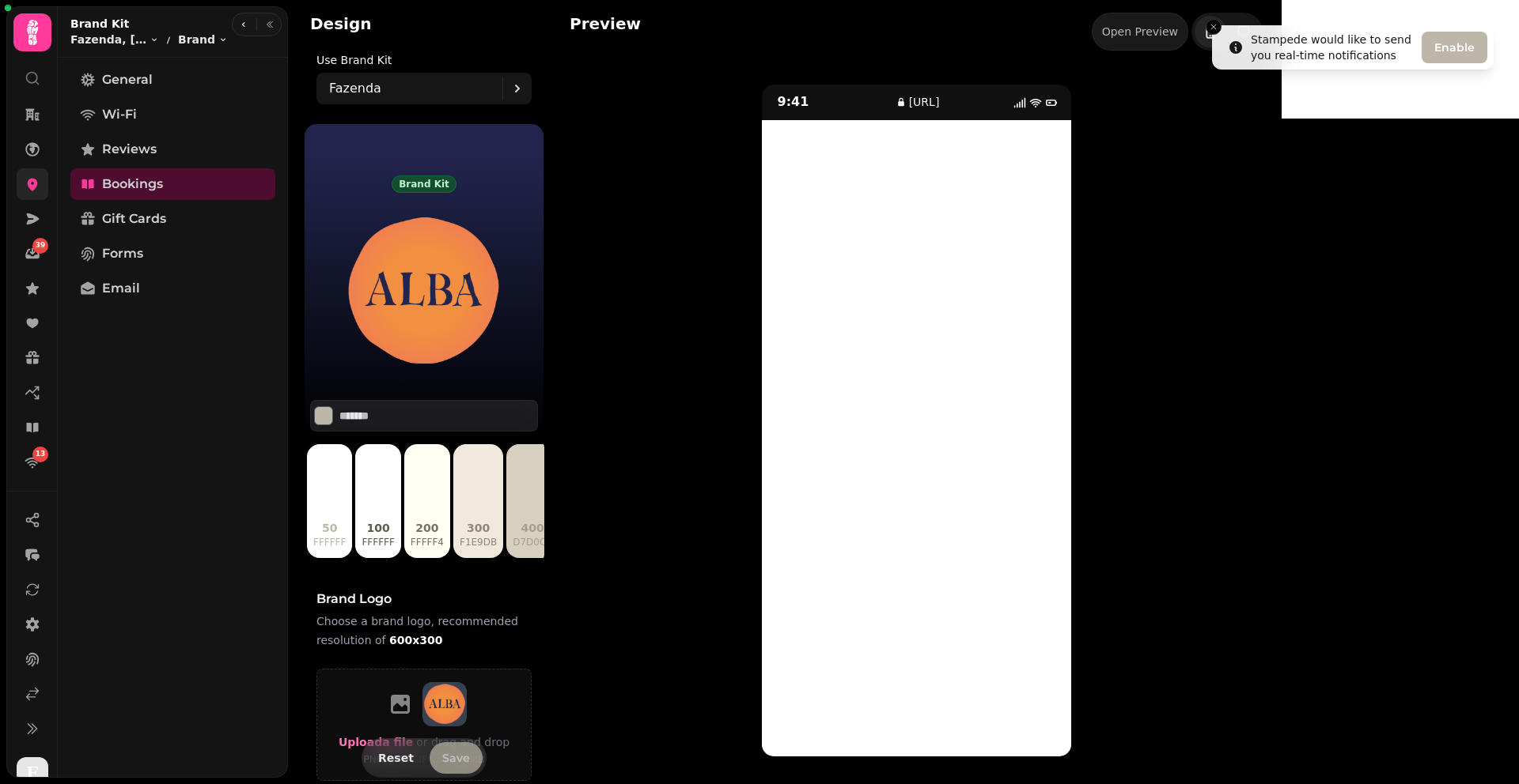
type input "*******"
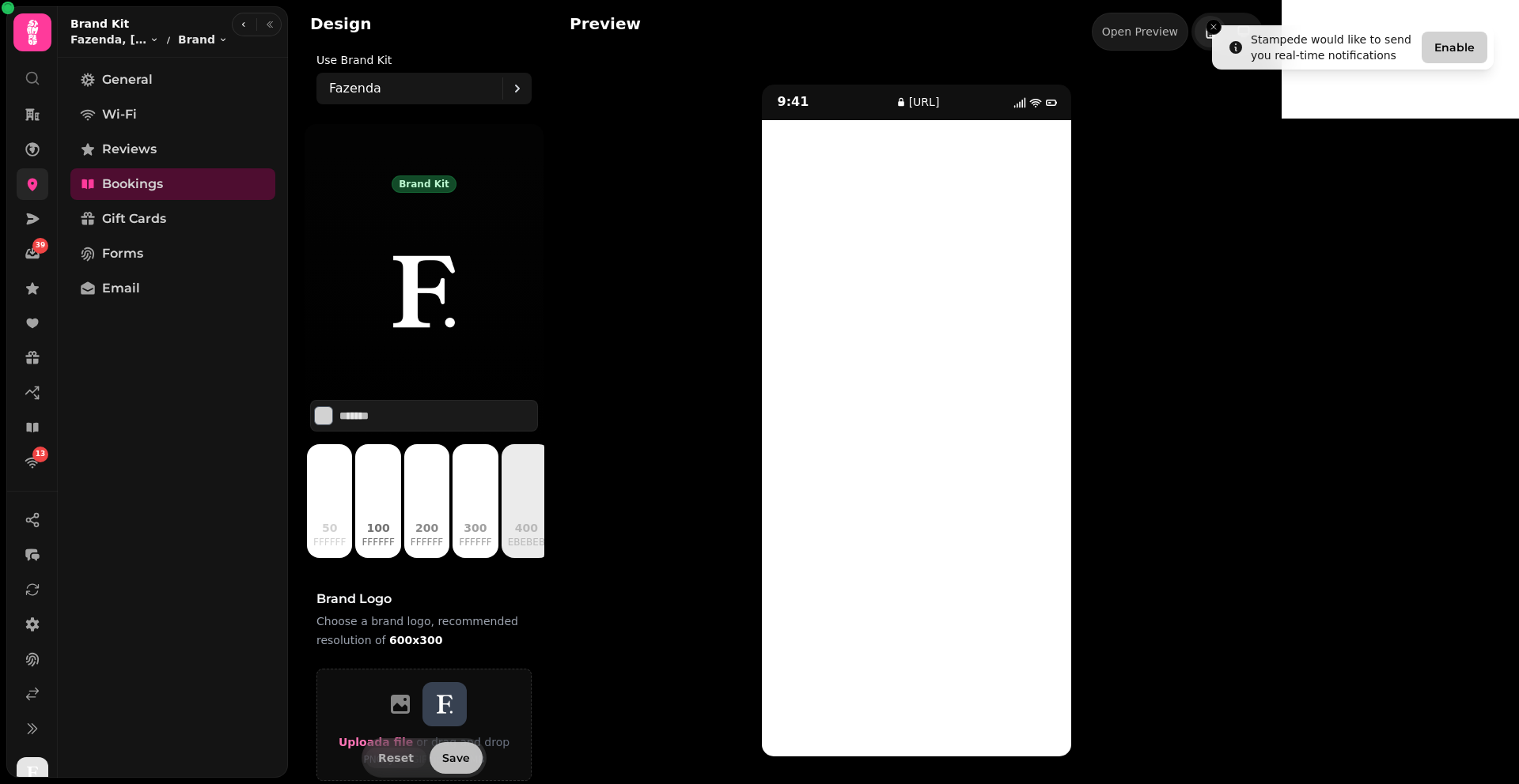
click at [450, 755] on span "Save" at bounding box center [455, 758] width 28 height 11
click at [141, 215] on span "Gift Cards" at bounding box center [133, 220] width 64 height 19
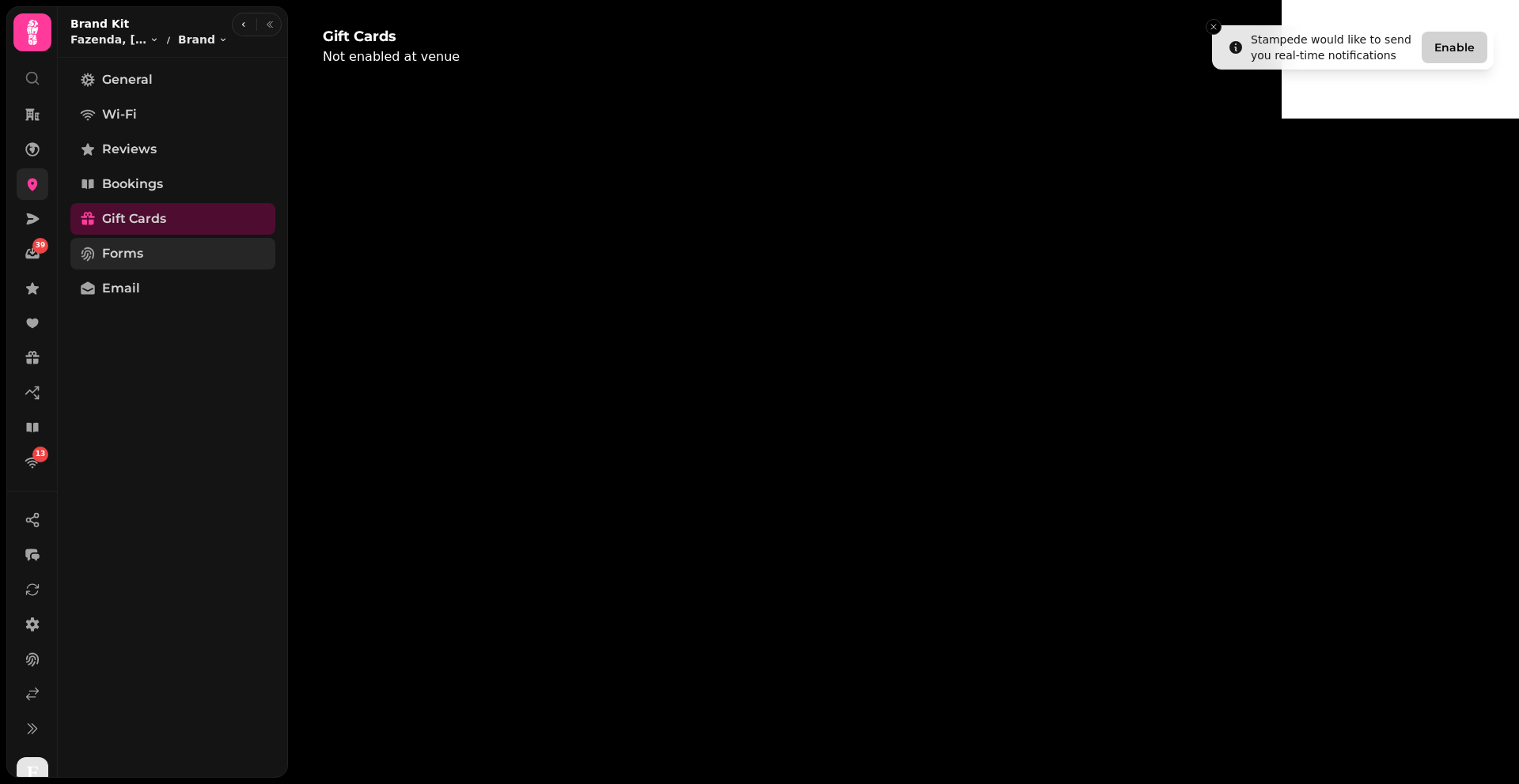
click at [148, 258] on link "Forms" at bounding box center [173, 253] width 205 height 31
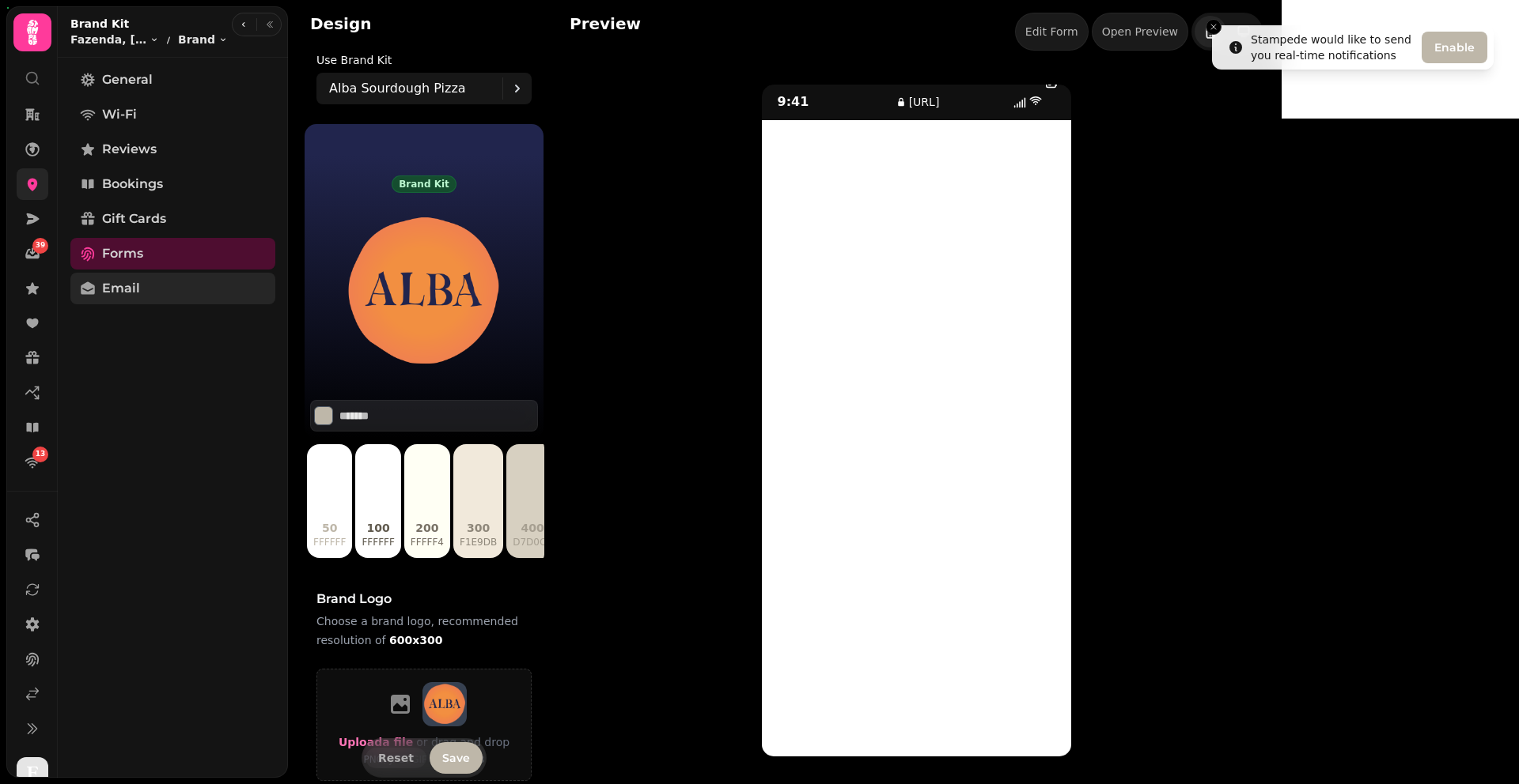
click at [126, 289] on span "Email" at bounding box center [121, 289] width 38 height 19
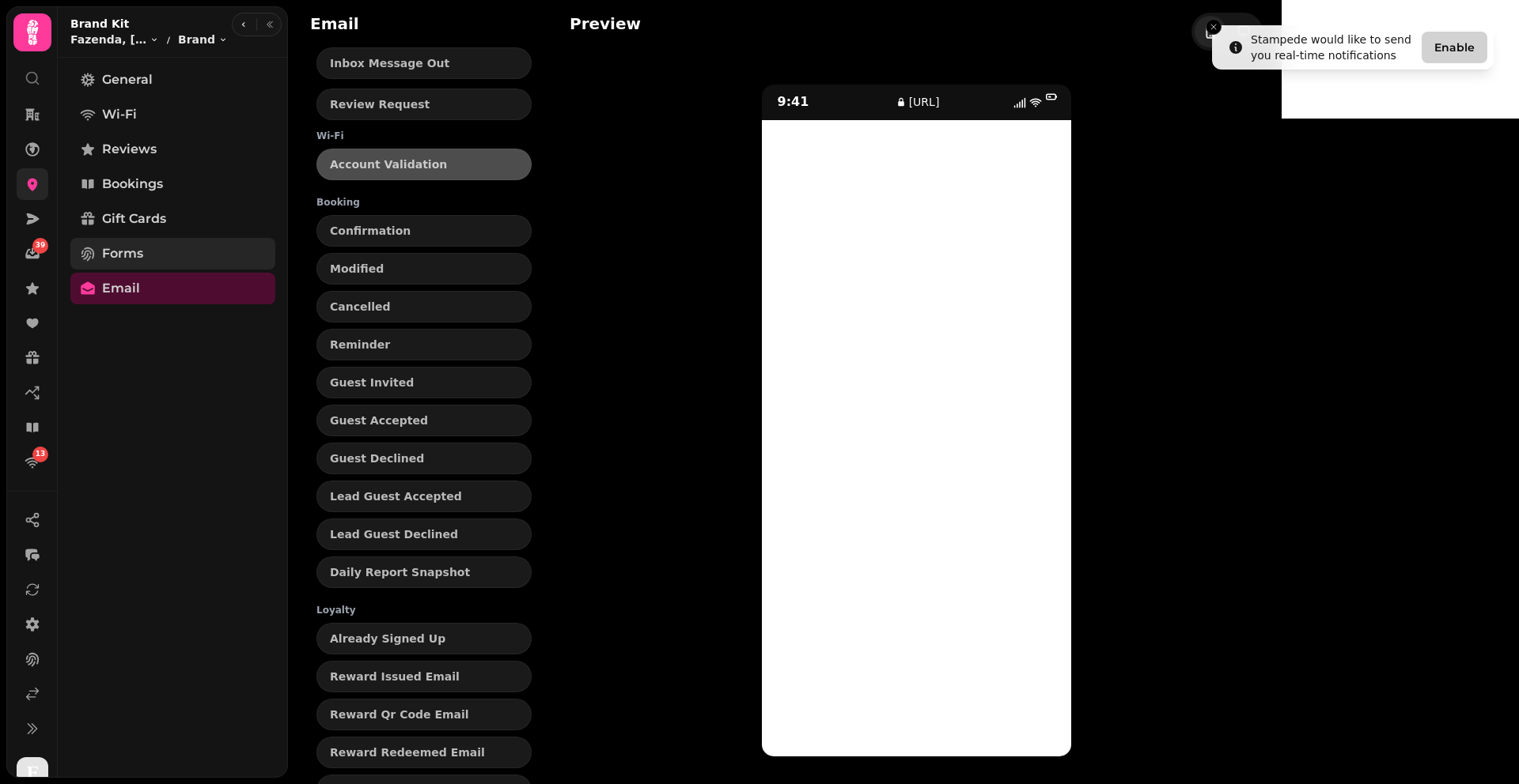
click at [139, 261] on span "Forms" at bounding box center [122, 254] width 41 height 19
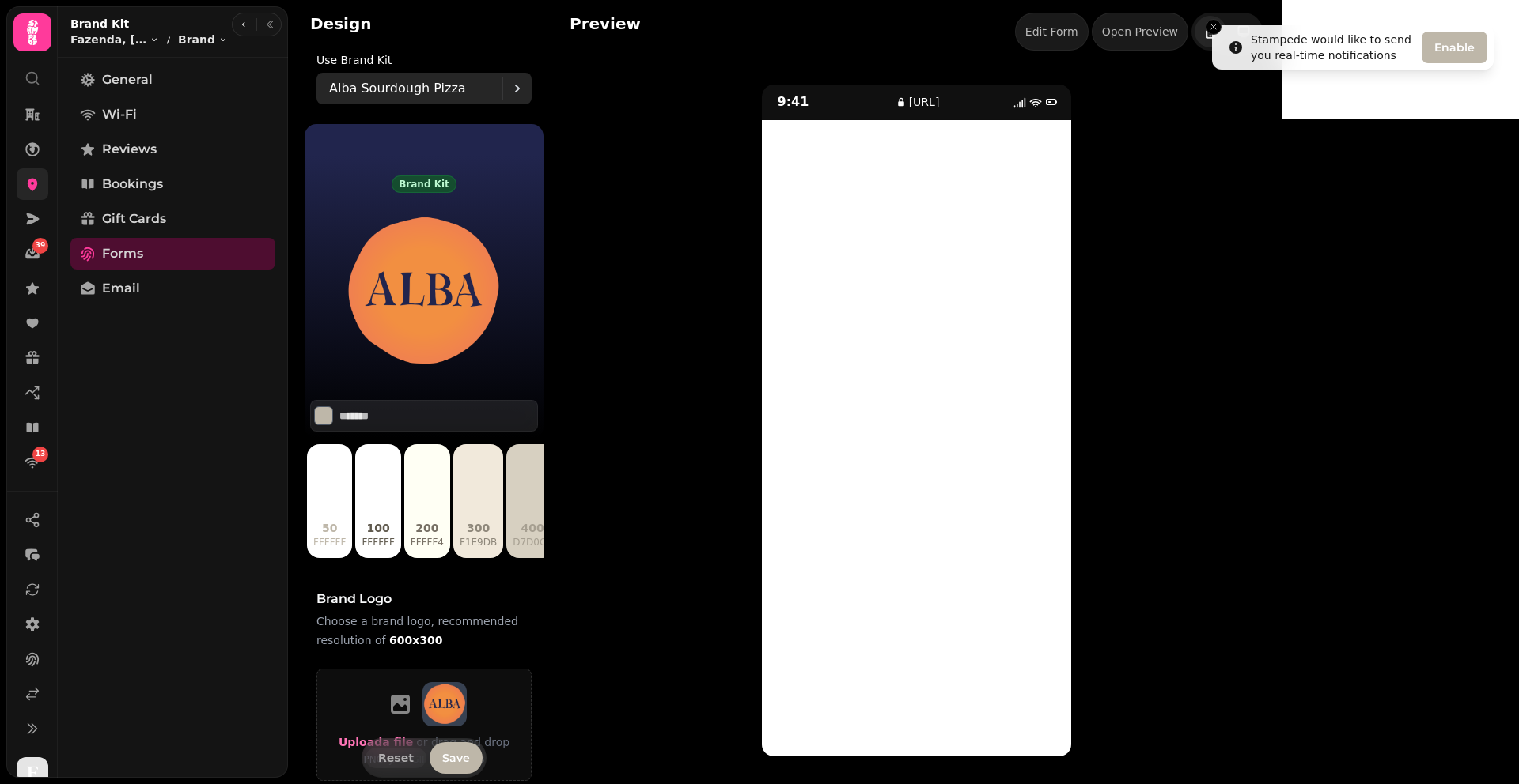
click at [363, 101] on div "Alba Sourdough Pizza" at bounding box center [415, 88] width 173 height 31
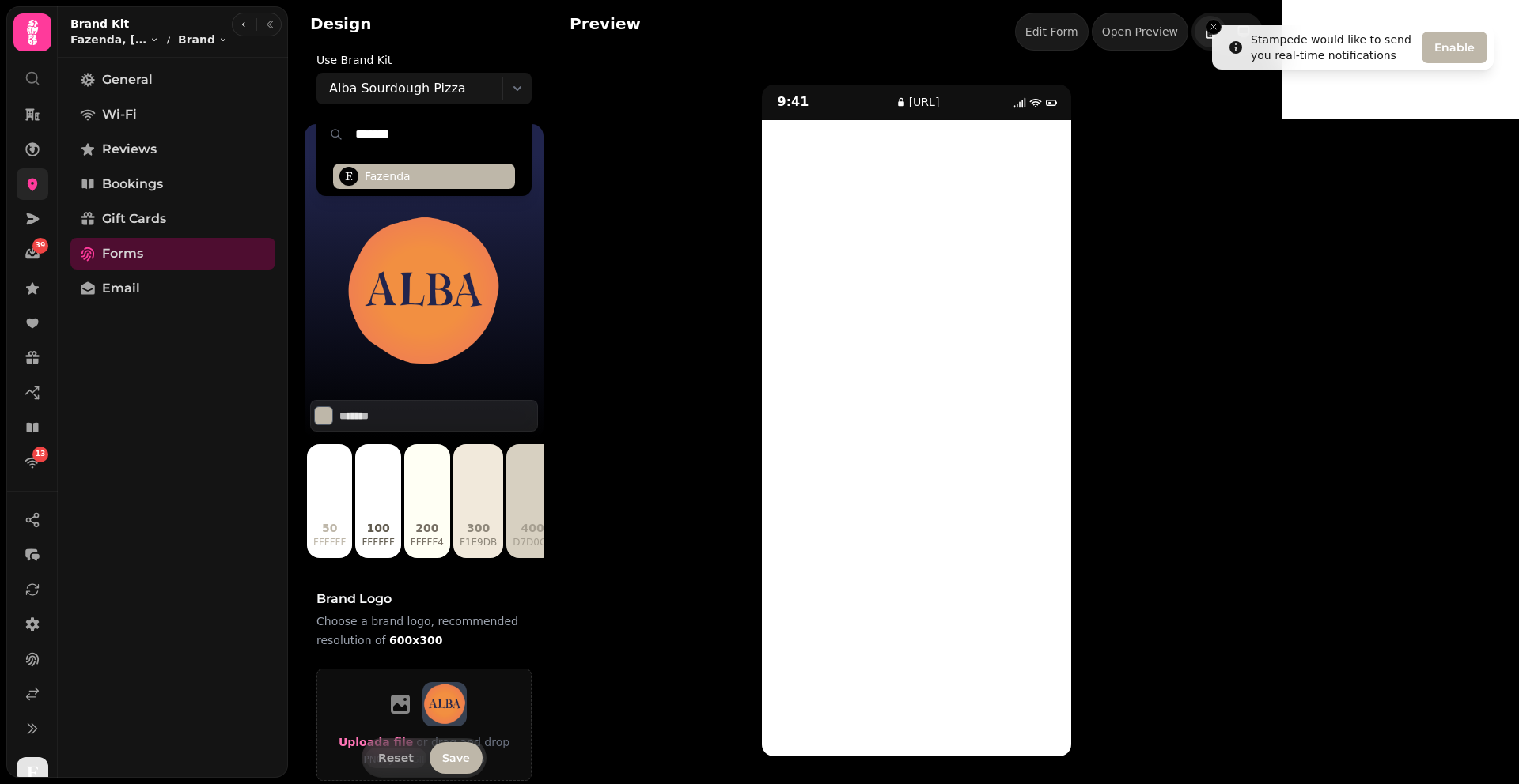
type input "*******"
click at [399, 177] on span "Fazenda" at bounding box center [388, 176] width 46 height 16
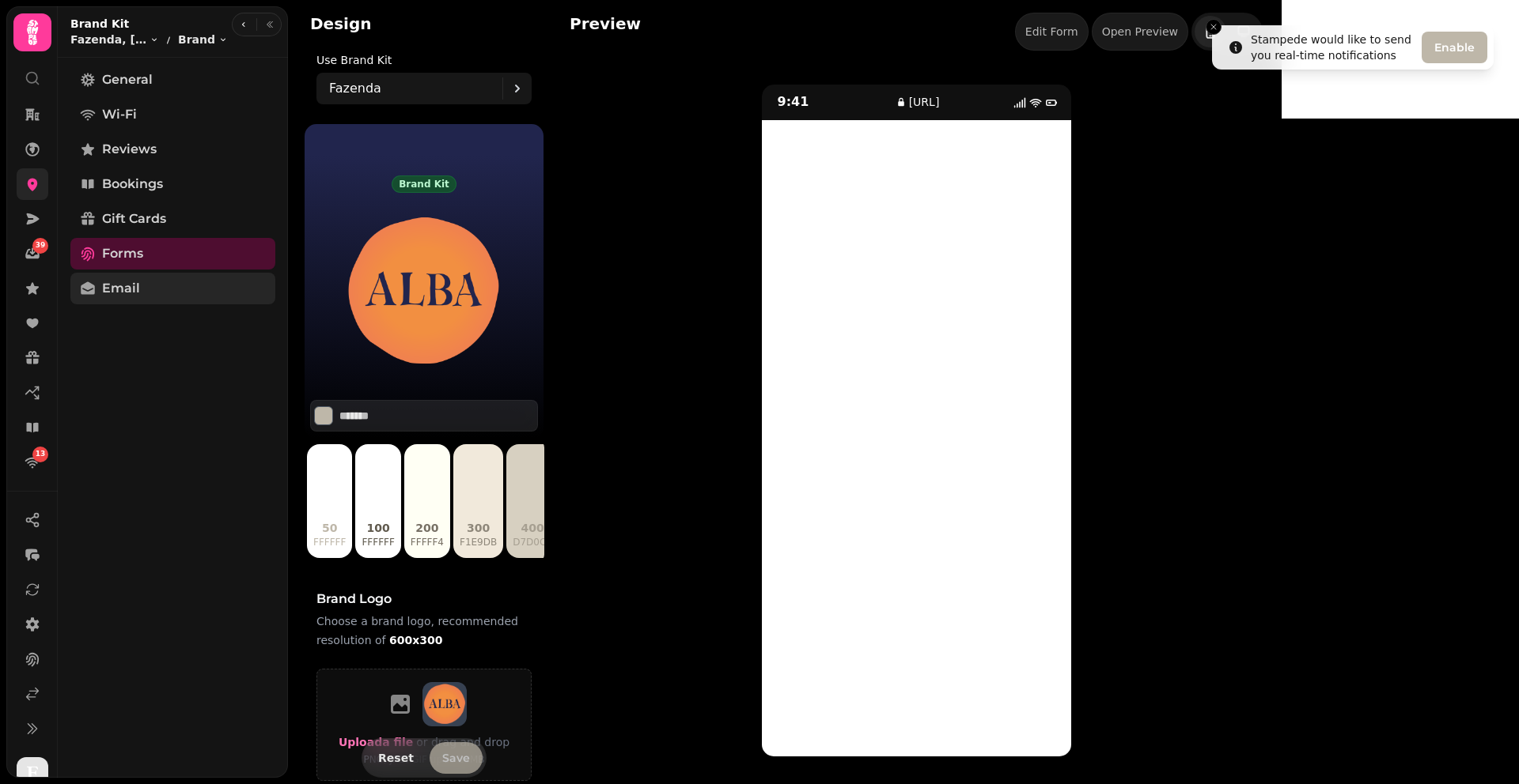
click at [154, 294] on link "Email" at bounding box center [173, 288] width 205 height 31
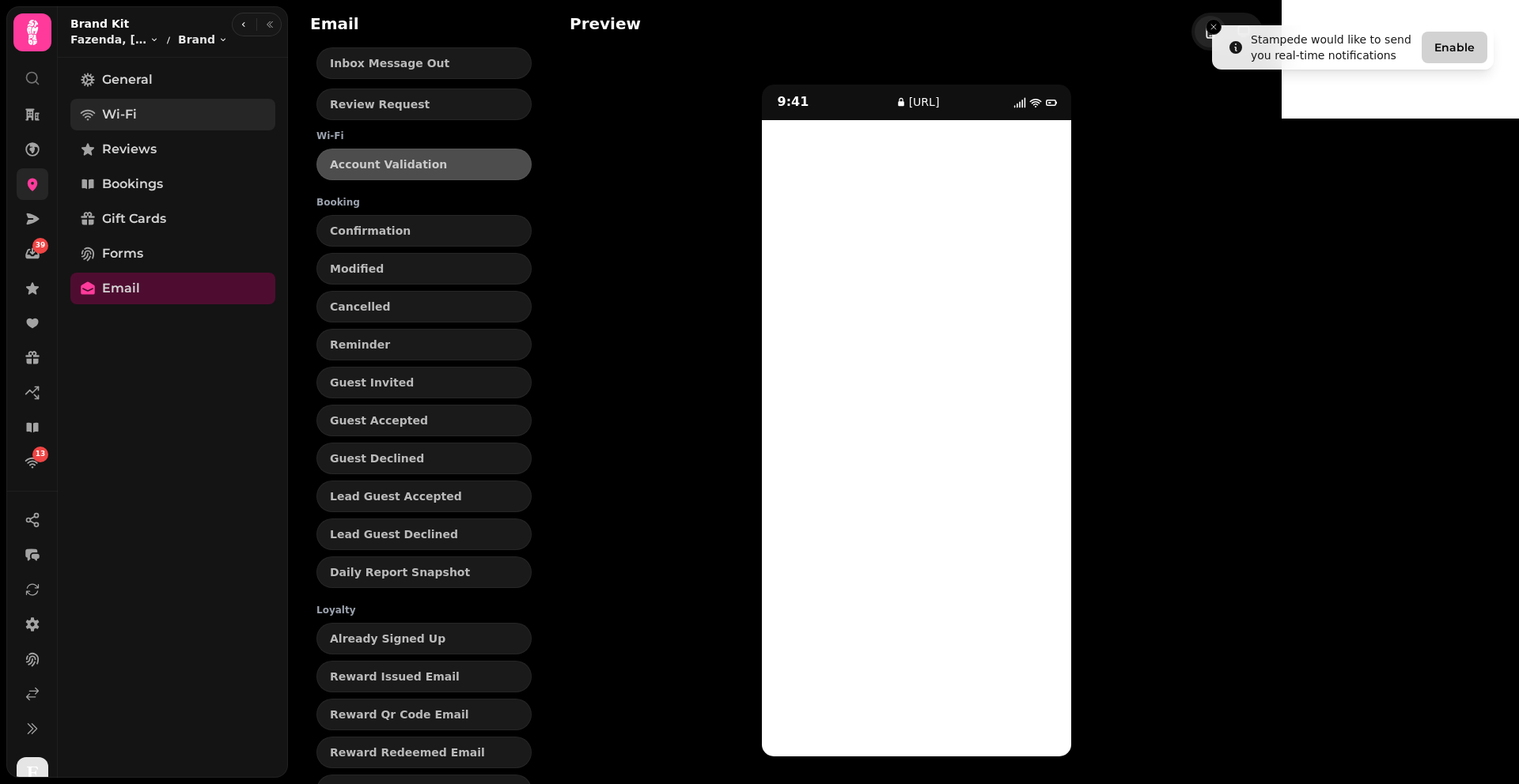
click at [124, 120] on span "Wi-Fi" at bounding box center [119, 115] width 35 height 19
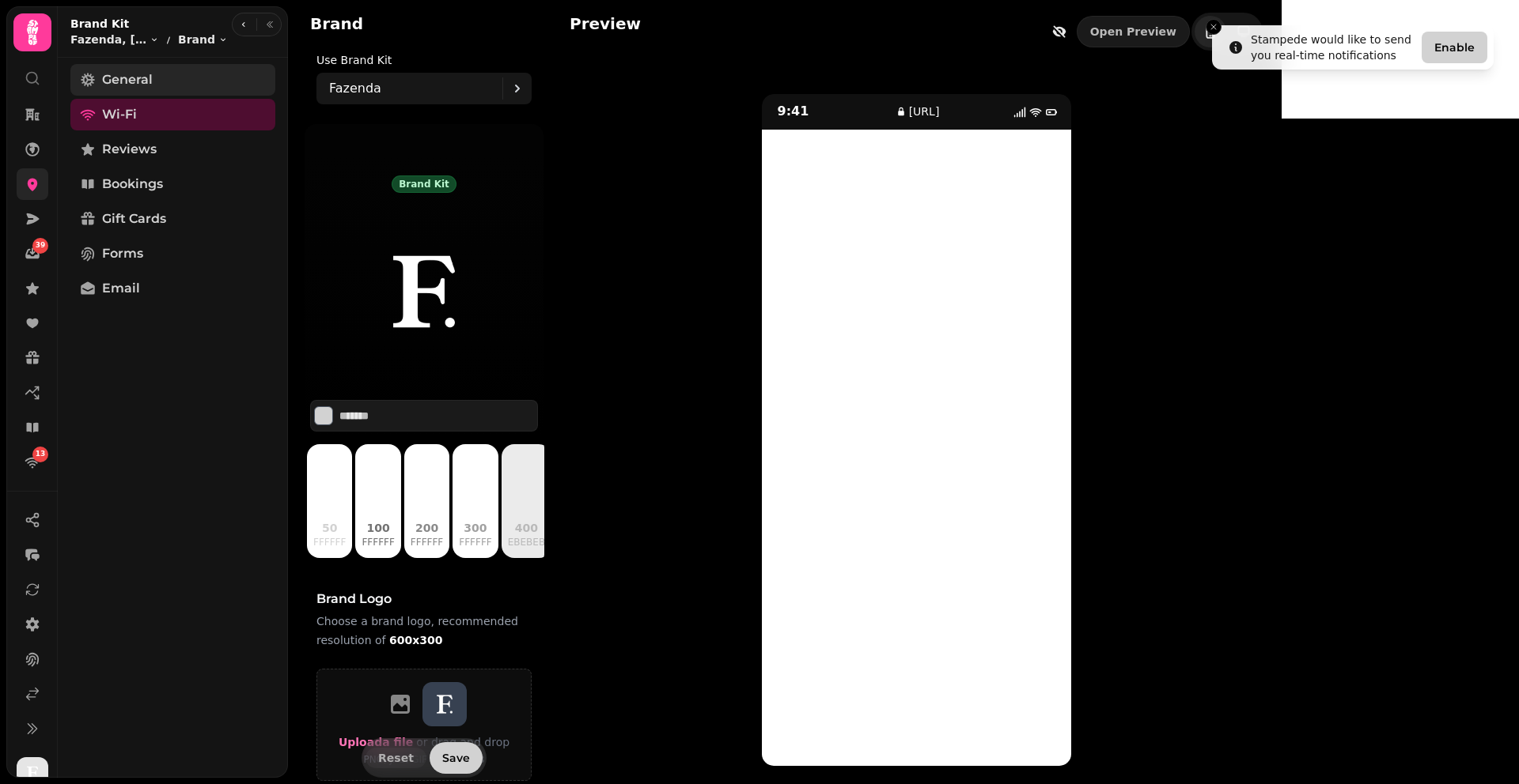
click at [199, 73] on link "General" at bounding box center [173, 79] width 205 height 31
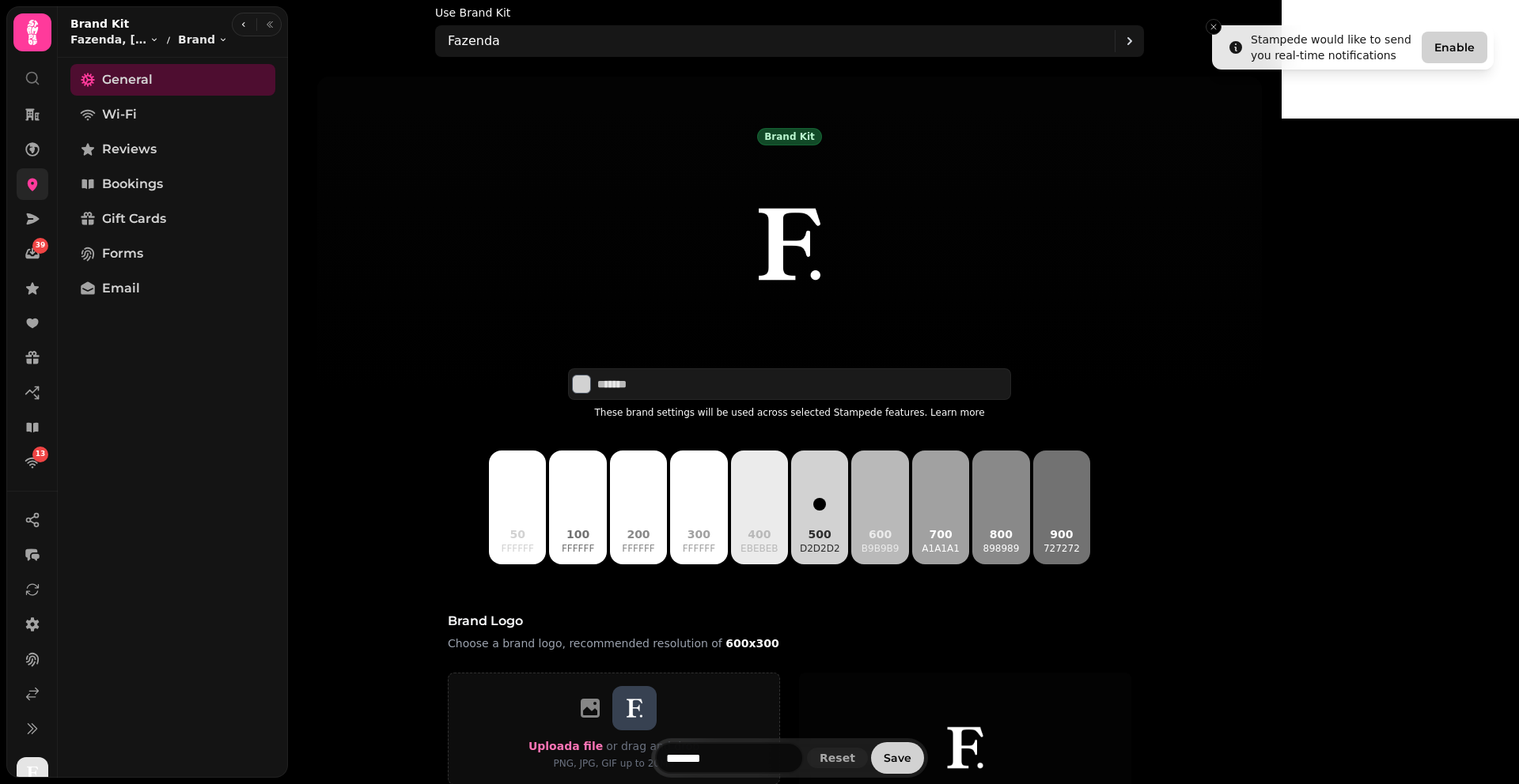
click at [282, 357] on div "General Wi-Fi Reviews Bookings Gift Cards Forms Email" at bounding box center [173, 417] width 230 height 708
click at [282, 358] on div "General Wi-Fi Reviews Bookings Gift Cards Forms Email" at bounding box center [173, 417] width 230 height 708
click at [281, 338] on div "General Wi-Fi Reviews Bookings Gift Cards Forms Email" at bounding box center [173, 417] width 230 height 708
drag, startPoint x: 279, startPoint y: 337, endPoint x: 282, endPoint y: 371, distance: 34.1
click at [282, 371] on div "General Wi-Fi Reviews Bookings Gift Cards Forms Email" at bounding box center [173, 417] width 230 height 708
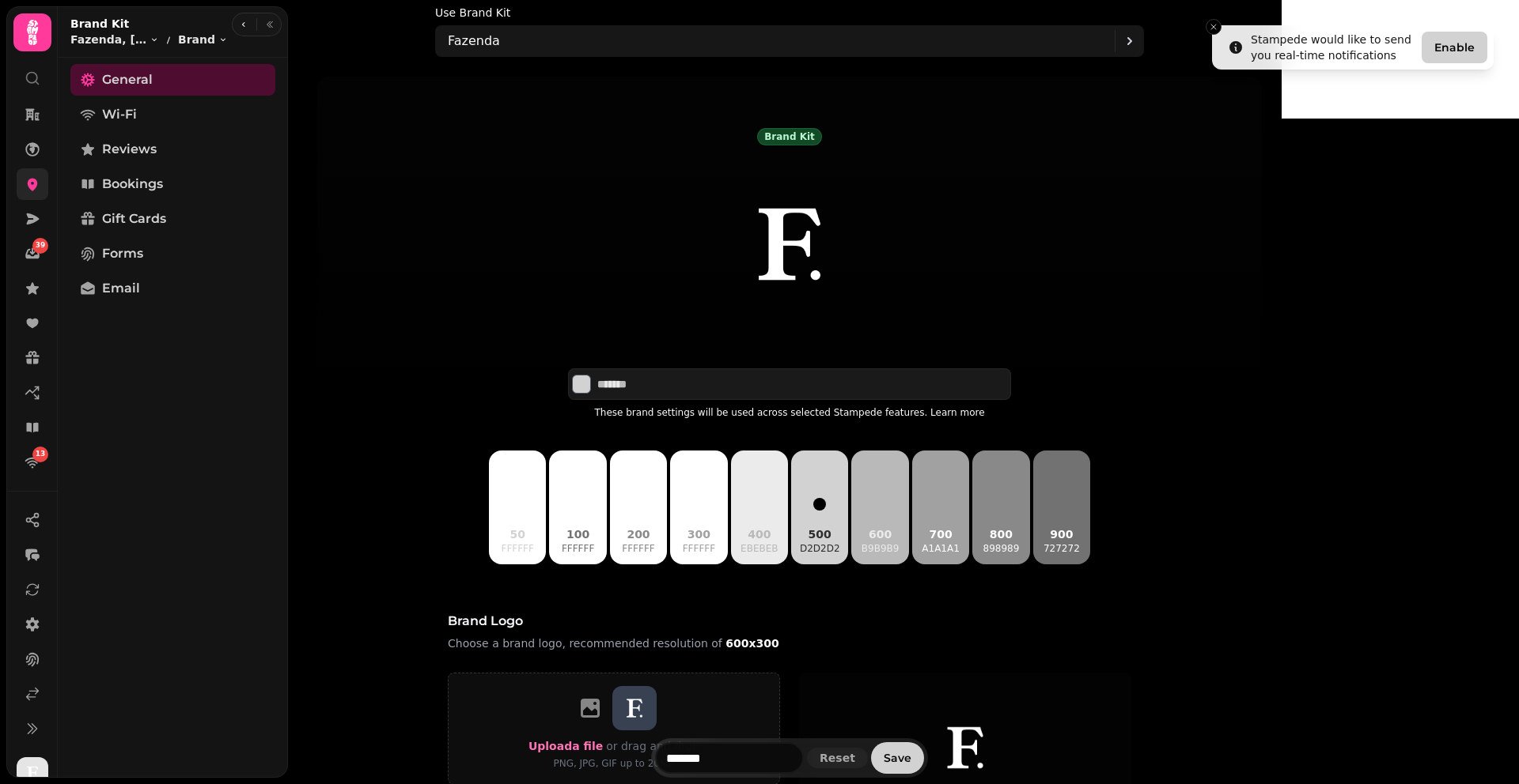
drag, startPoint x: 282, startPoint y: 371, endPoint x: 280, endPoint y: 363, distance: 8.2
click at [280, 363] on div "General Wi-Fi Reviews Bookings Gift Cards Forms Email" at bounding box center [173, 417] width 230 height 708
click at [280, 355] on div "General Wi-Fi Reviews Bookings Gift Cards Forms Email" at bounding box center [173, 417] width 230 height 708
click at [280, 360] on div "General Wi-Fi Reviews Bookings Gift Cards Forms Email" at bounding box center [173, 417] width 230 height 708
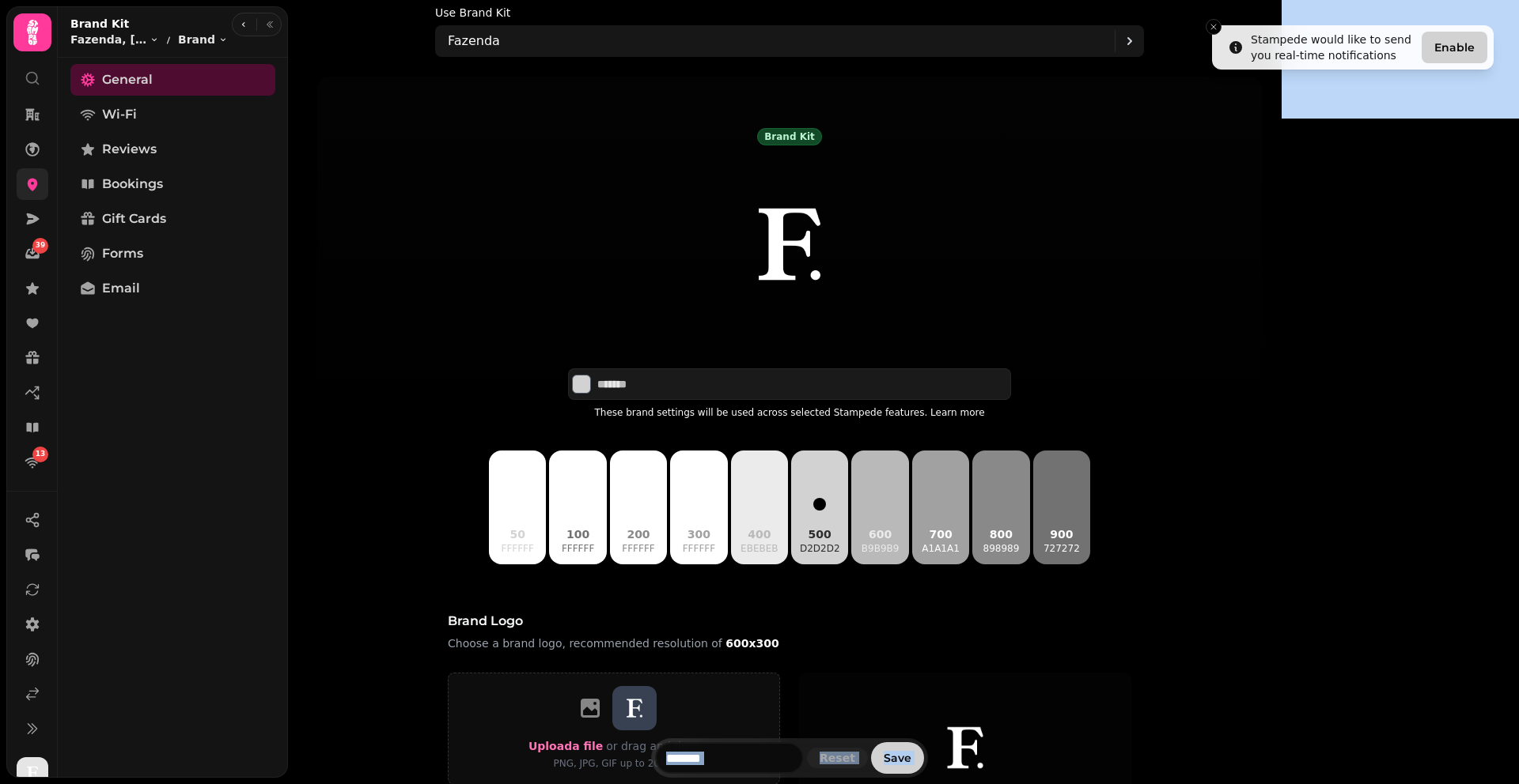
scroll to position [18, 0]
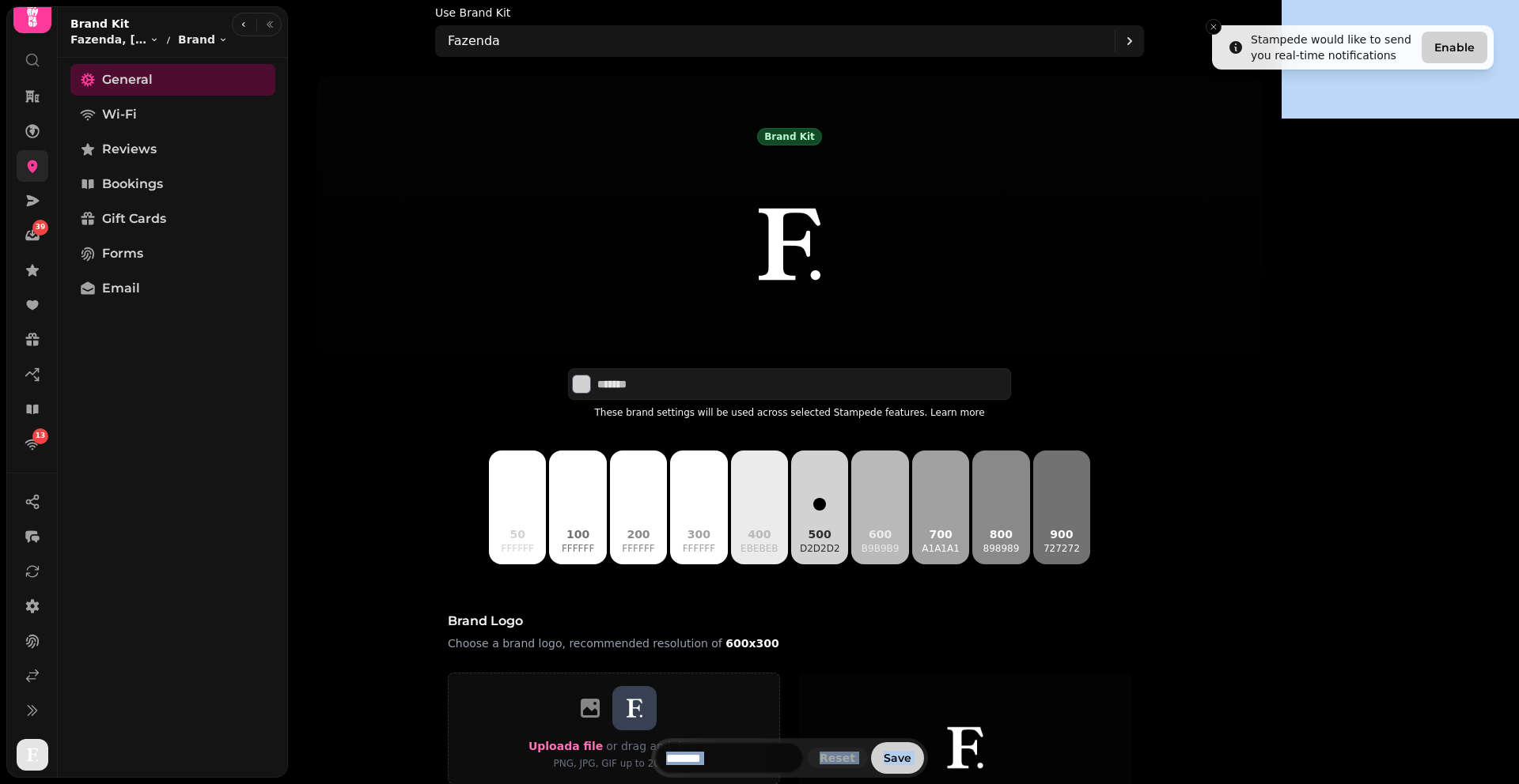
drag, startPoint x: 3, startPoint y: 12, endPoint x: 535, endPoint y: 831, distance: 976.6
click at [535, 784] on html "Stampede would like to send you real-time notifications Enable 39 13 Use Brand …" at bounding box center [760, 392] width 1519 height 784
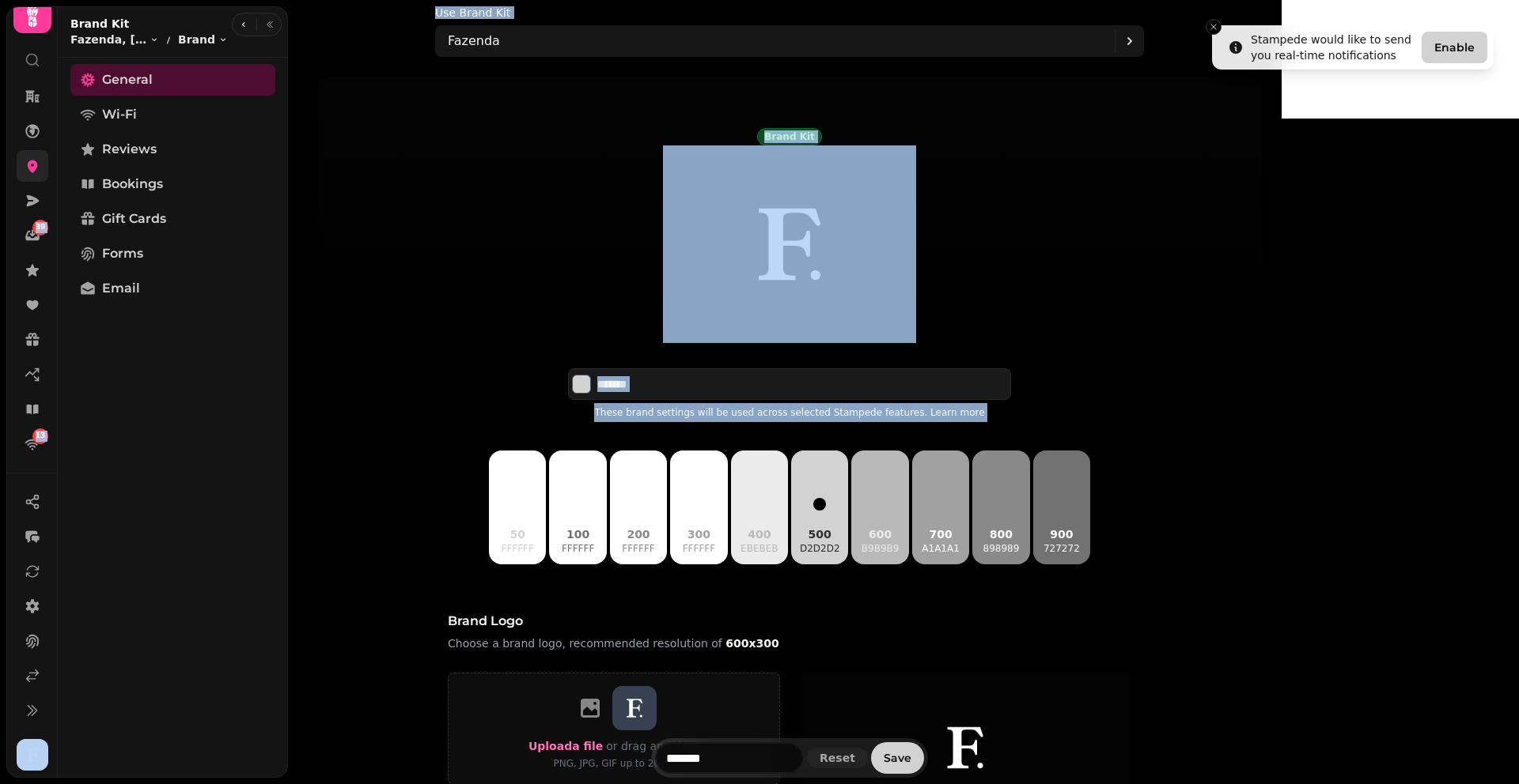
drag, startPoint x: 0, startPoint y: 21, endPoint x: 446, endPoint y: 542, distance: 685.8
click at [445, 541] on div "39 13 Use Brand Kit Fazenda Brand kit Fazenda ******* These brand settings will…" at bounding box center [641, 392] width 1281 height 784
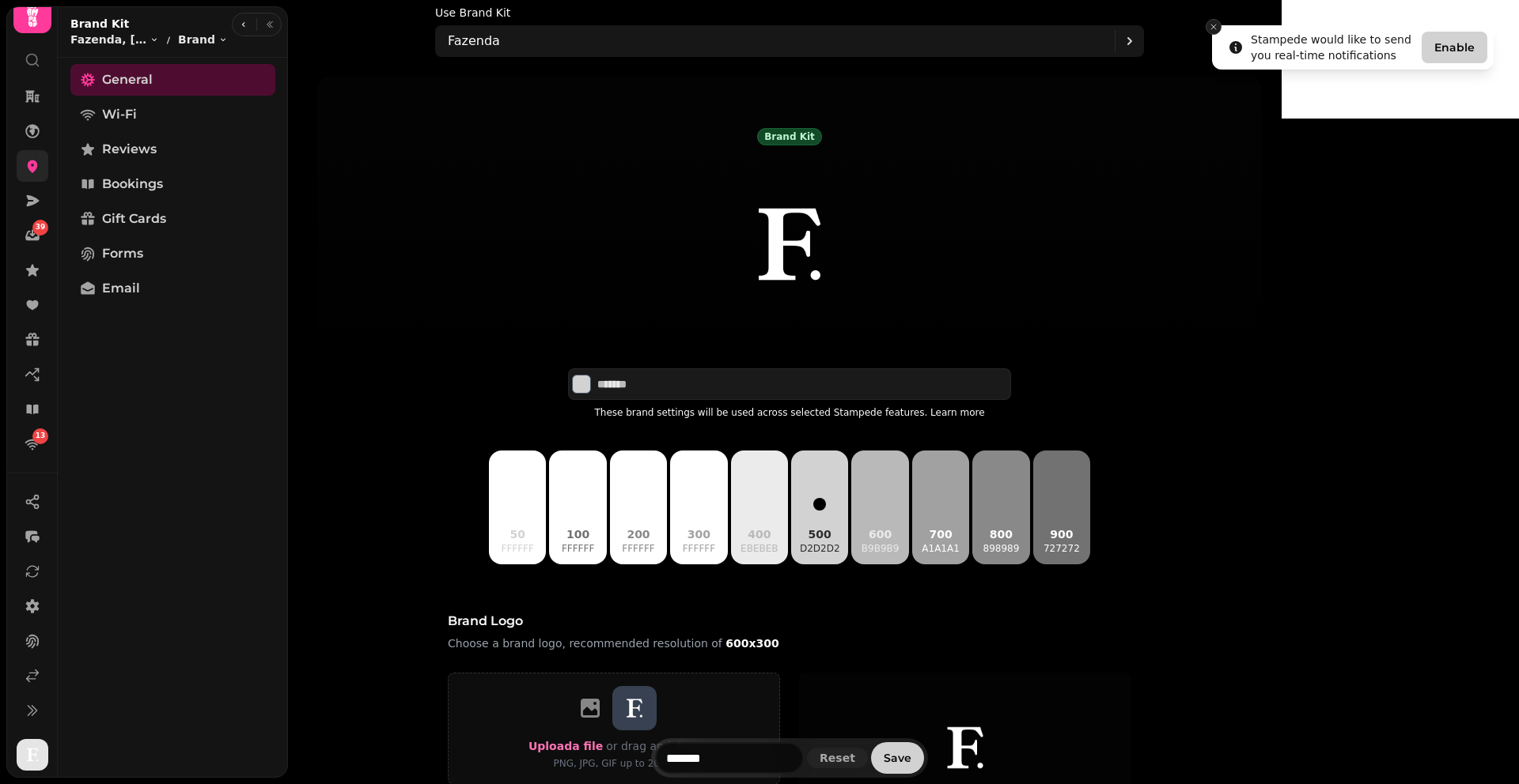
click at [1218, 26] on icon "Close toast" at bounding box center [1213, 27] width 10 height 10
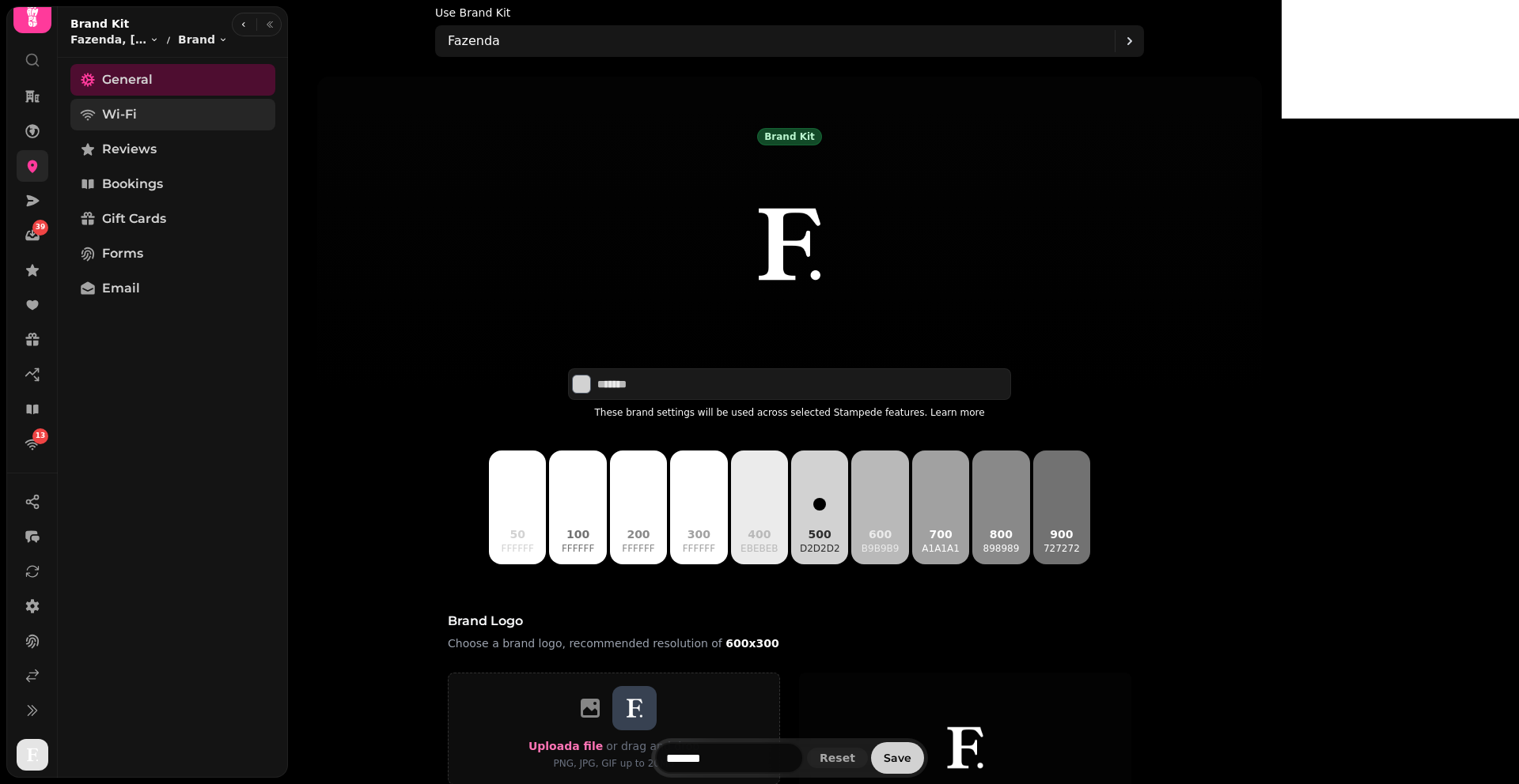
click at [162, 119] on link "Wi-Fi" at bounding box center [173, 114] width 205 height 31
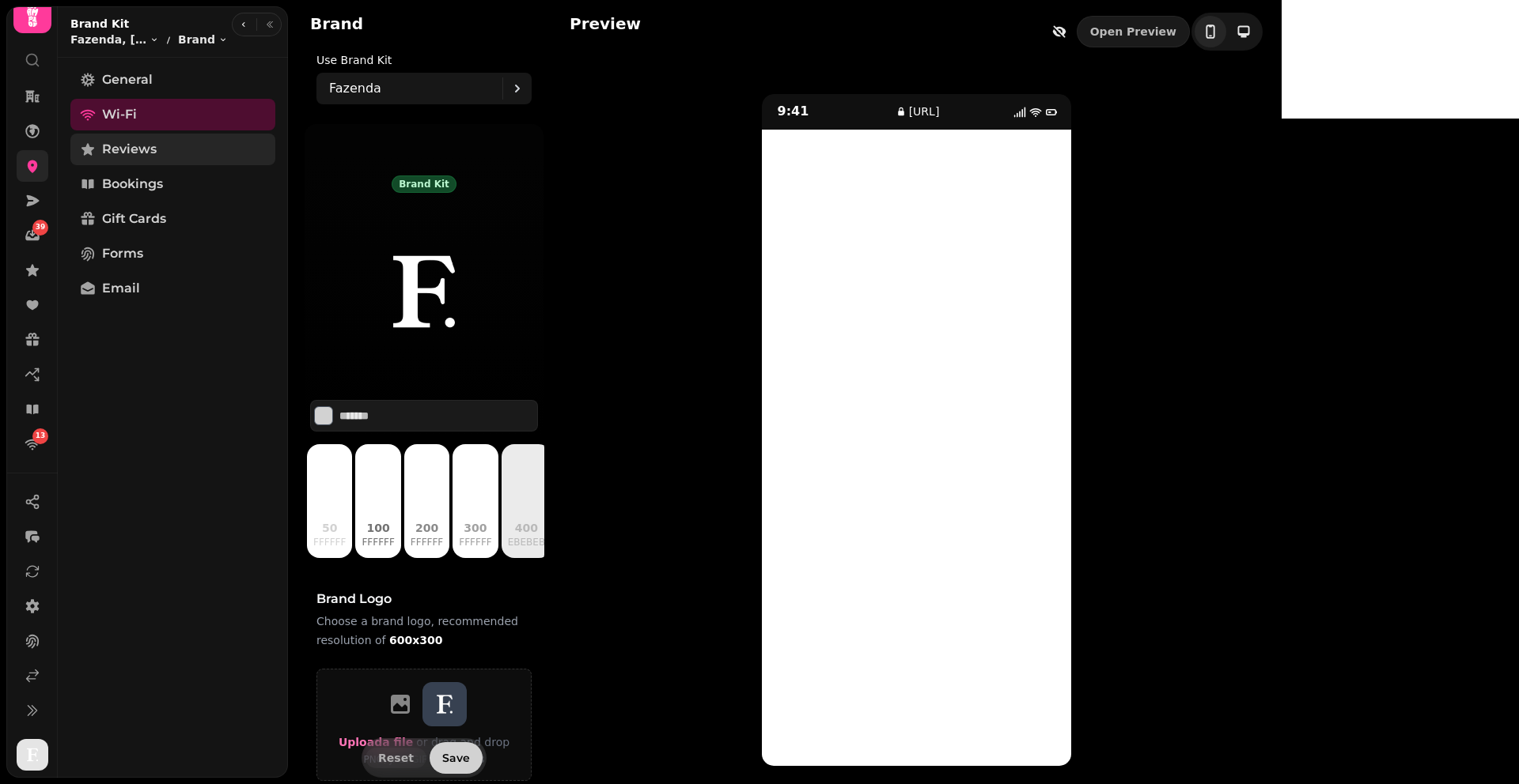
click at [165, 158] on link "Reviews" at bounding box center [173, 149] width 205 height 31
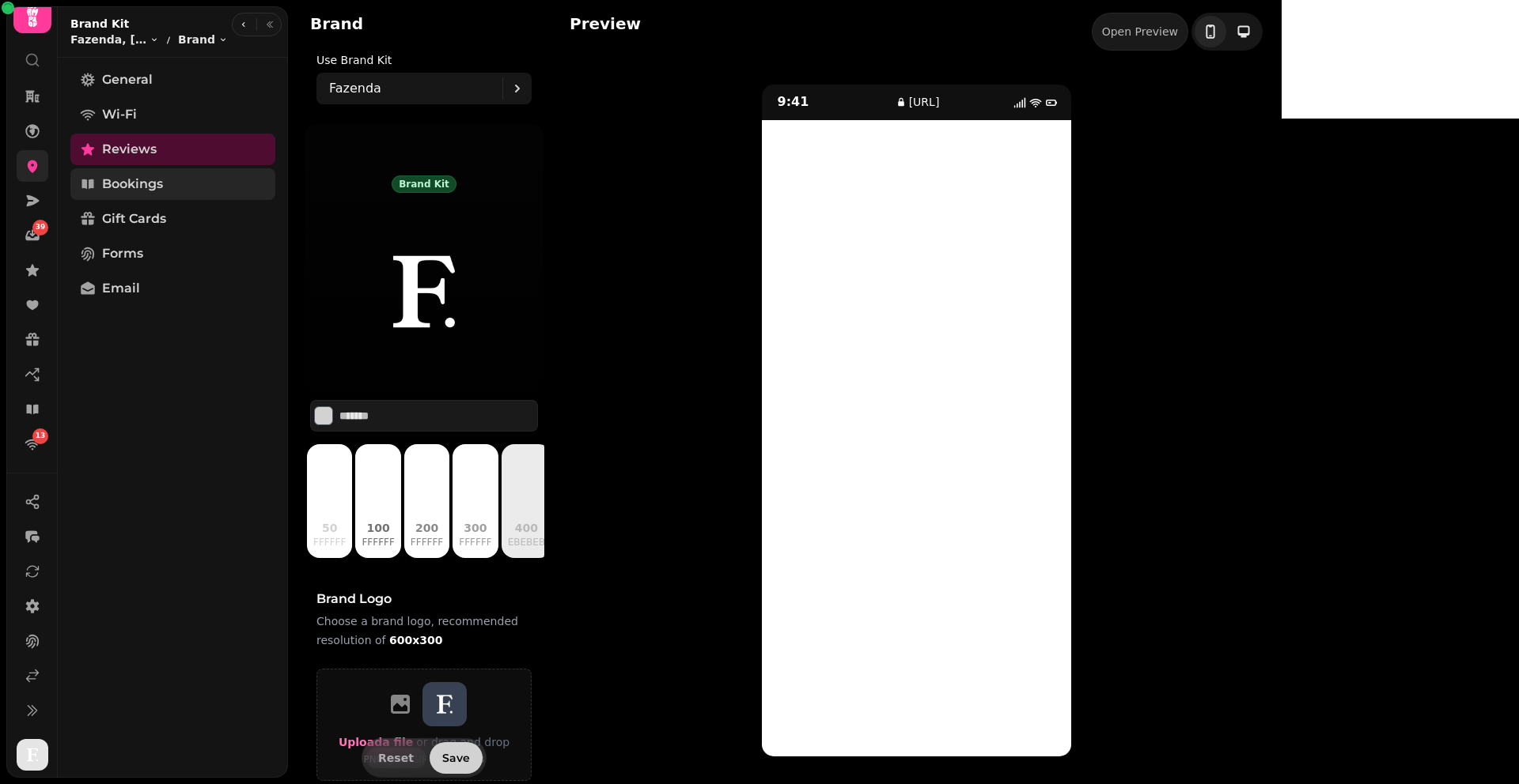
click at [165, 180] on link "Bookings" at bounding box center [173, 183] width 205 height 31
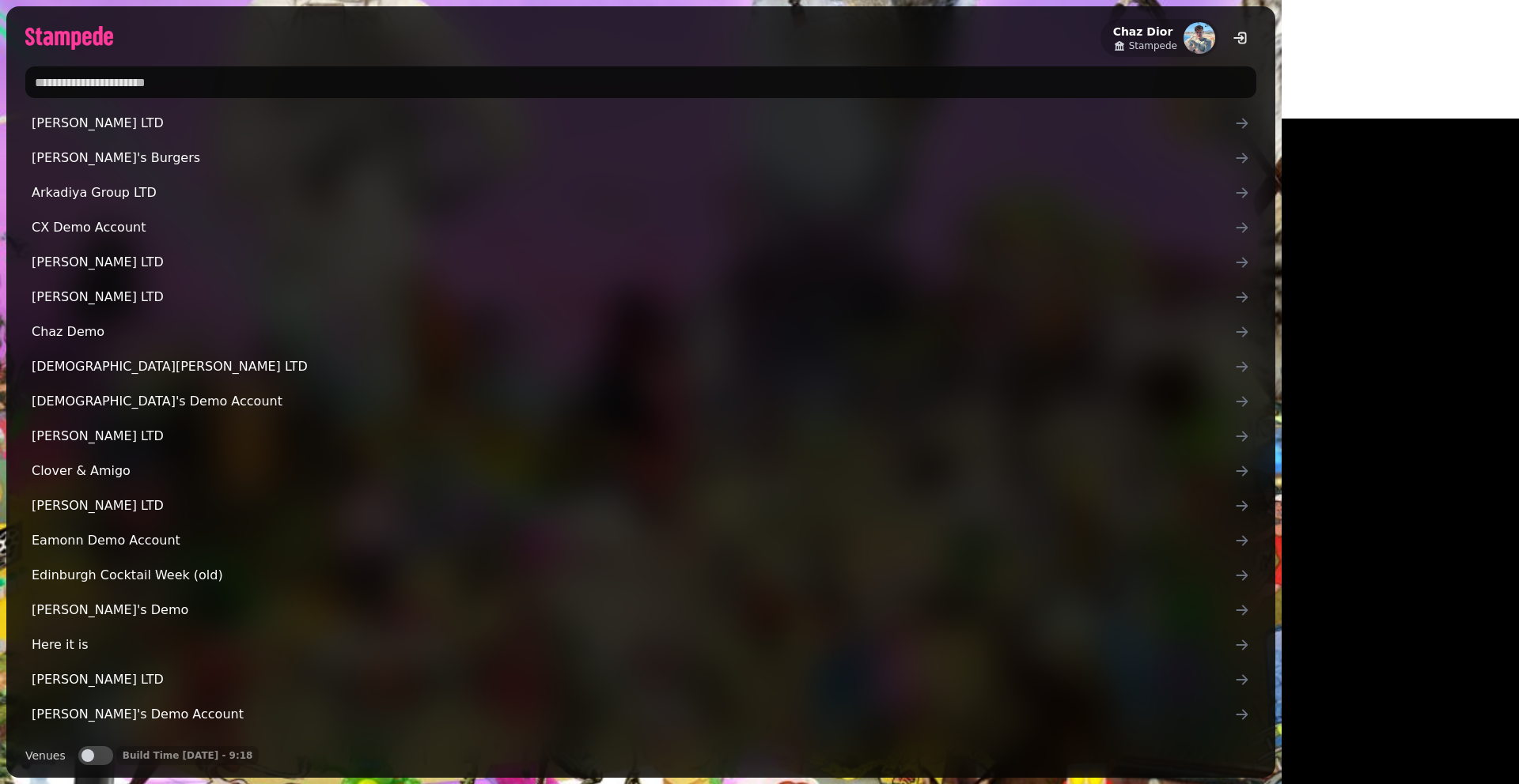
click at [596, 81] on input "text" at bounding box center [641, 82] width 1231 height 31
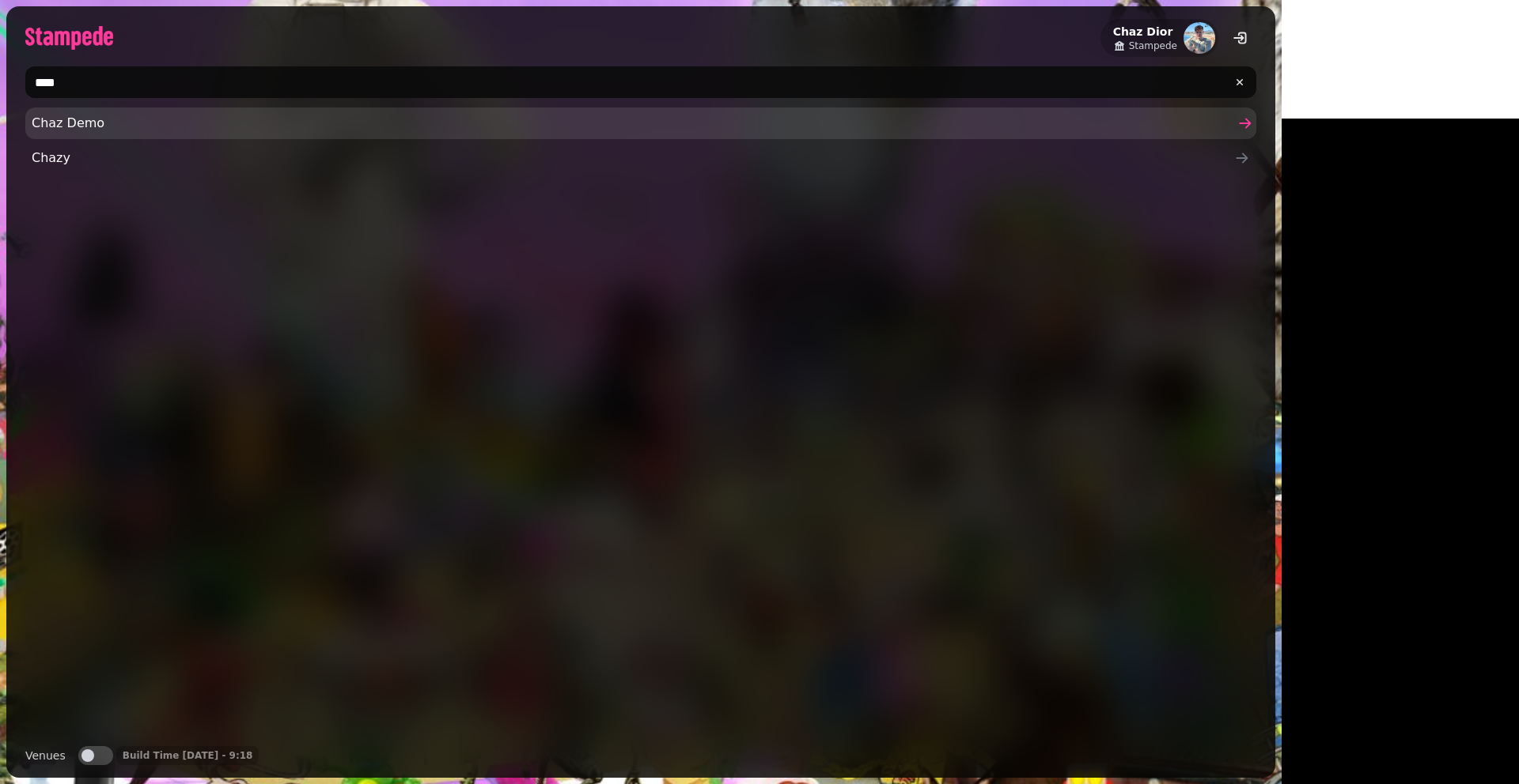
type input "****"
click at [186, 114] on span "Chaz Demo" at bounding box center [632, 124] width 1202 height 19
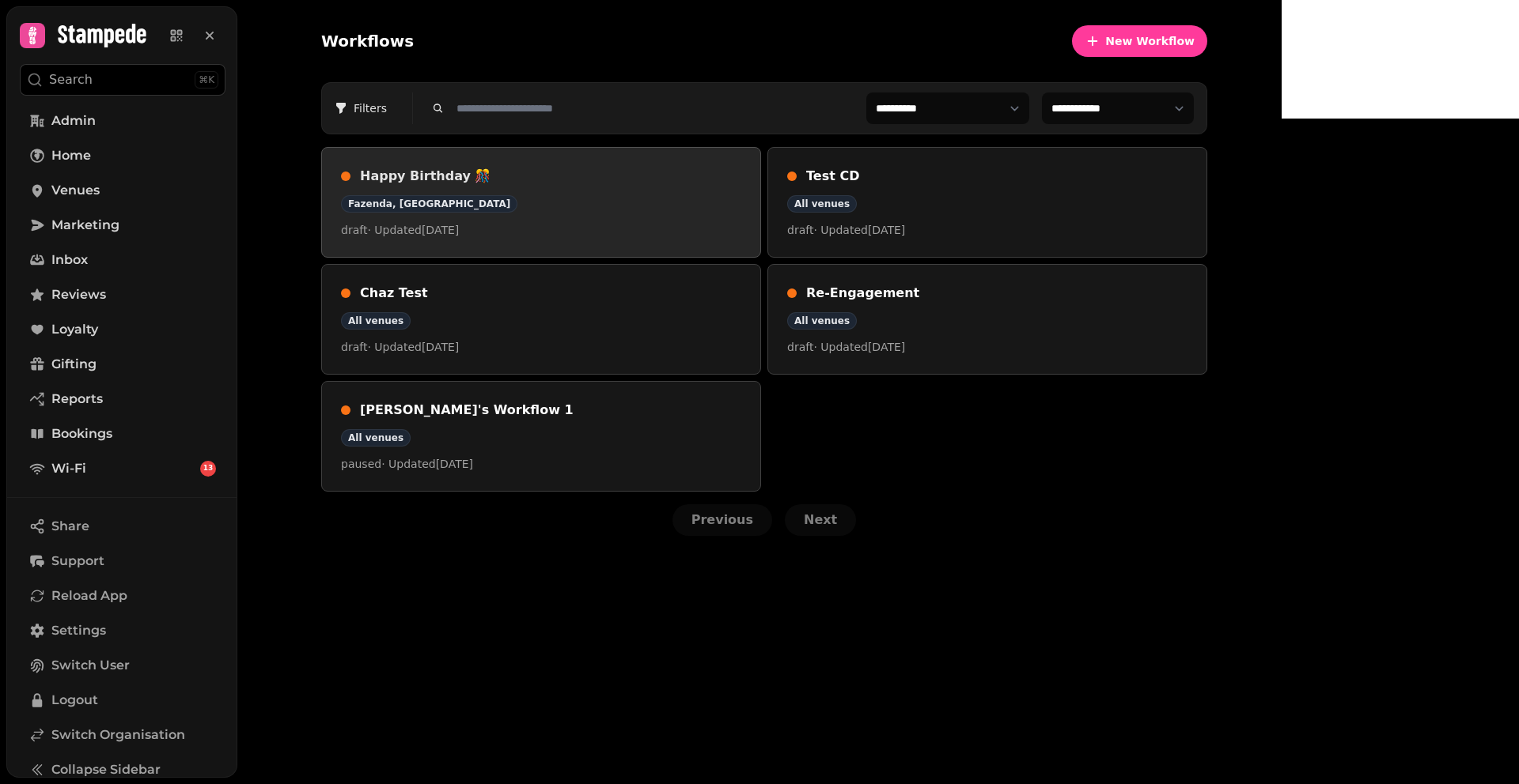
click at [716, 204] on div "Fazenda, Edinburgh" at bounding box center [541, 204] width 400 height 17
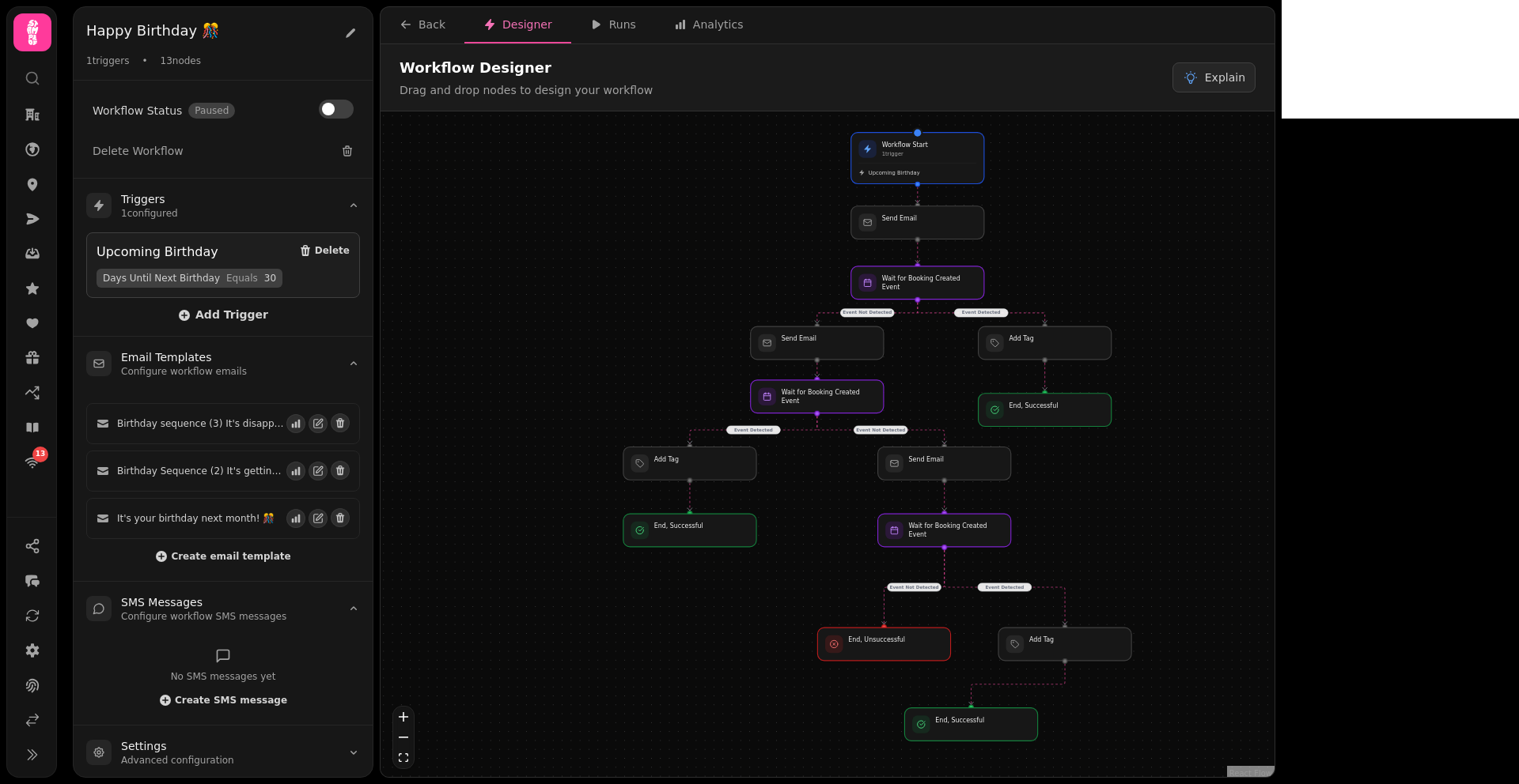
drag, startPoint x: 1279, startPoint y: 328, endPoint x: 1211, endPoint y: 317, distance: 68.9
click at [1211, 317] on div "Event Detected Event Not Detected Event Detected Event Not Detected Event Detec…" at bounding box center [827, 446] width 894 height 670
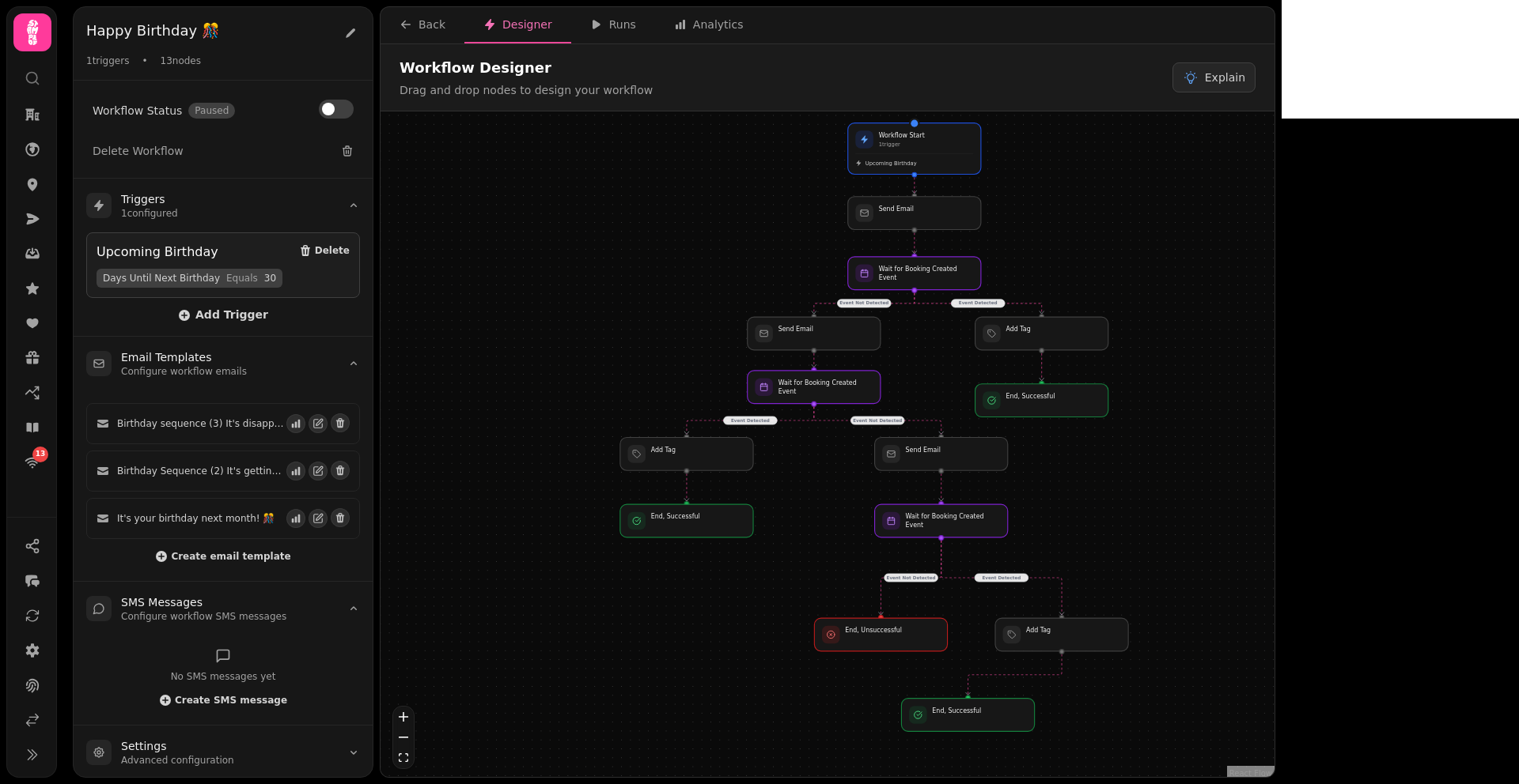
drag, startPoint x: 1211, startPoint y: 317, endPoint x: 1208, endPoint y: 308, distance: 9.5
click at [1208, 308] on div "Event Detected Event Not Detected Event Detected Event Not Detected Event Detec…" at bounding box center [827, 446] width 894 height 670
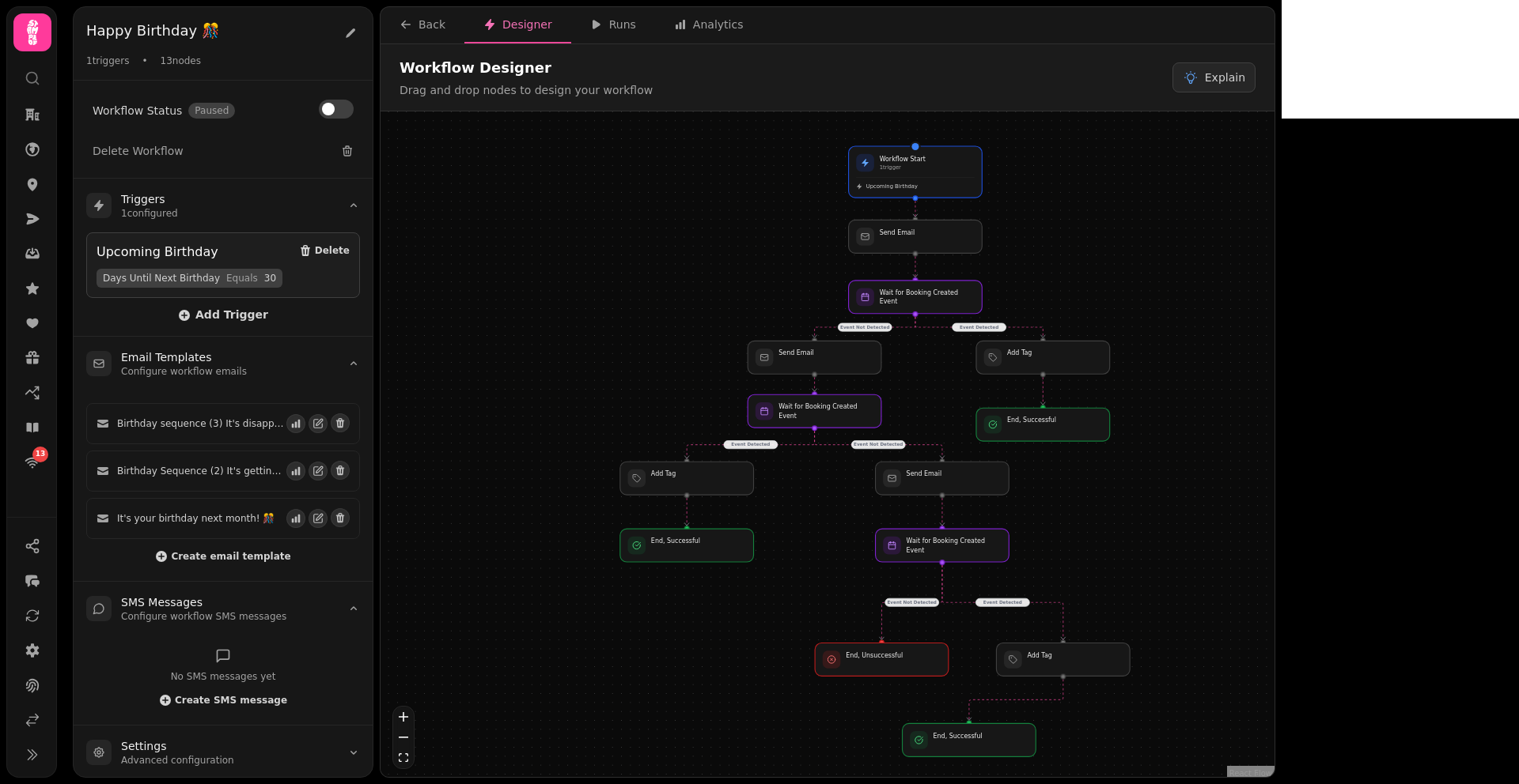
drag, startPoint x: 1209, startPoint y: 309, endPoint x: 1211, endPoint y: 333, distance: 24.1
click at [1211, 334] on div "Event Detected Event Not Detected Event Detected Event Not Detected Event Detec…" at bounding box center [827, 446] width 894 height 670
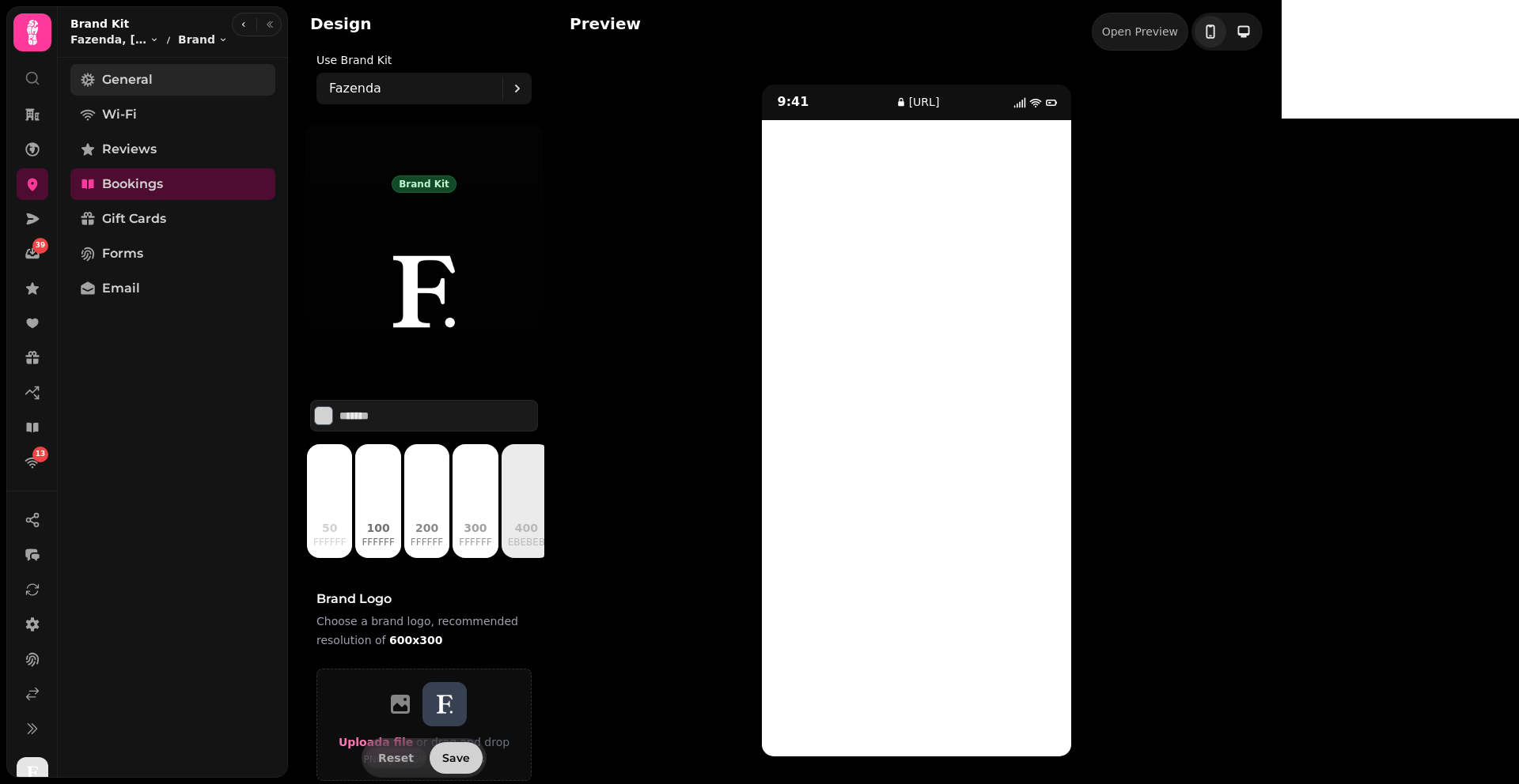
click at [149, 83] on span "General" at bounding box center [126, 80] width 50 height 19
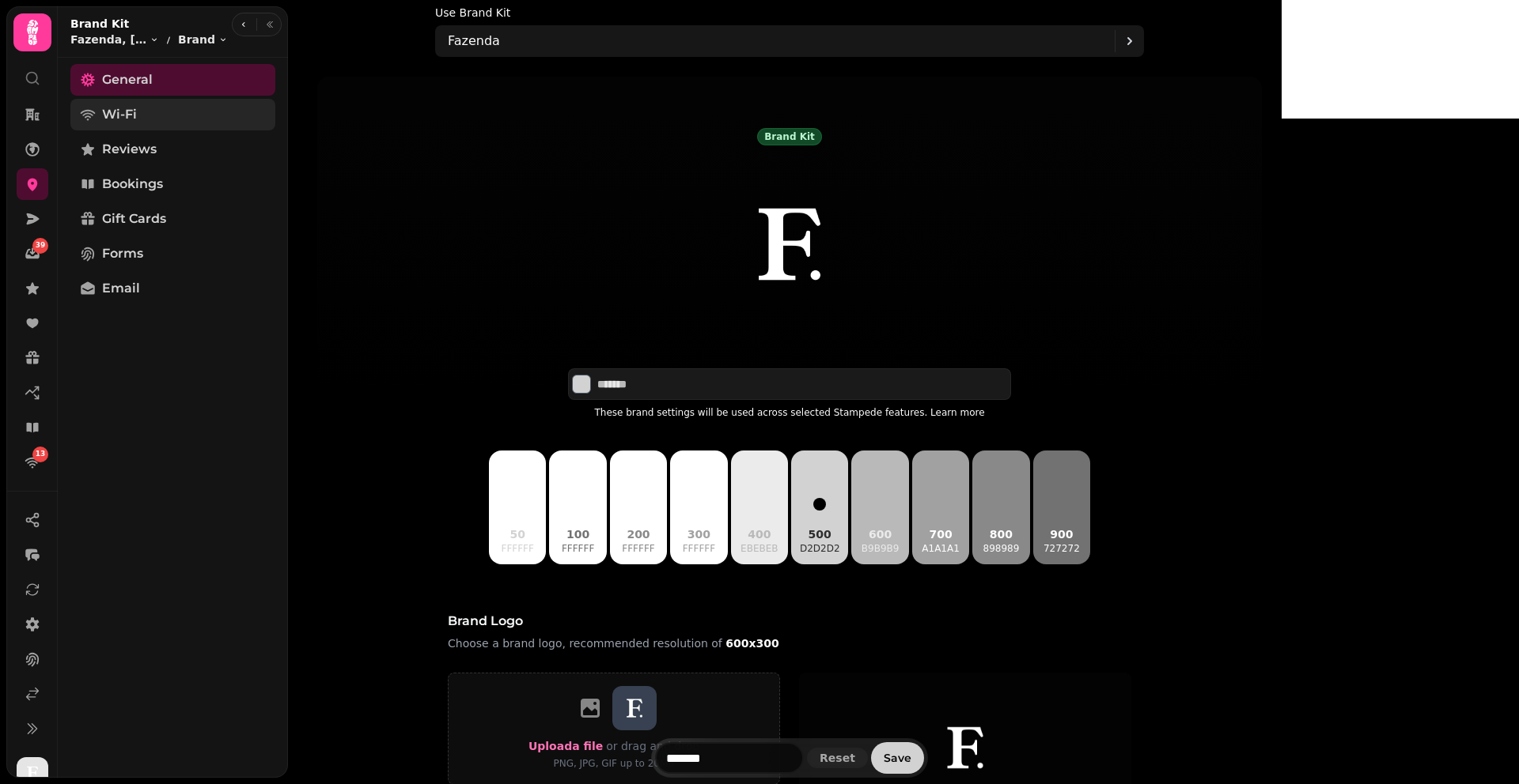
click at [144, 117] on link "Wi-Fi" at bounding box center [173, 114] width 205 height 31
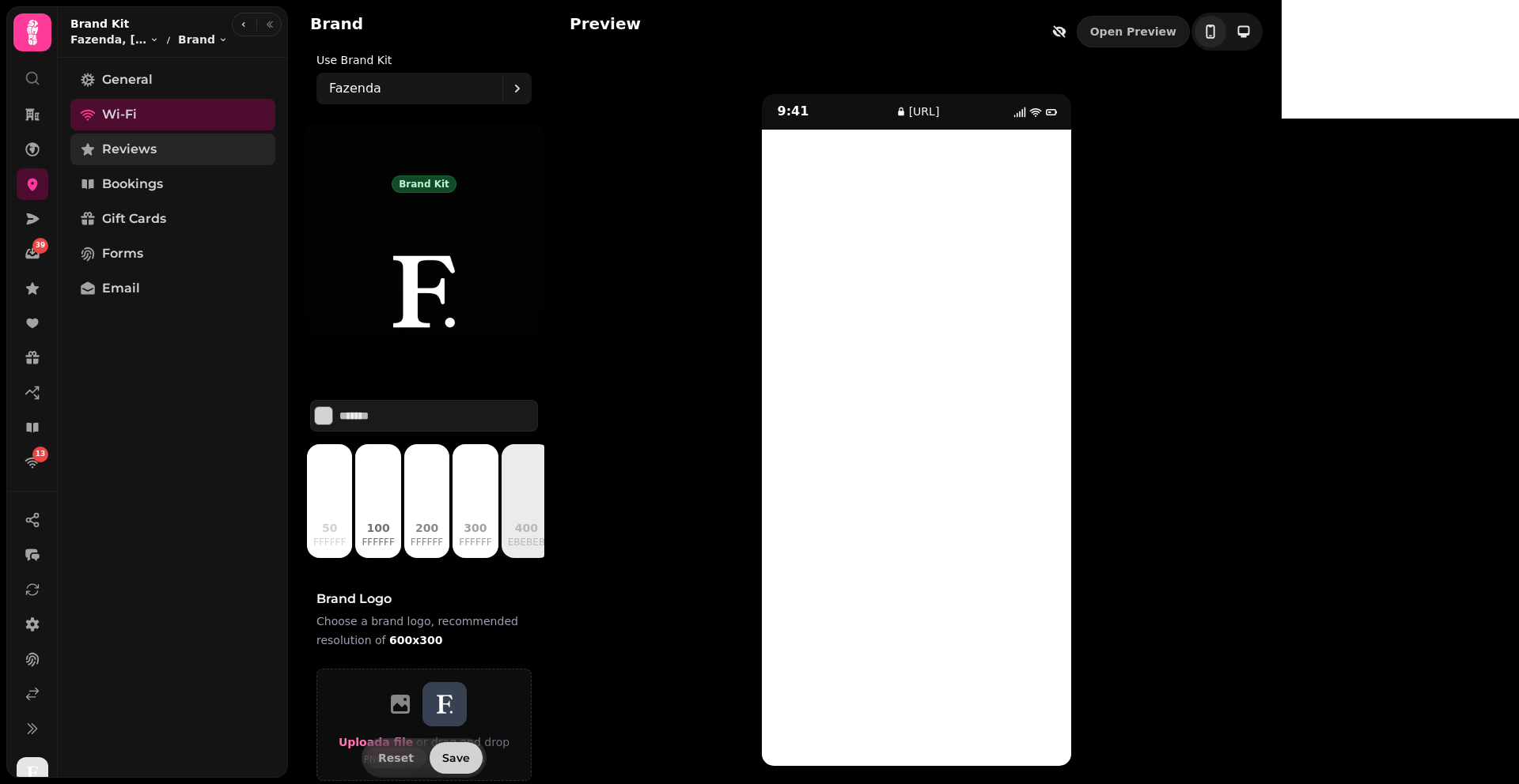
click at [144, 148] on span "Reviews" at bounding box center [128, 149] width 54 height 19
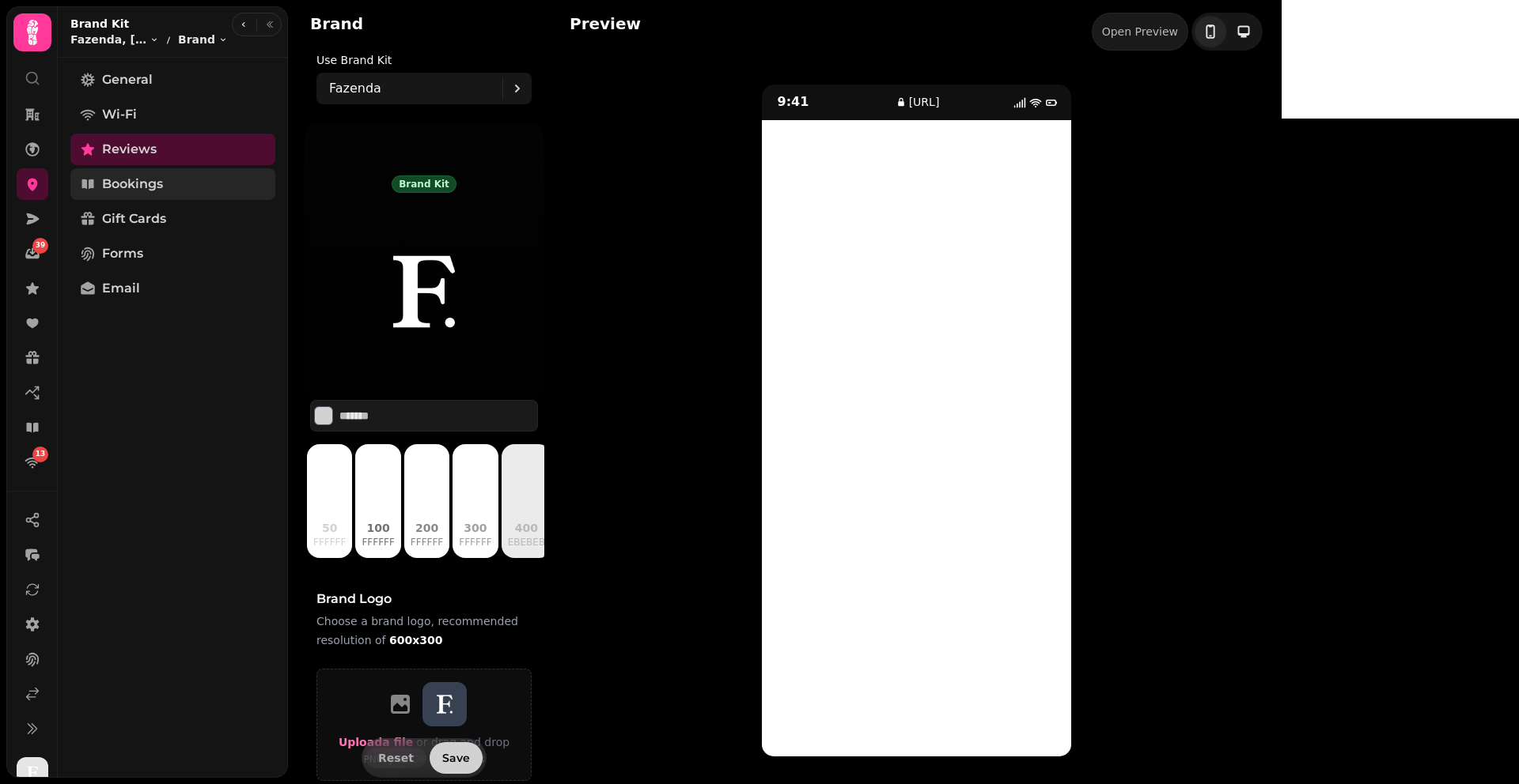
click at [147, 186] on span "Bookings" at bounding box center [132, 184] width 61 height 19
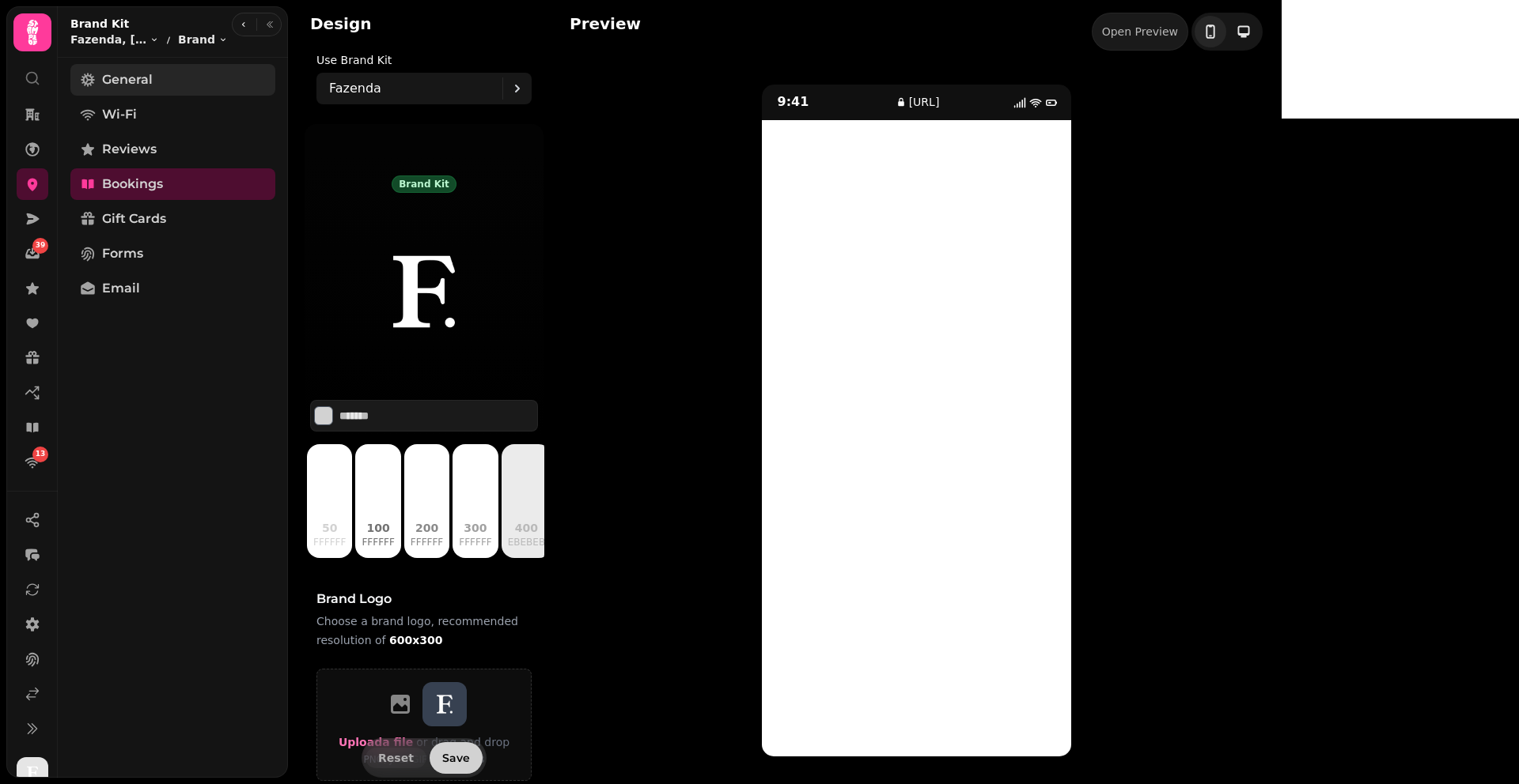
click at [174, 83] on link "General" at bounding box center [173, 79] width 205 height 31
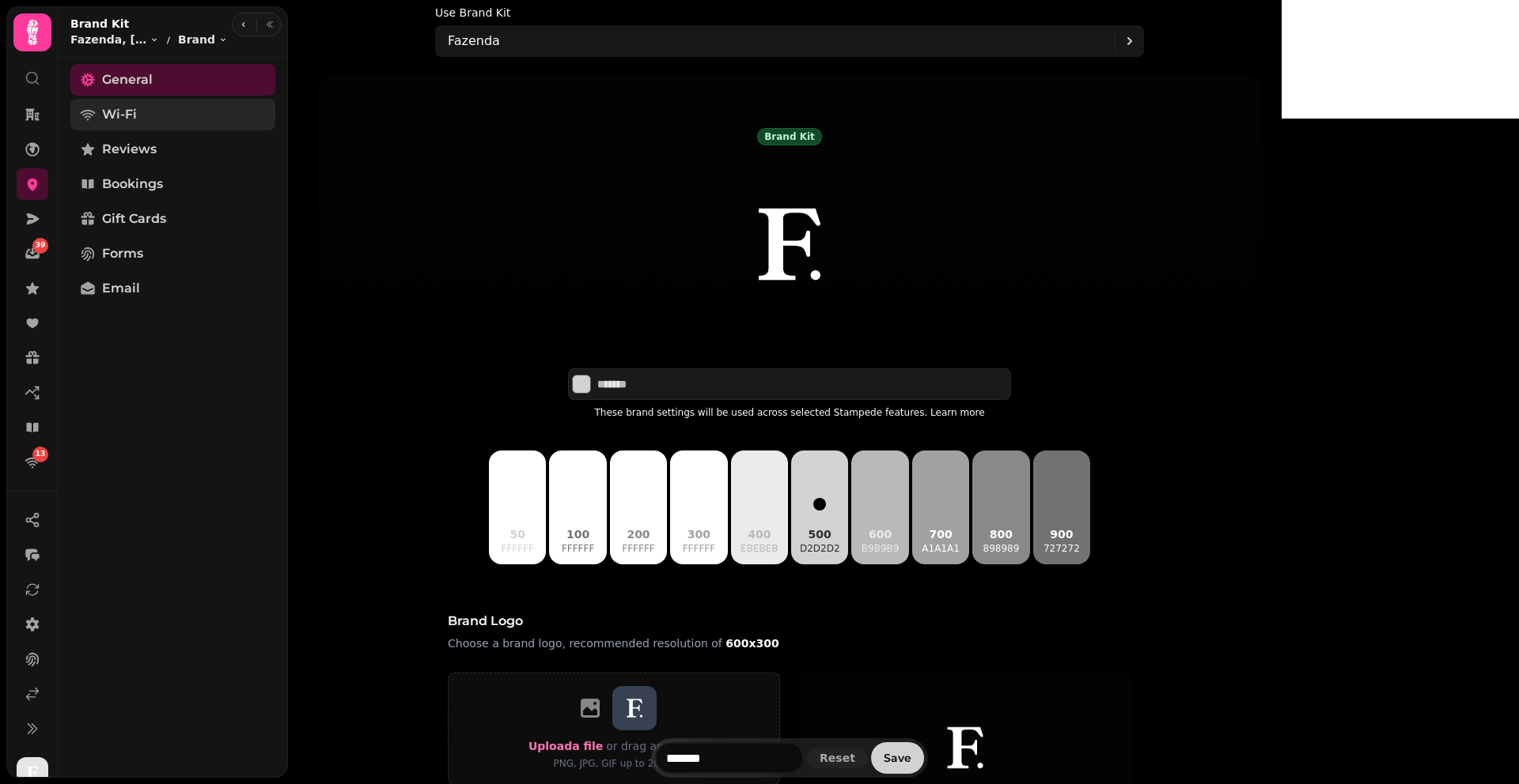
click at [160, 114] on link "Wi-Fi" at bounding box center [173, 114] width 205 height 31
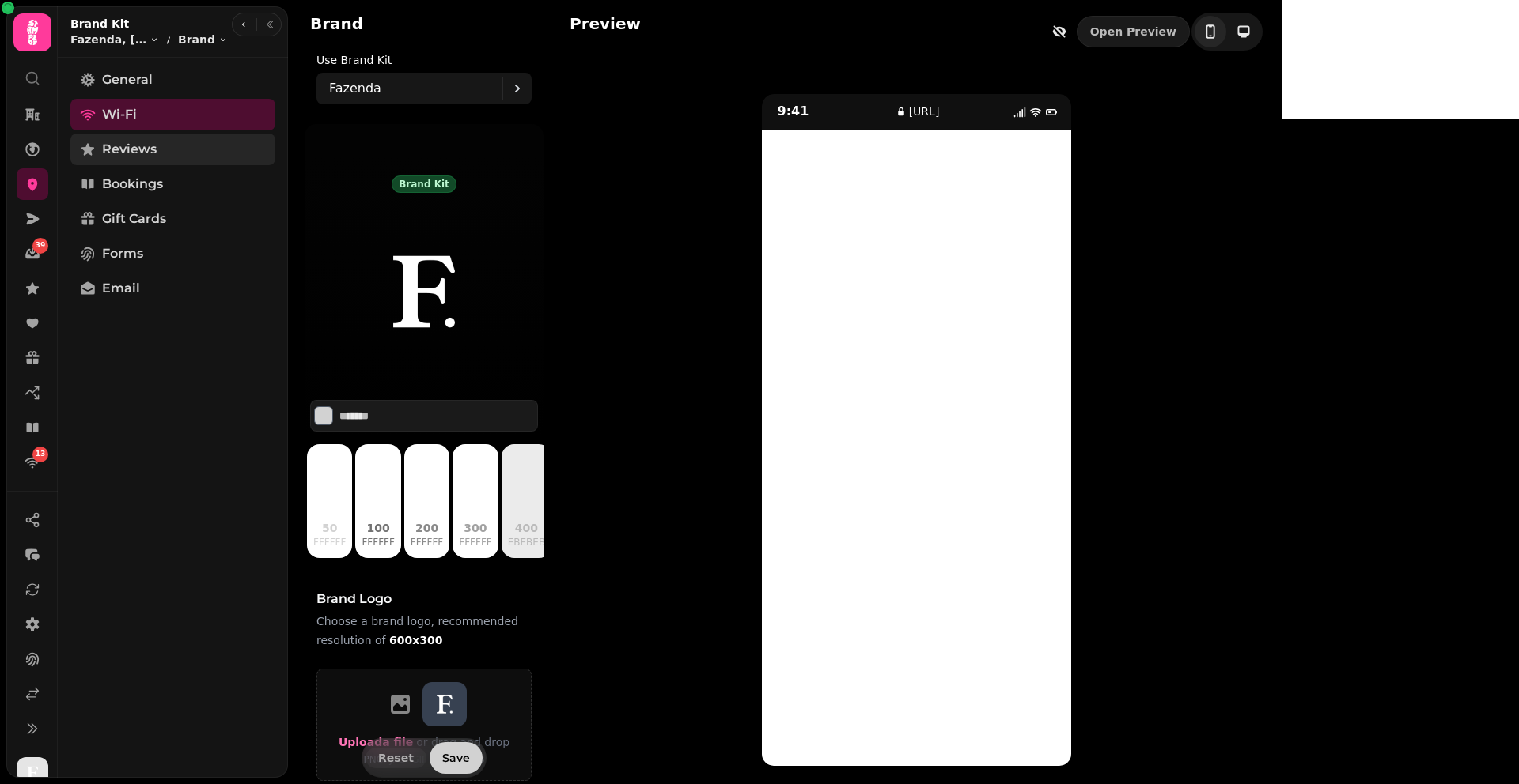
click at [153, 152] on span "Reviews" at bounding box center [128, 149] width 54 height 19
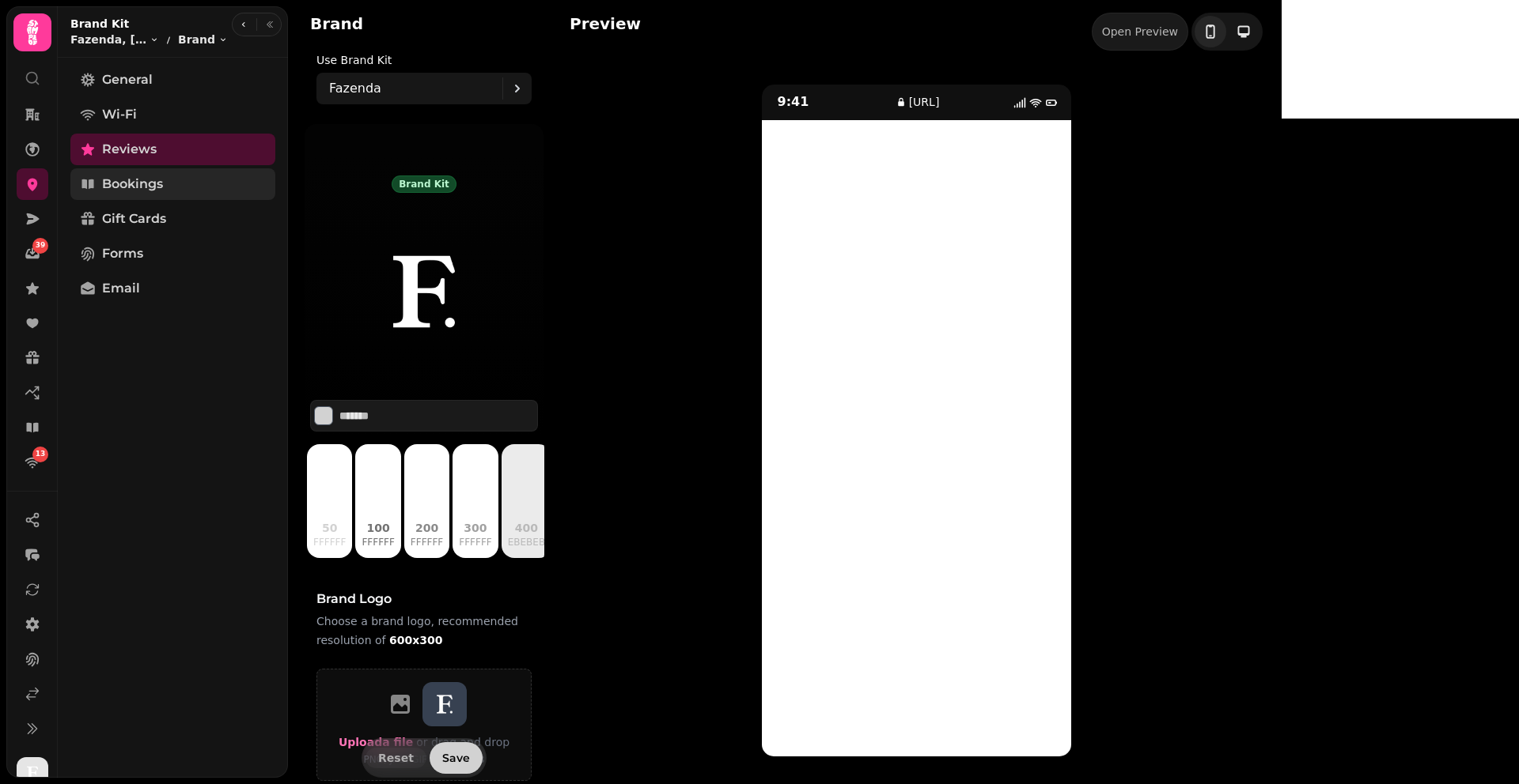
click at [139, 182] on span "Bookings" at bounding box center [132, 184] width 61 height 19
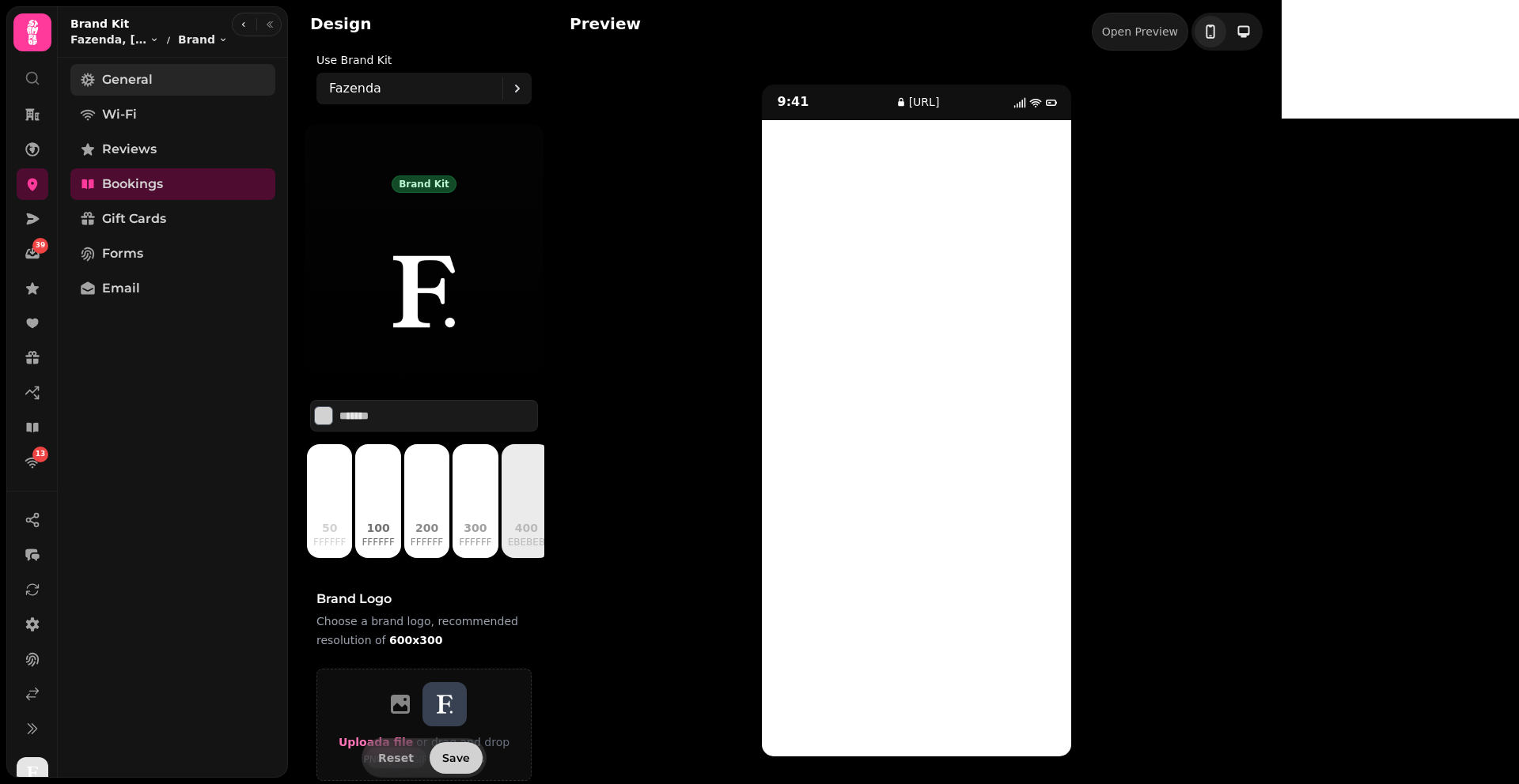
click at [137, 80] on span "General" at bounding box center [126, 80] width 50 height 19
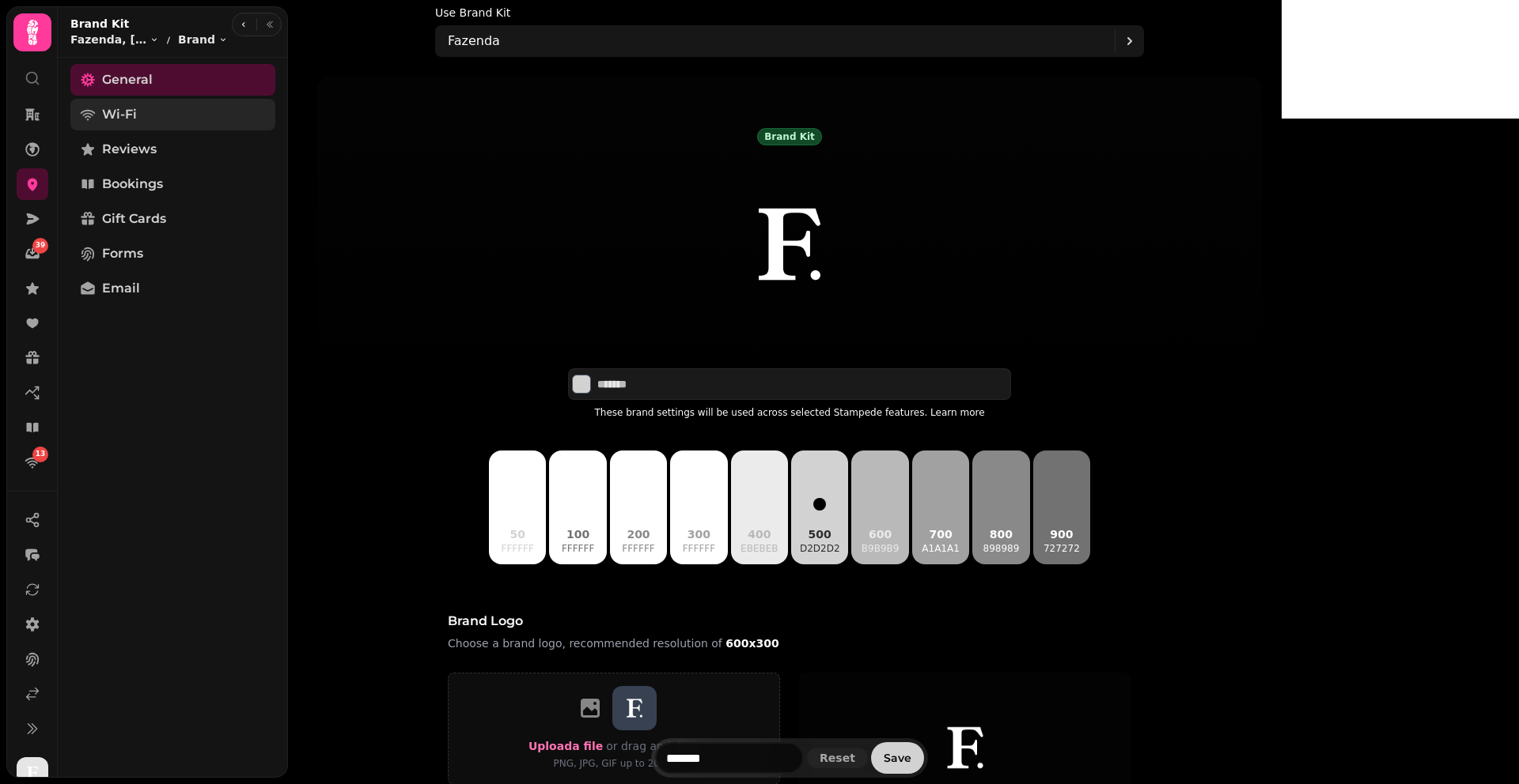
click at [130, 113] on span "Wi-Fi" at bounding box center [119, 115] width 35 height 19
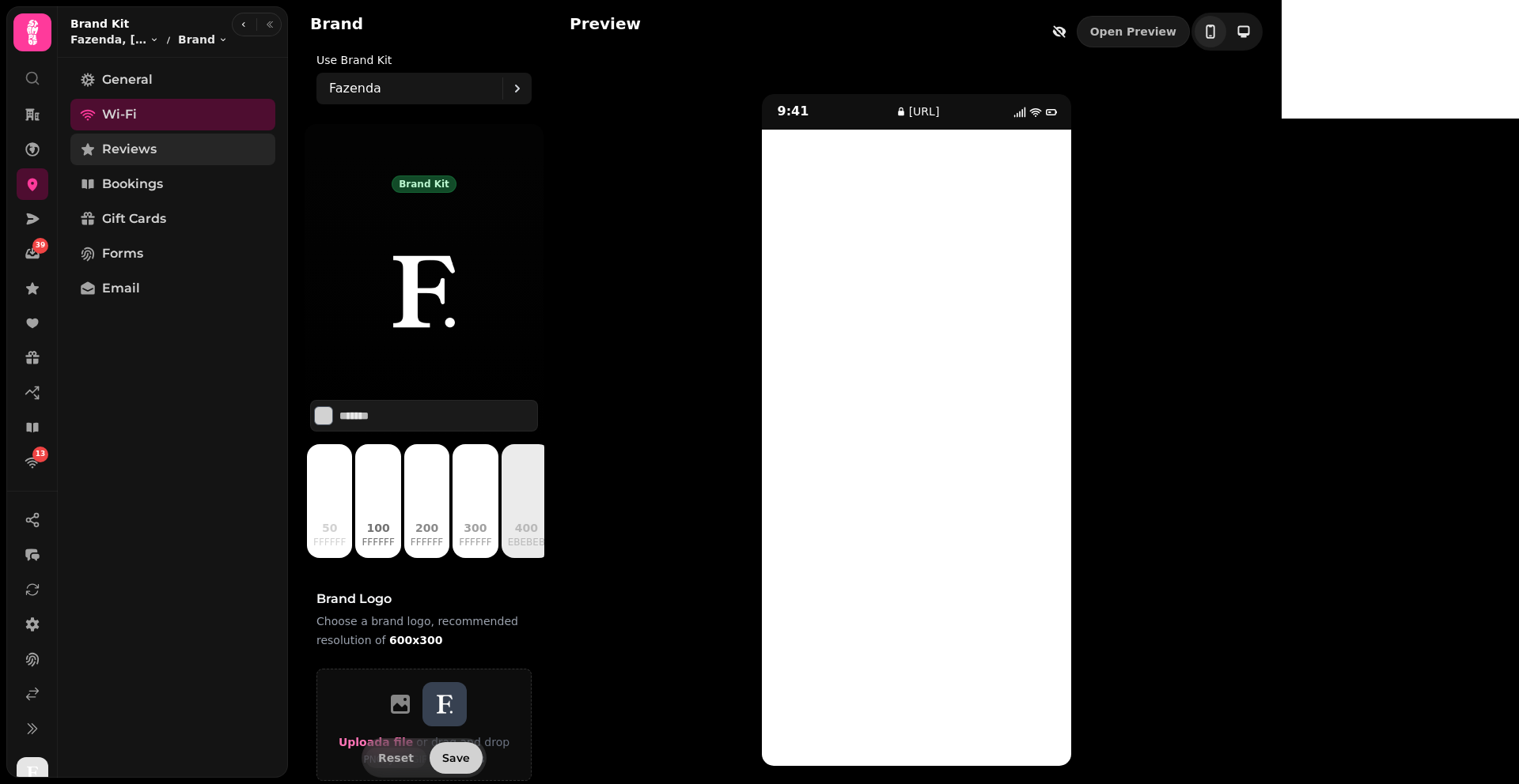
click at [134, 143] on span "Reviews" at bounding box center [128, 149] width 54 height 19
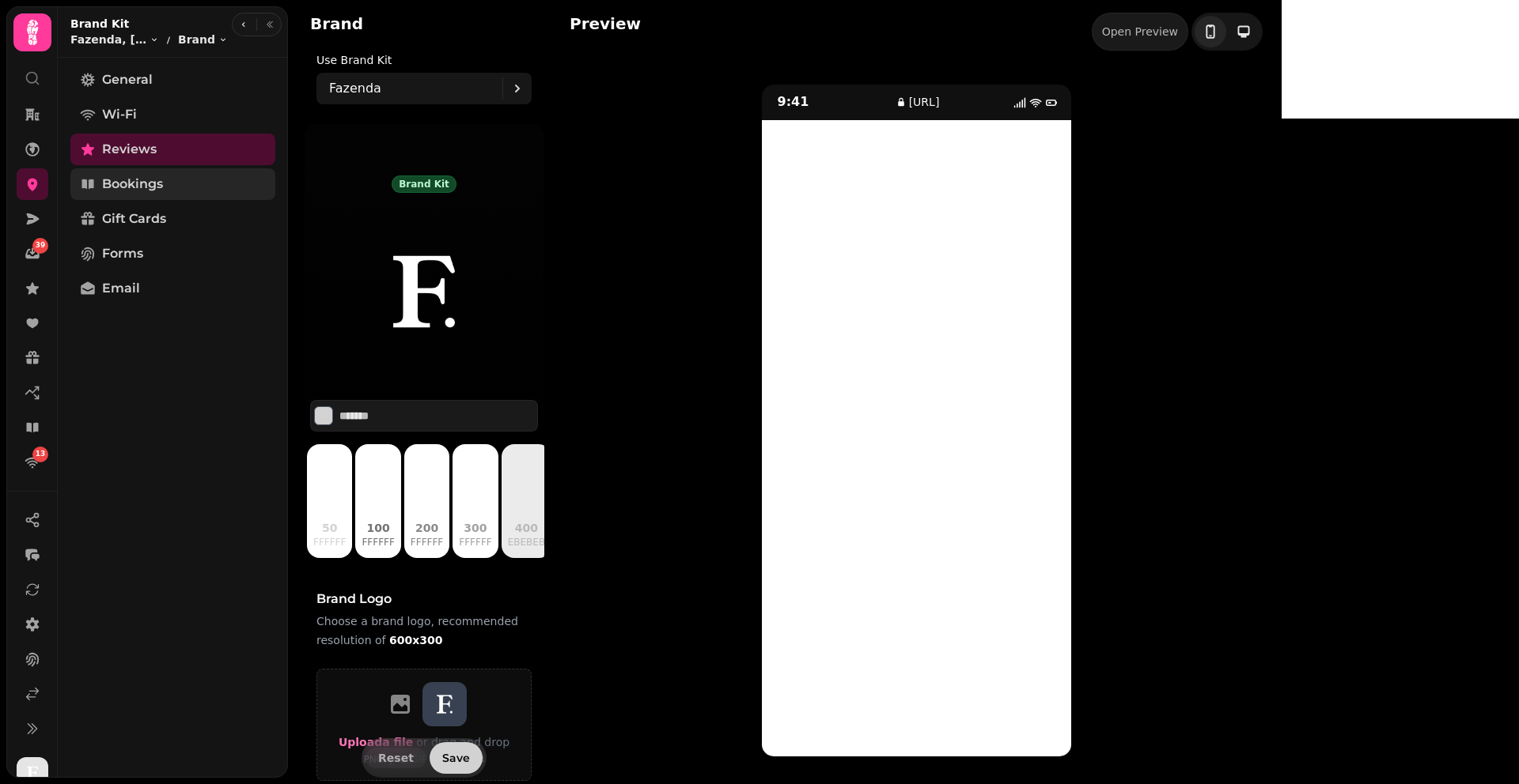
click at [131, 185] on span "Bookings" at bounding box center [132, 184] width 61 height 19
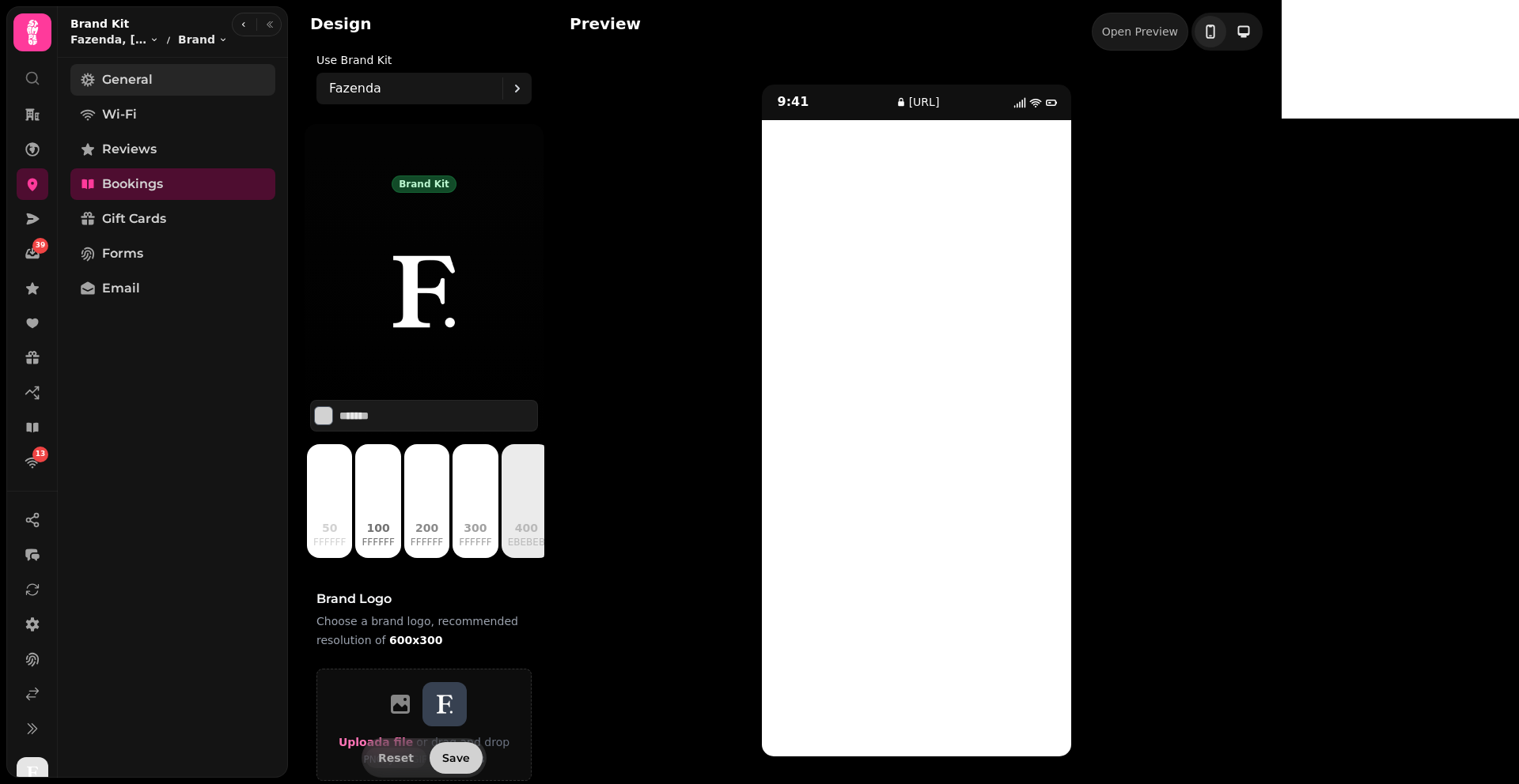
click at [194, 78] on link "General" at bounding box center [173, 79] width 205 height 31
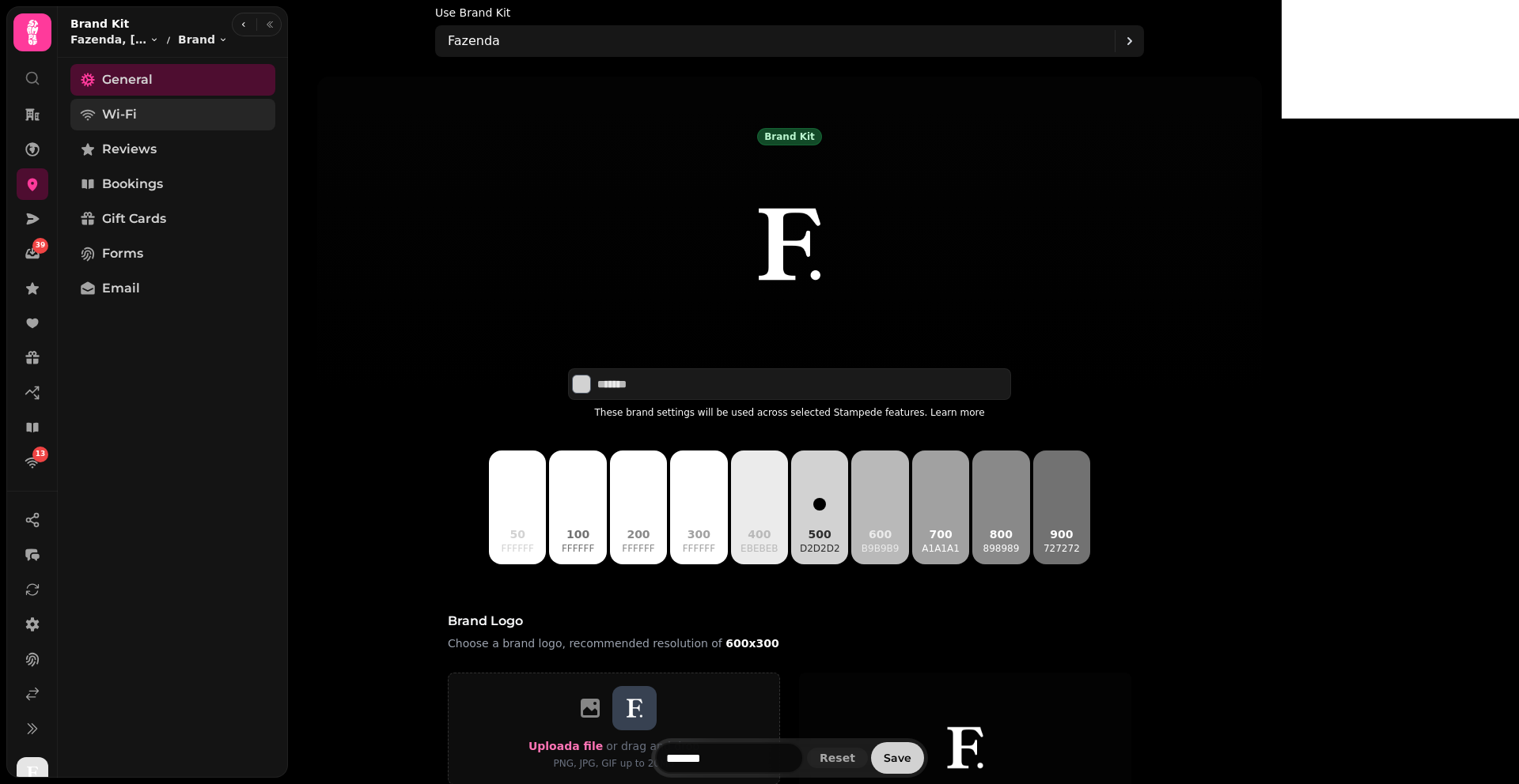
click at [127, 114] on span "Wi-Fi" at bounding box center [119, 115] width 35 height 19
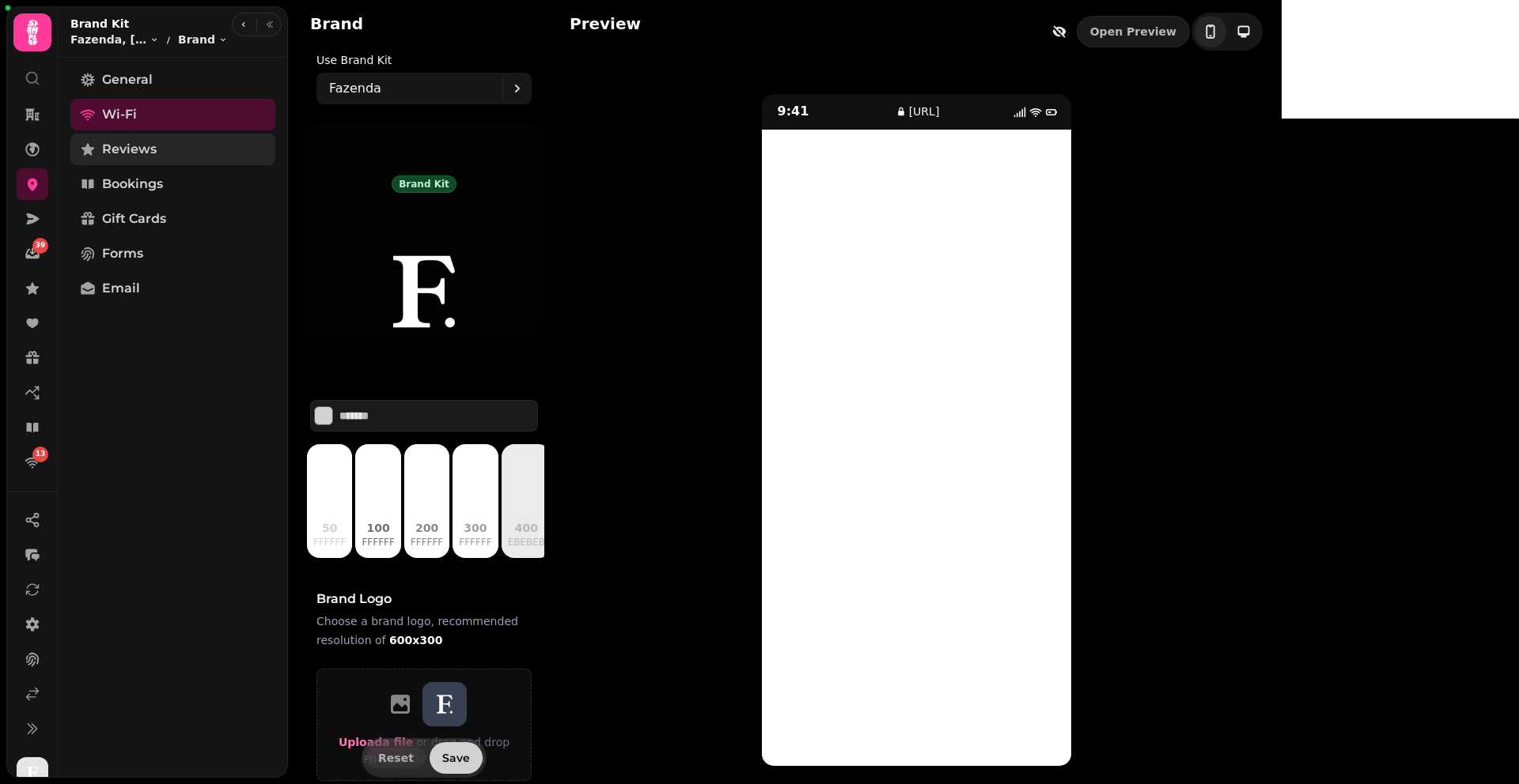
click at [131, 145] on span "Reviews" at bounding box center [128, 149] width 54 height 19
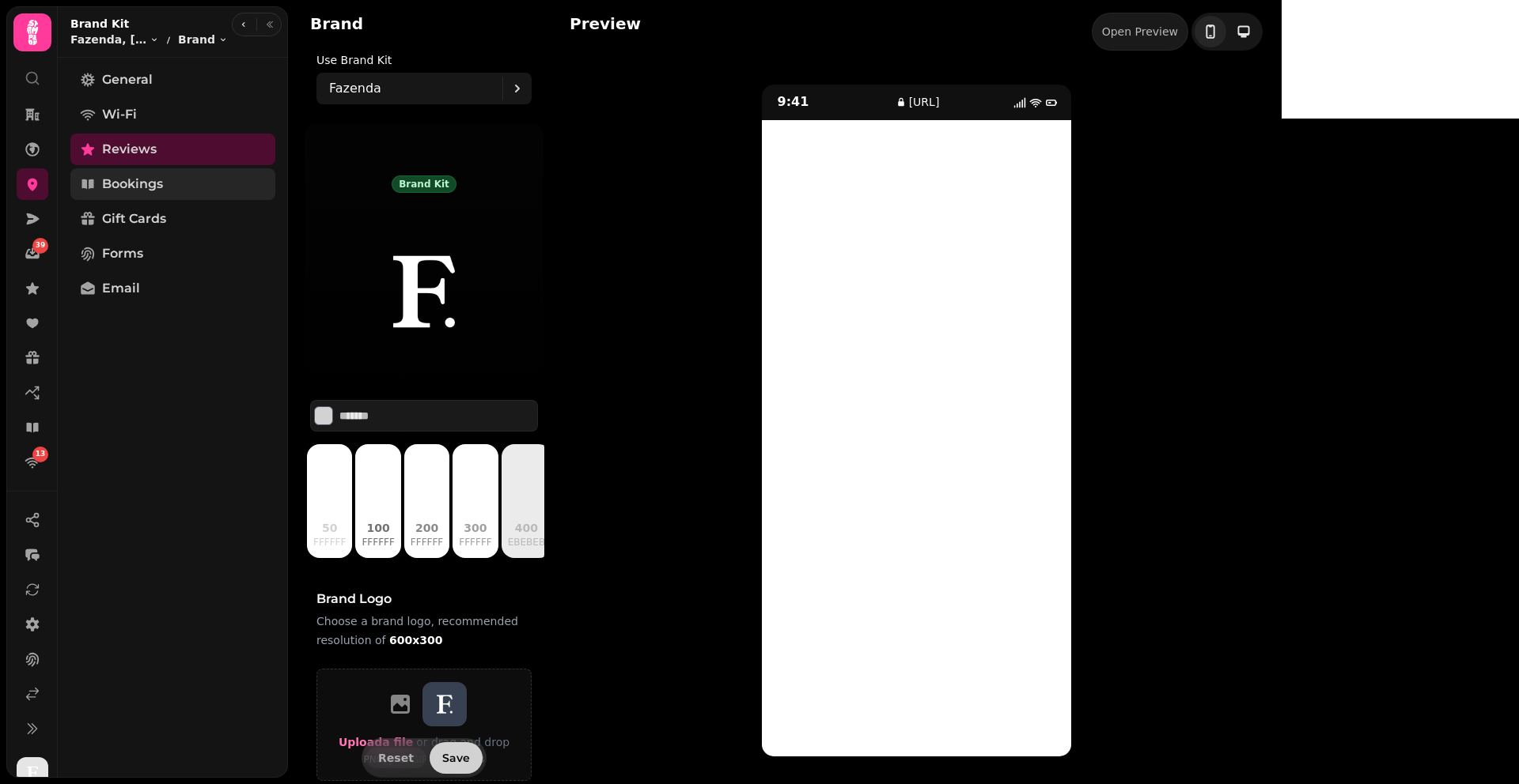
click at [127, 175] on span "Bookings" at bounding box center [132, 184] width 61 height 19
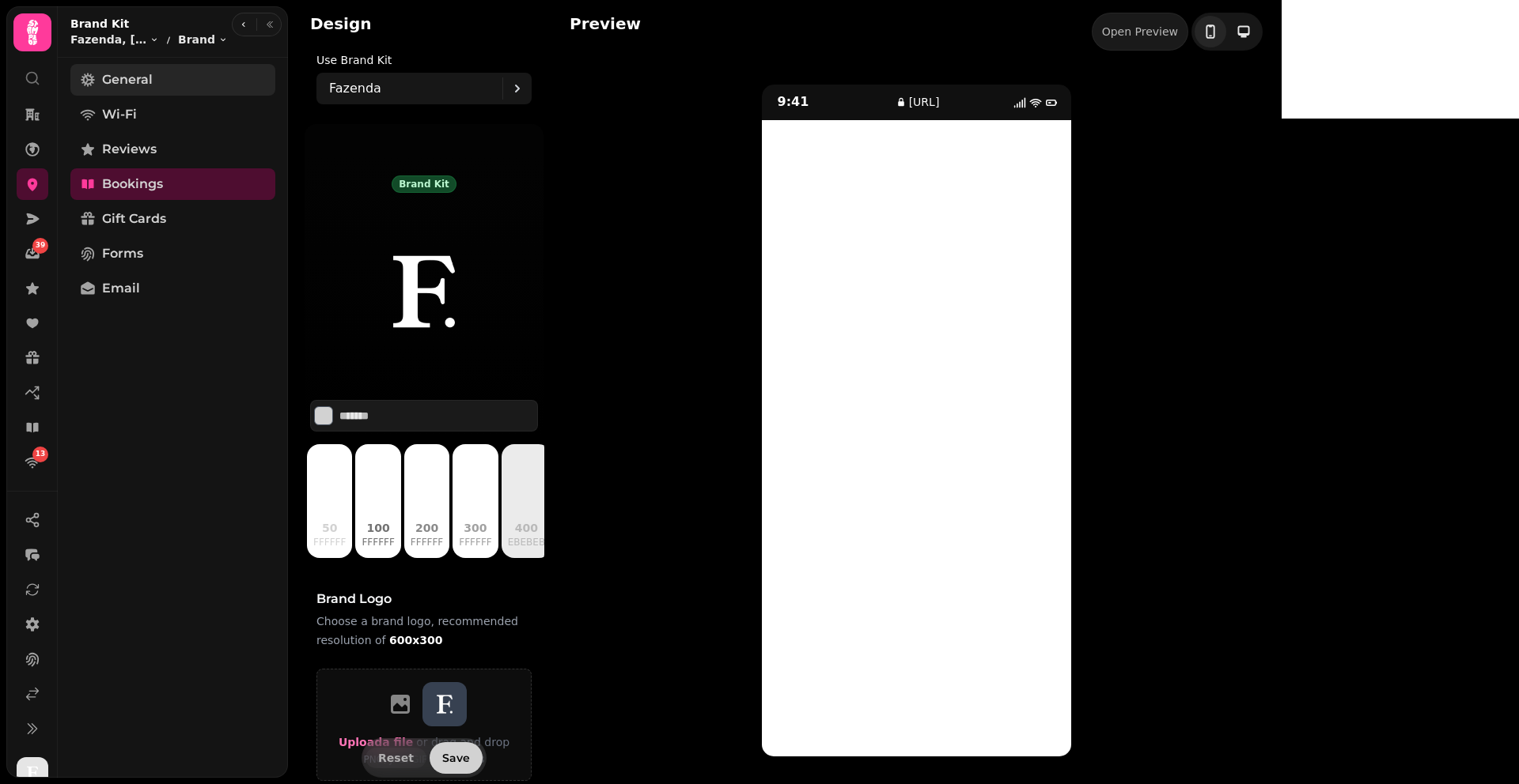
click at [153, 83] on link "General" at bounding box center [173, 79] width 205 height 31
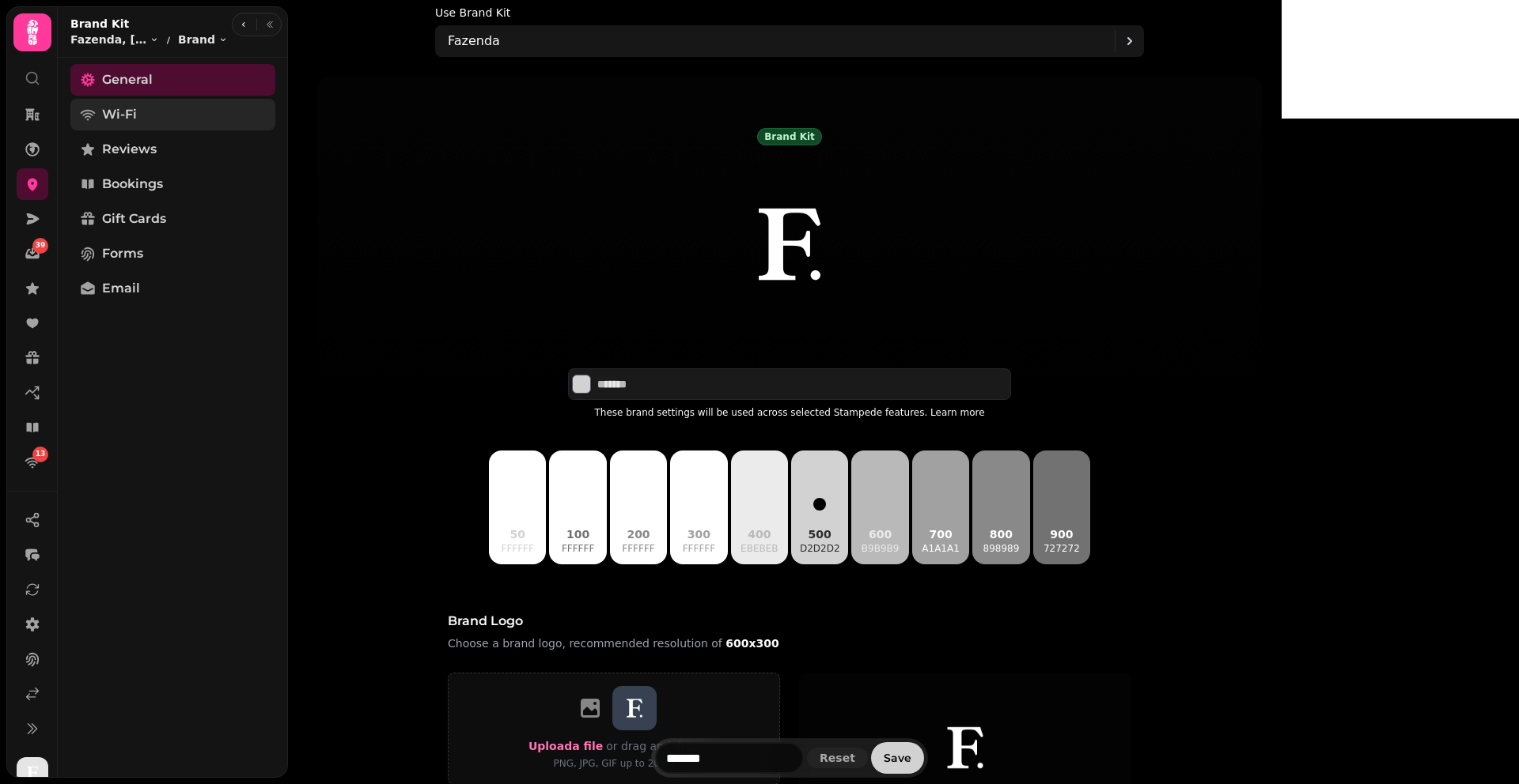
click at [142, 107] on link "Wi-Fi" at bounding box center [173, 114] width 205 height 31
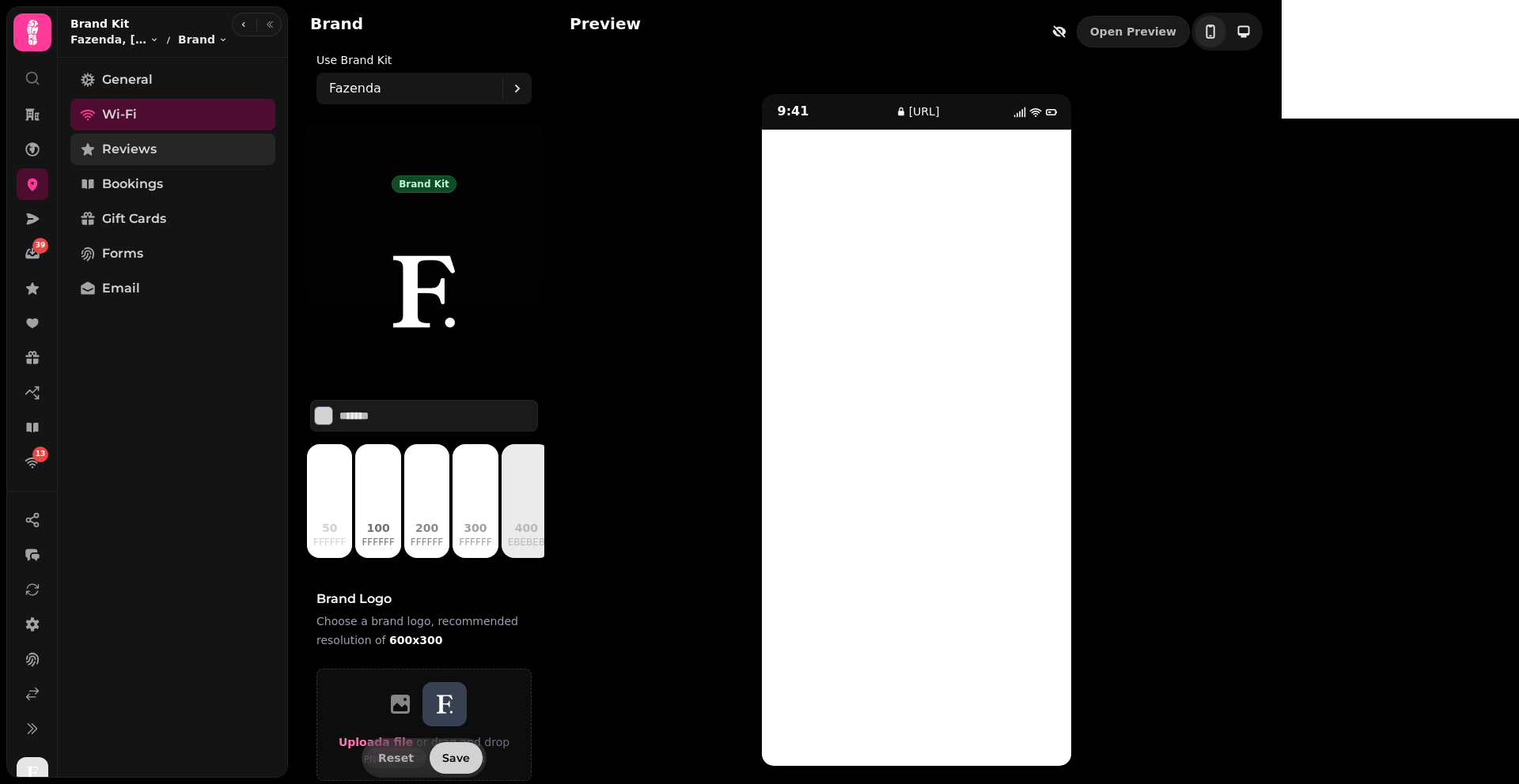
click at [166, 150] on link "Reviews" at bounding box center [173, 149] width 205 height 31
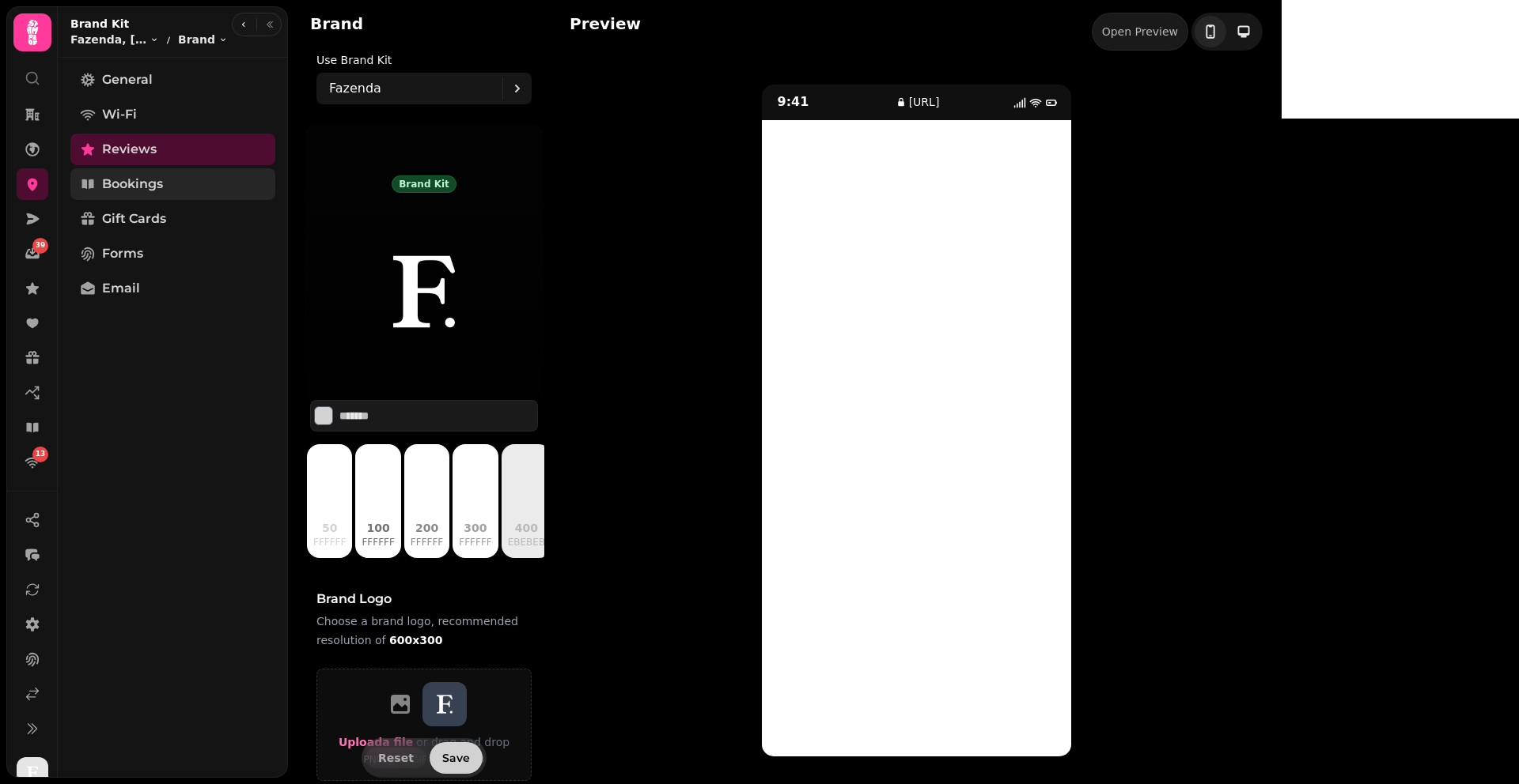
click at [157, 178] on span "Bookings" at bounding box center [132, 184] width 61 height 19
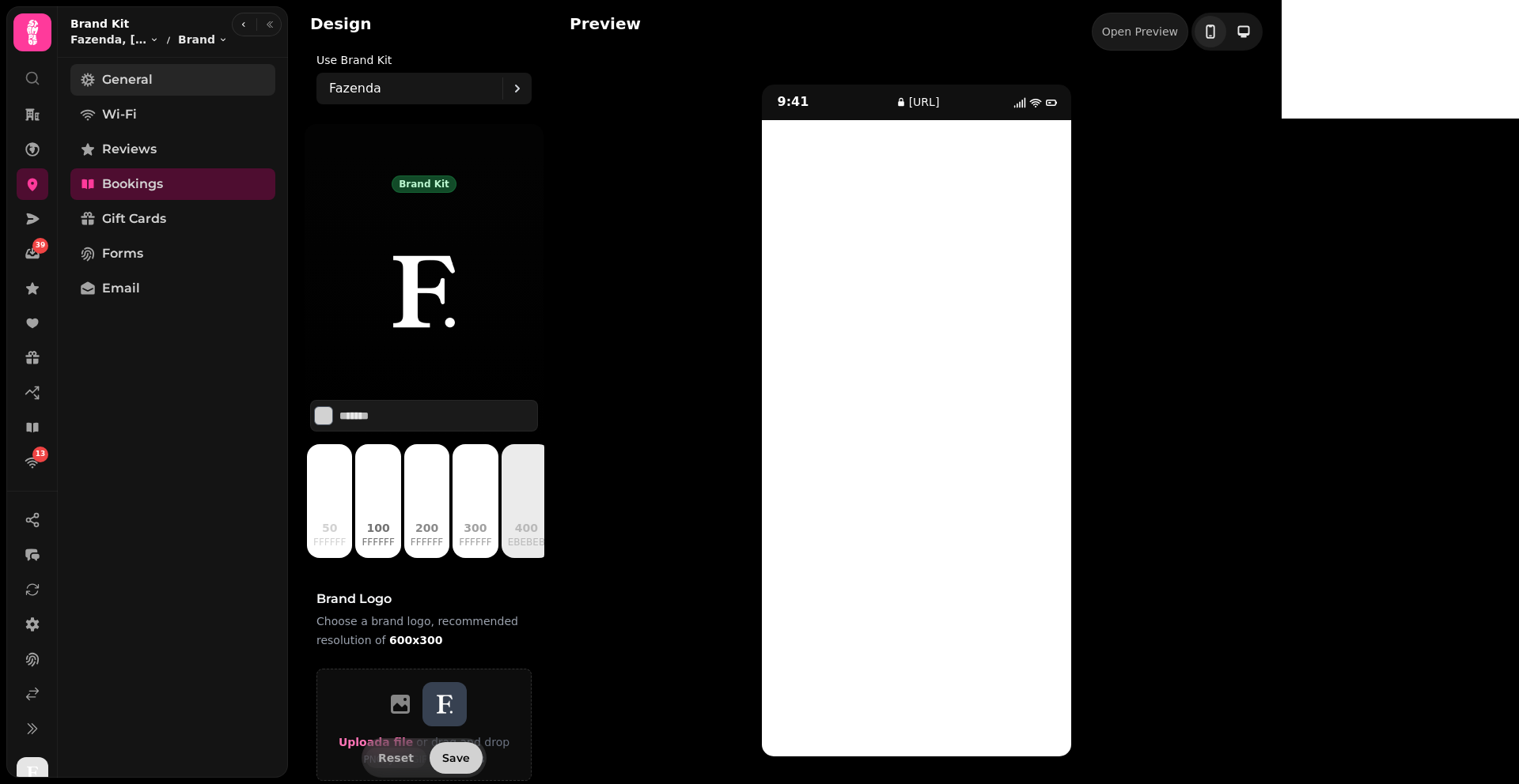
click at [144, 81] on span "General" at bounding box center [126, 80] width 50 height 19
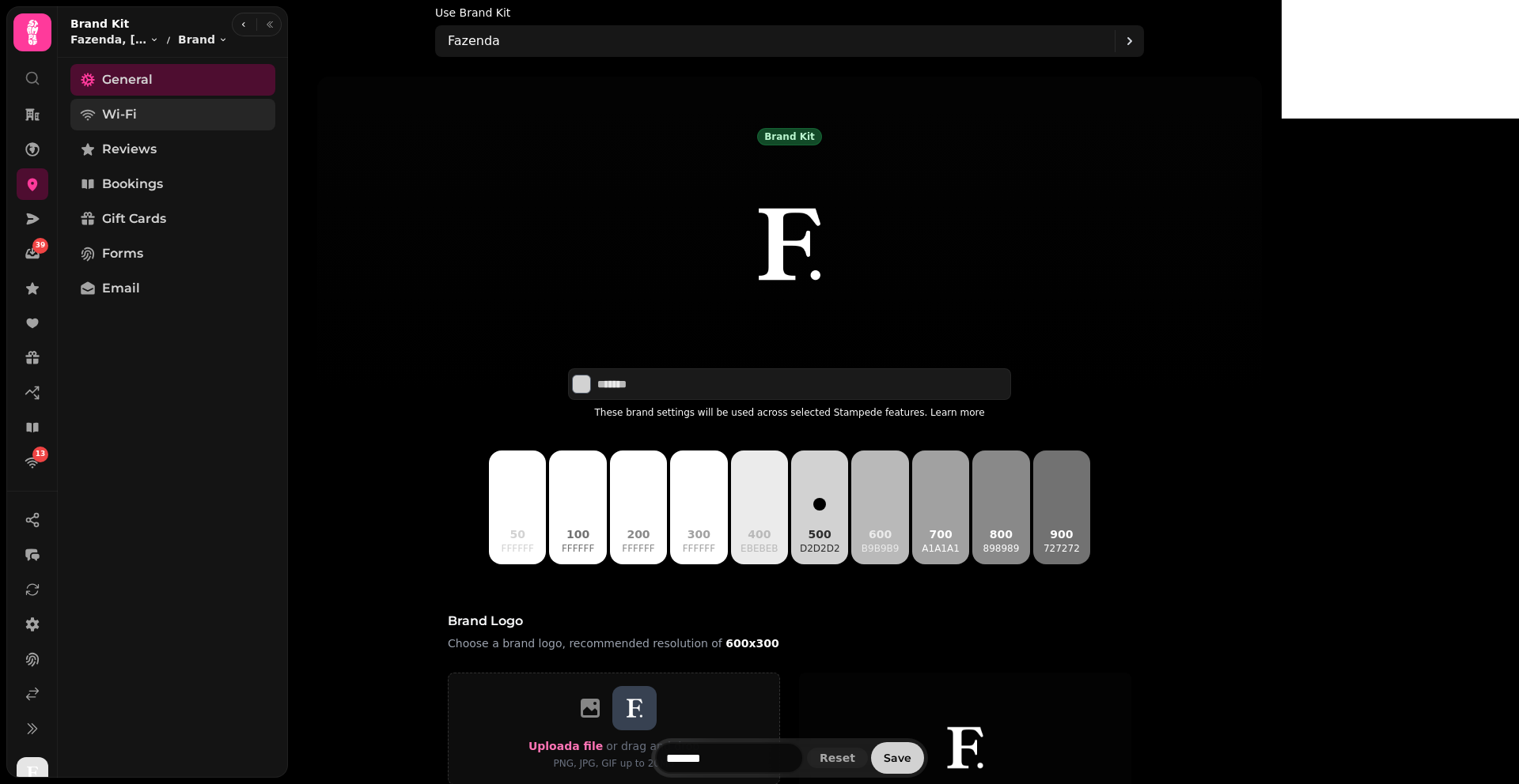
click at [119, 119] on span "Wi-Fi" at bounding box center [119, 115] width 35 height 19
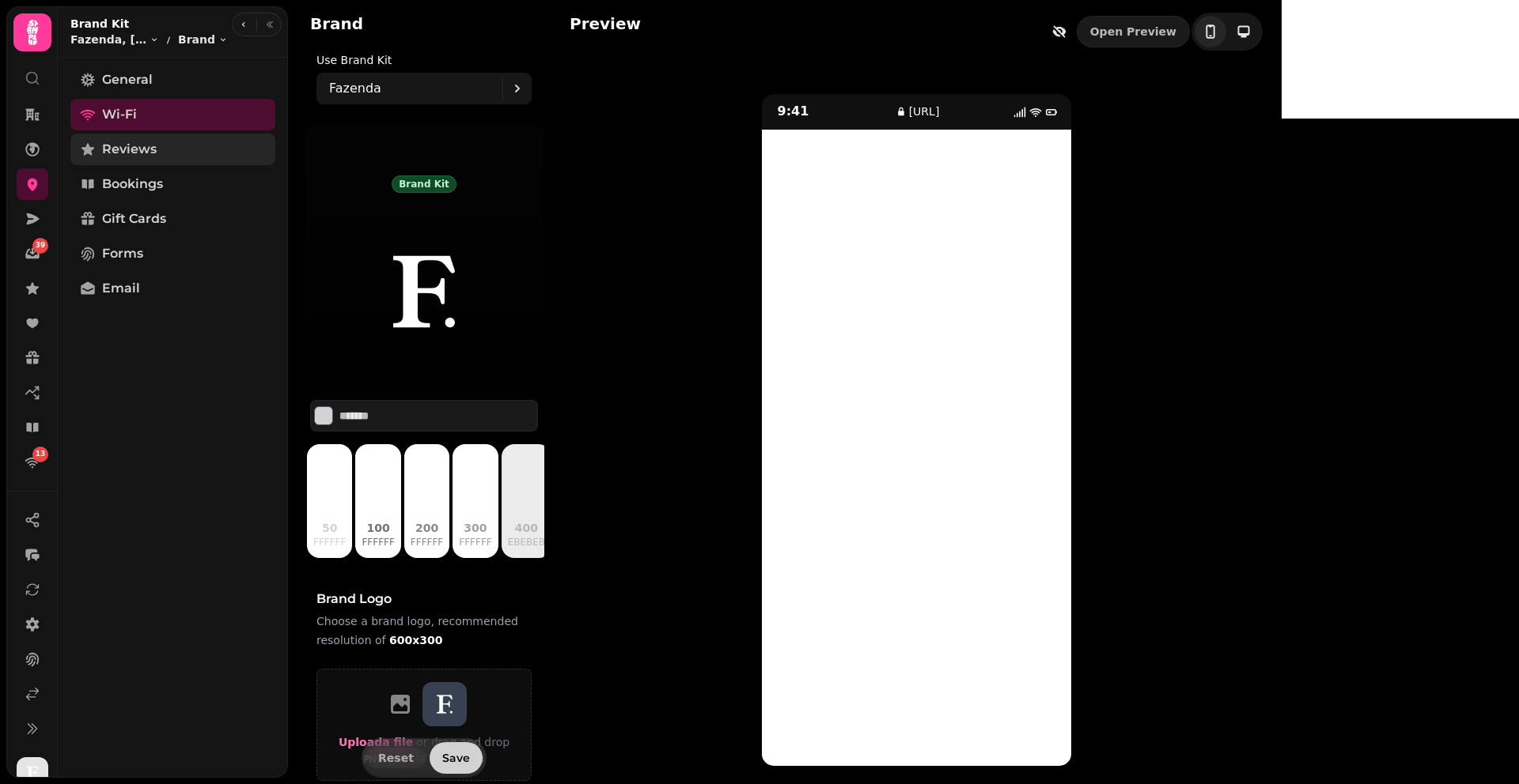
click at [137, 150] on span "Reviews" at bounding box center [128, 149] width 54 height 19
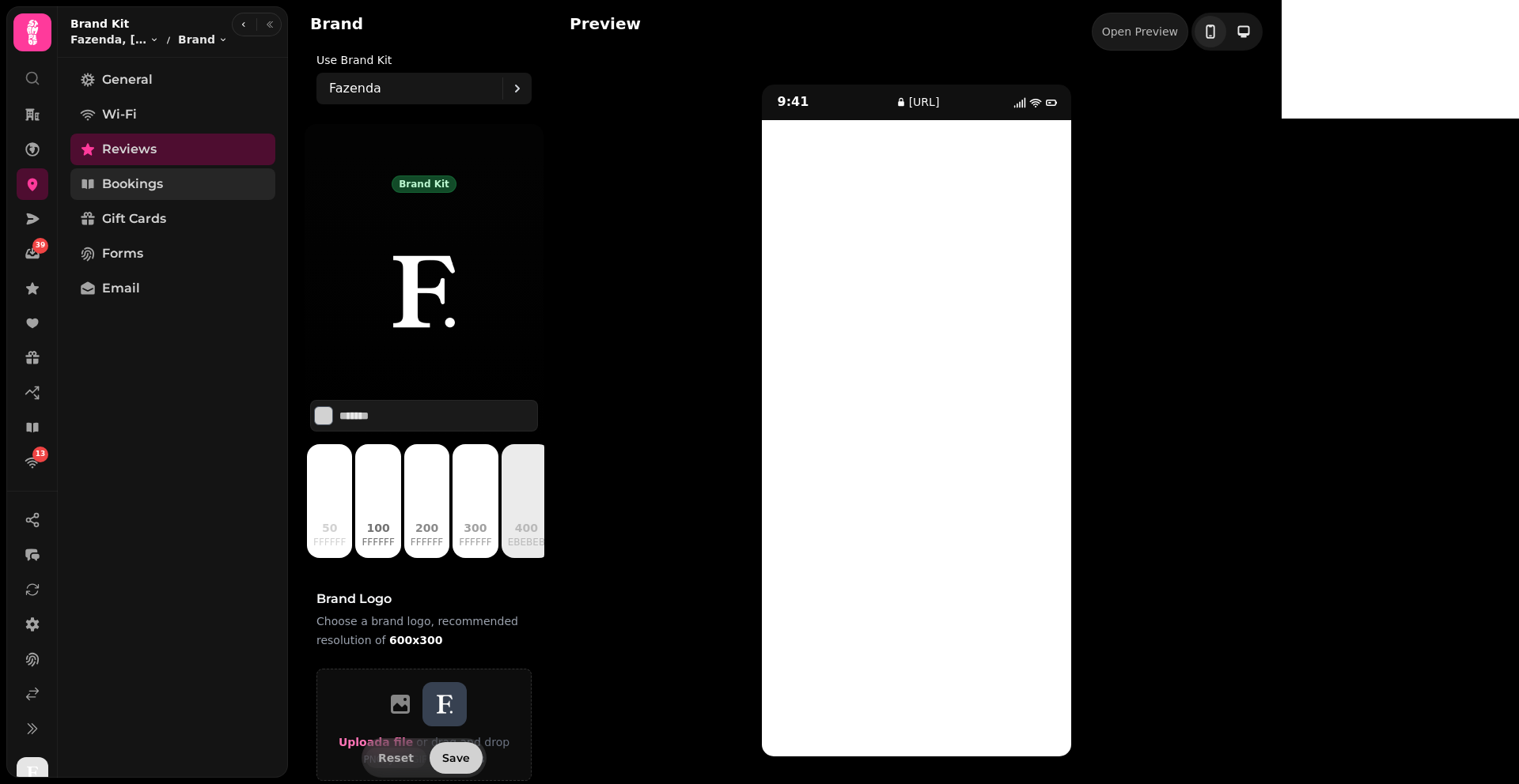
click at [143, 190] on span "Bookings" at bounding box center [132, 184] width 61 height 19
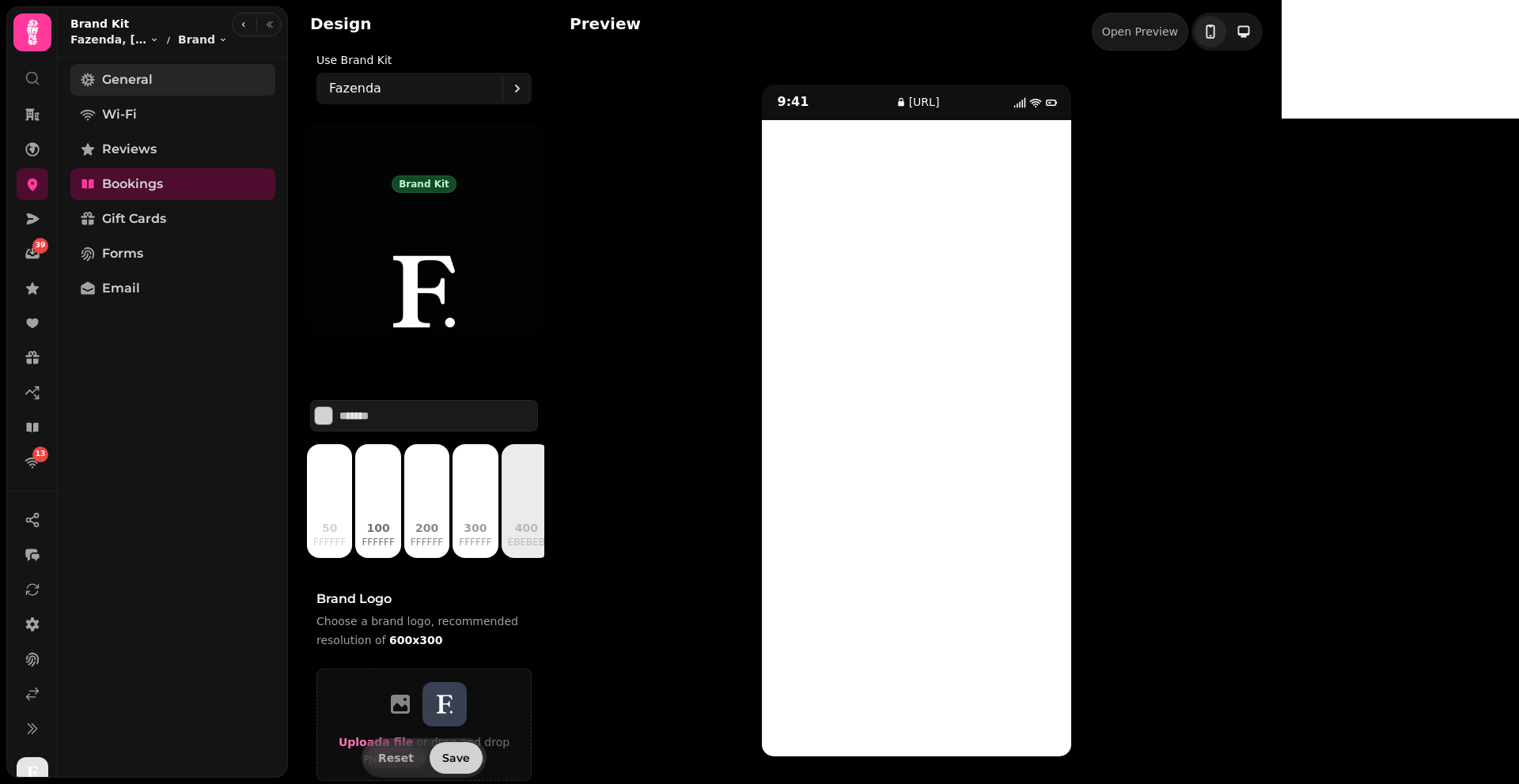
click at [171, 81] on link "General" at bounding box center [173, 79] width 205 height 31
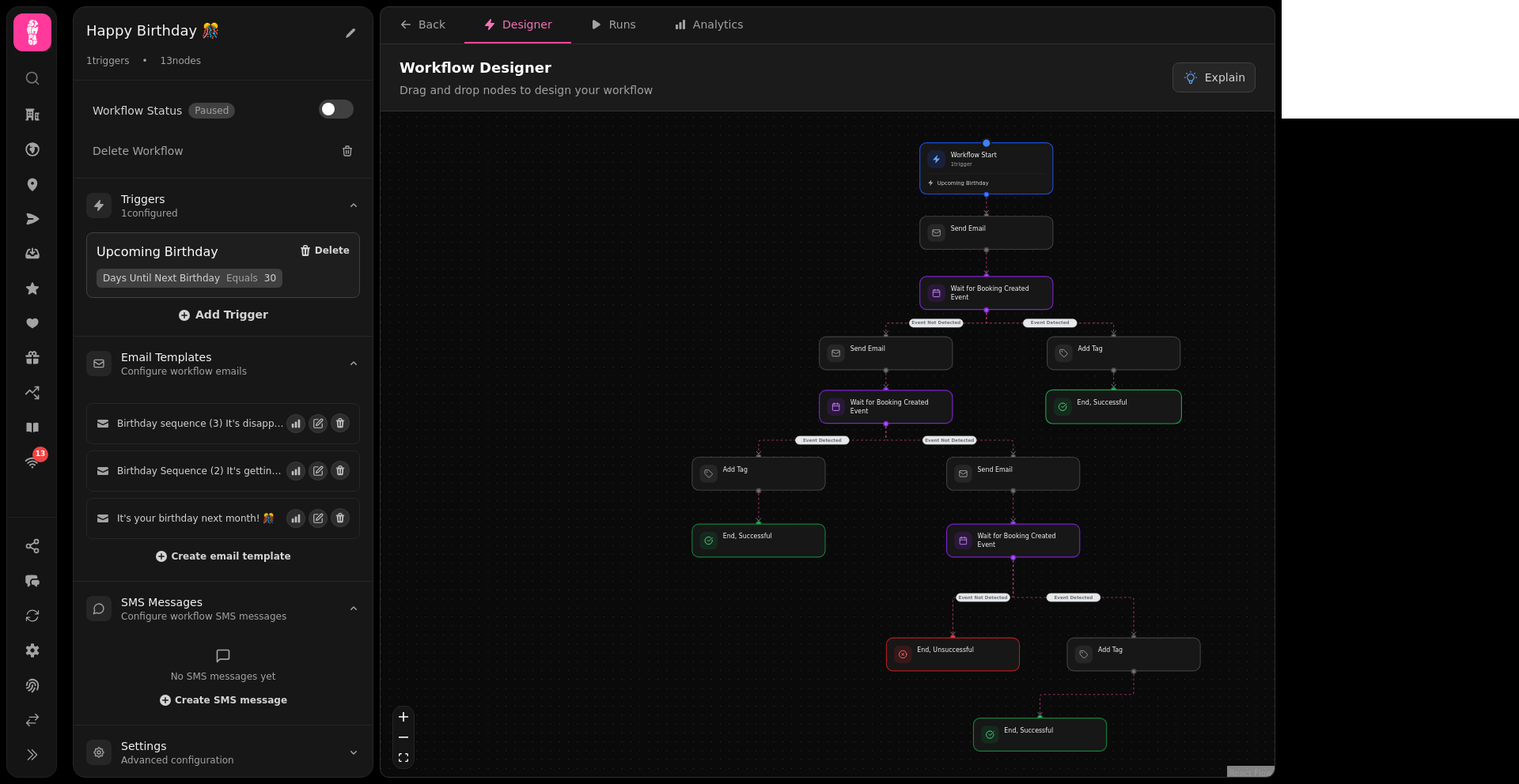
drag, startPoint x: 1128, startPoint y: 424, endPoint x: 1127, endPoint y: 413, distance: 11.0
click at [1127, 413] on div at bounding box center [1113, 407] width 136 height 34
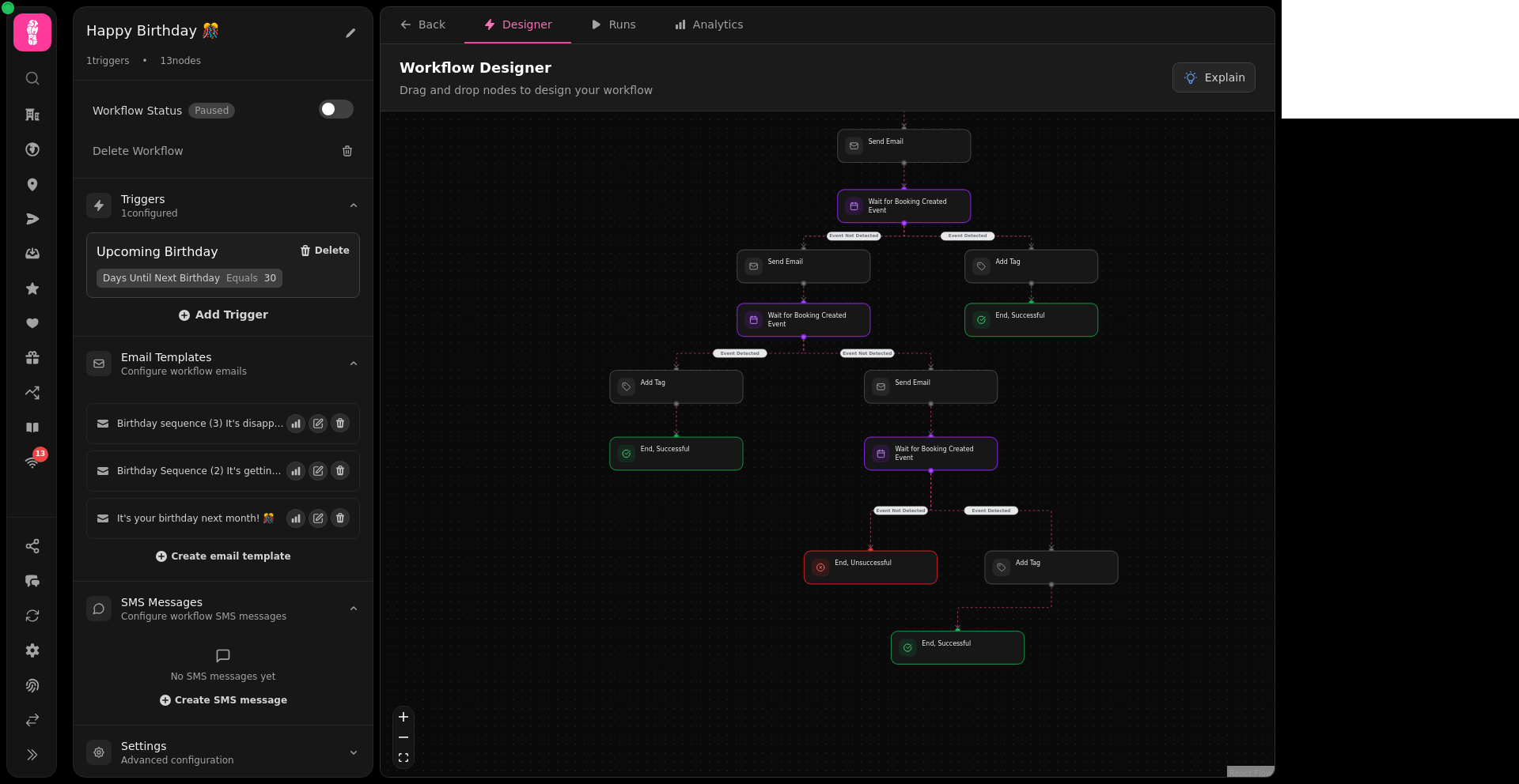
drag, startPoint x: 1181, startPoint y: 496, endPoint x: 1099, endPoint y: 409, distance: 119.6
click at [1099, 409] on div "Event Detected Event Not Detected Event Detected Event Not Detected Event Detec…" at bounding box center [827, 446] width 894 height 670
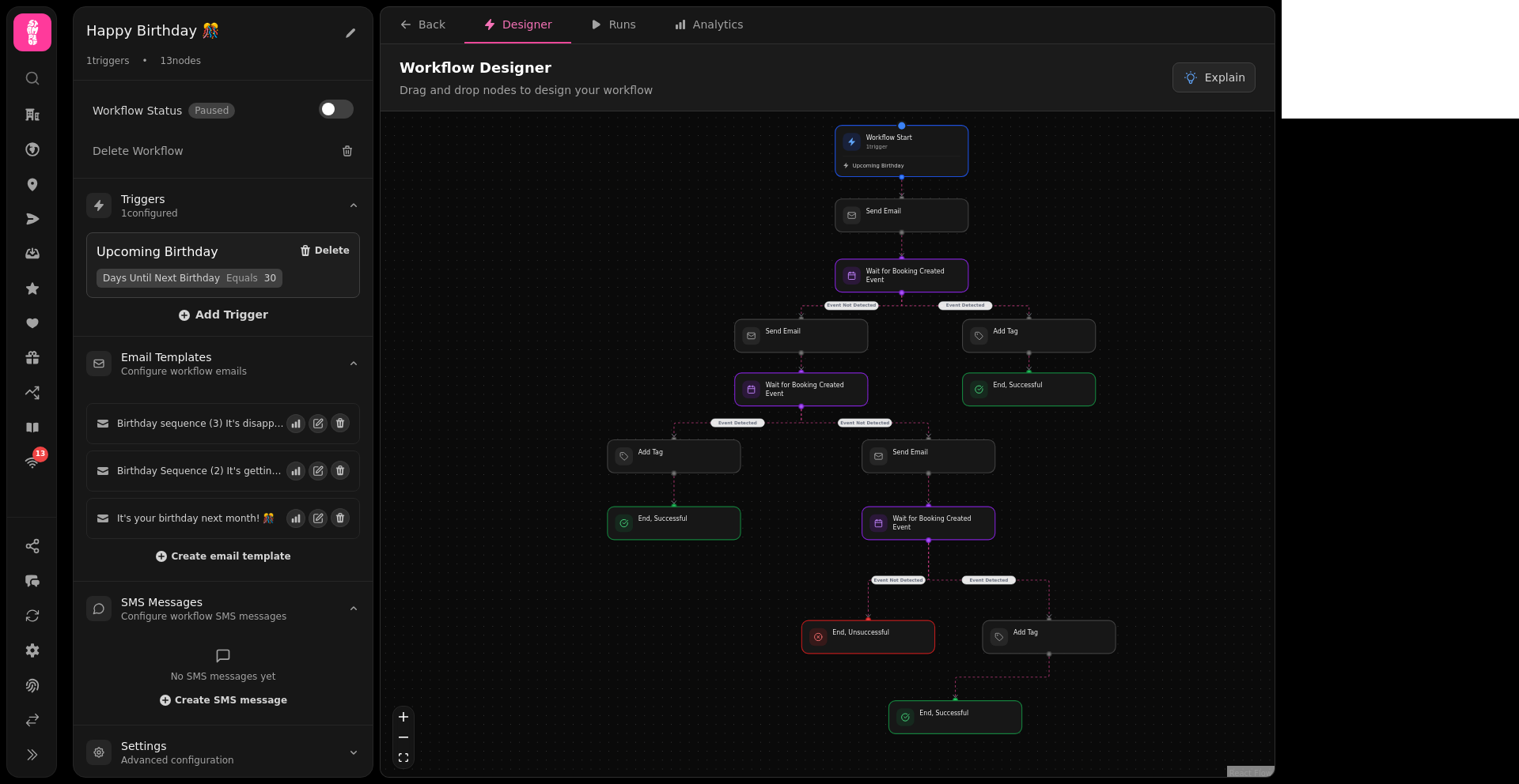
drag, startPoint x: 1099, startPoint y: 411, endPoint x: 1096, endPoint y: 480, distance: 69.1
click at [1096, 480] on div "Event Detected Event Not Detected Event Detected Event Not Detected Event Detec…" at bounding box center [827, 446] width 894 height 670
